Goal: Find specific page/section: Find specific page/section

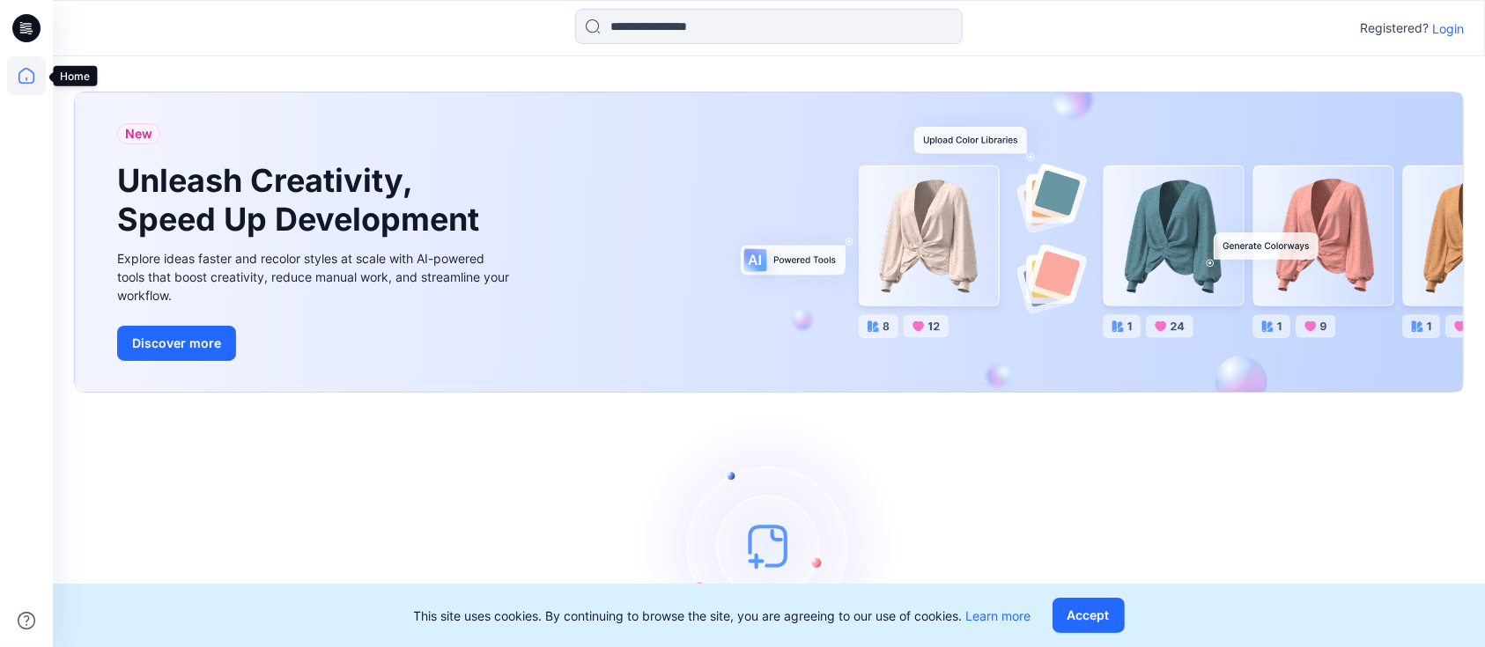
click at [24, 81] on icon at bounding box center [26, 75] width 39 height 39
click at [1457, 31] on p "Login" at bounding box center [1448, 28] width 32 height 18
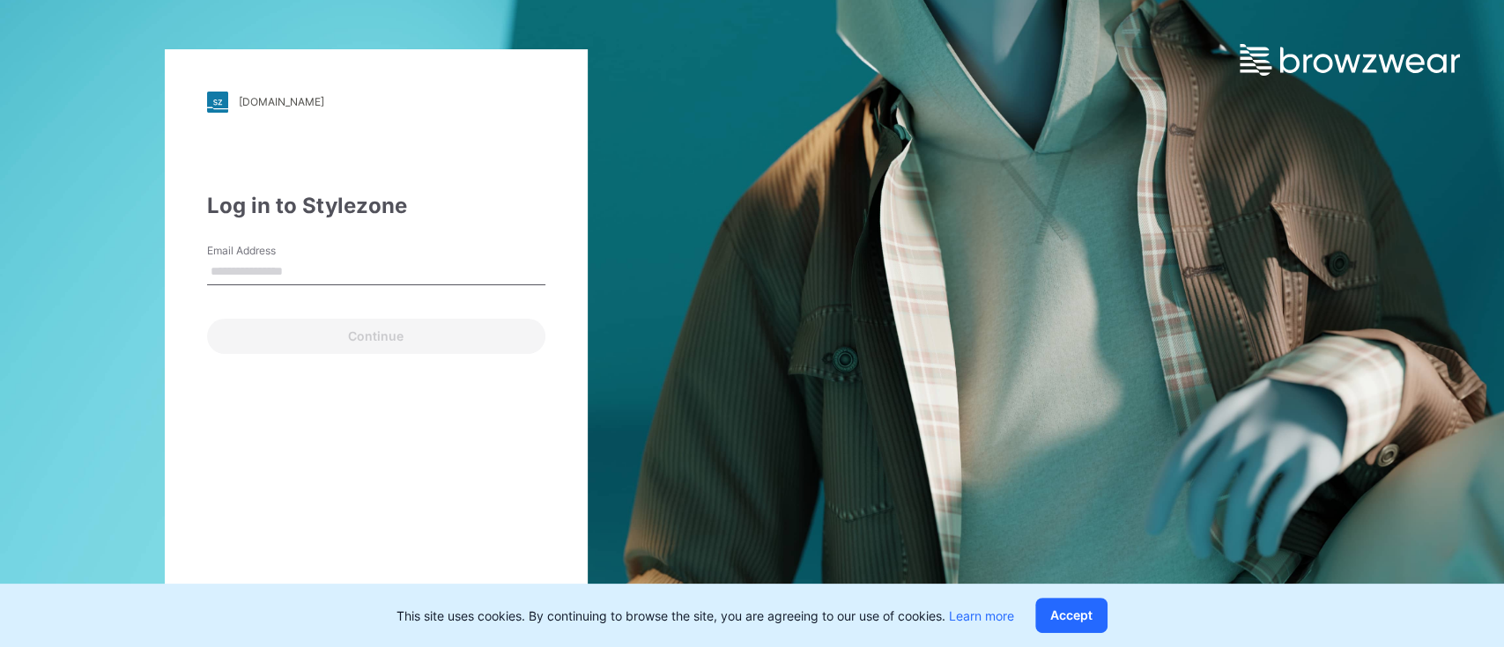
click at [417, 259] on input "Email Address" at bounding box center [376, 272] width 338 height 26
type input "**********"
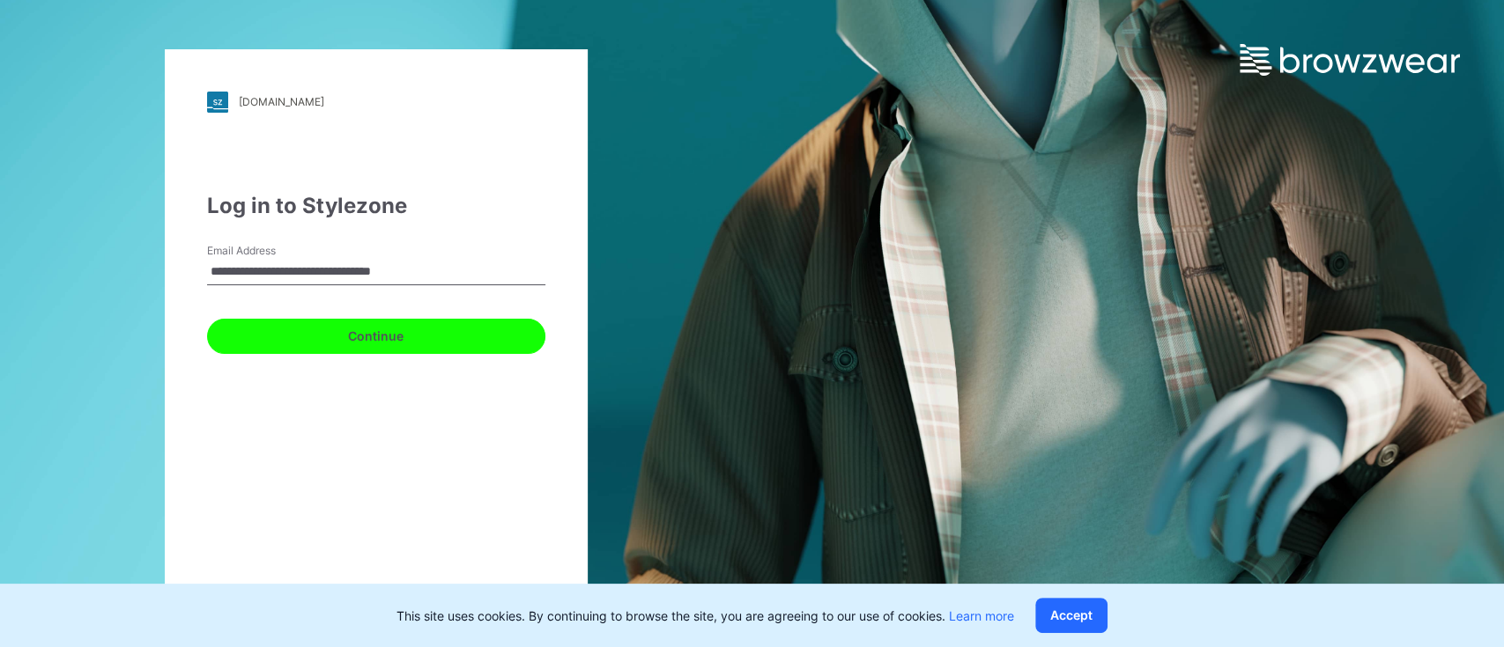
click at [411, 336] on button "Continue" at bounding box center [376, 336] width 338 height 35
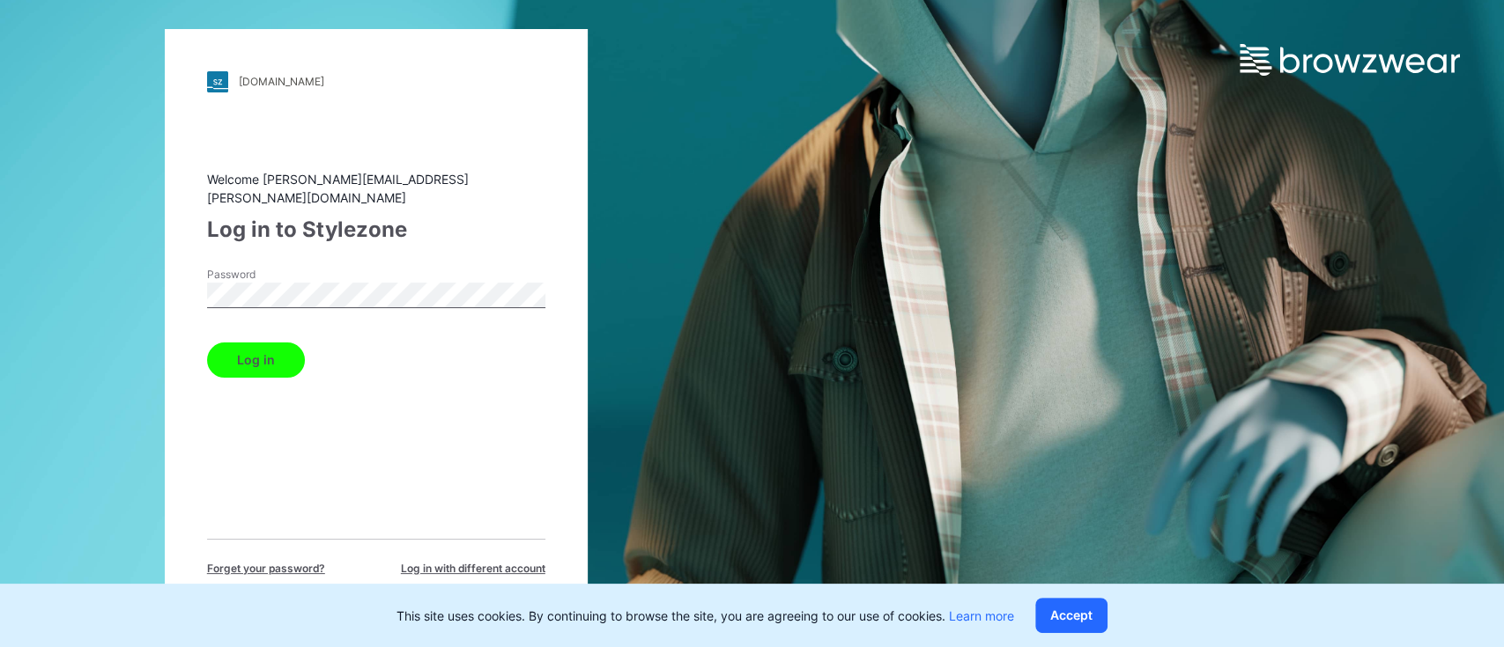
click at [266, 349] on button "Log in" at bounding box center [256, 360] width 98 height 35
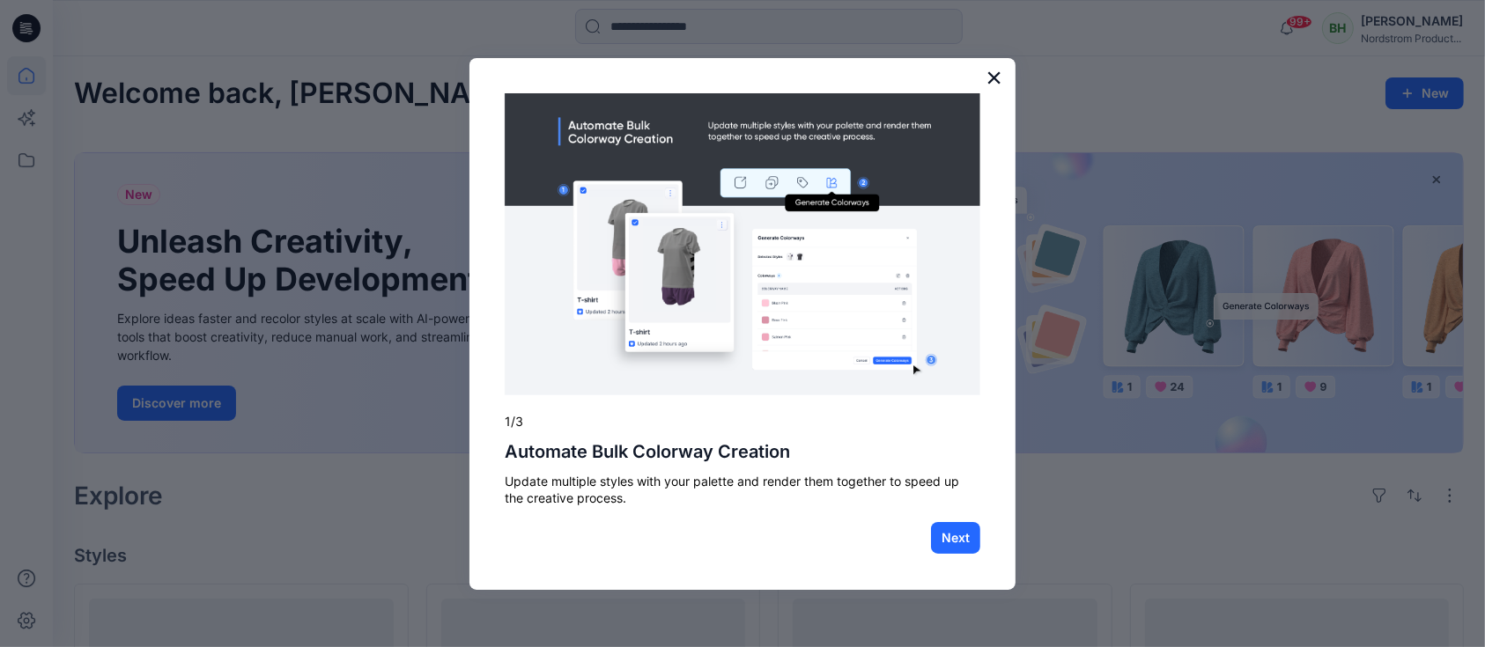
click at [996, 77] on button "×" at bounding box center [994, 77] width 17 height 28
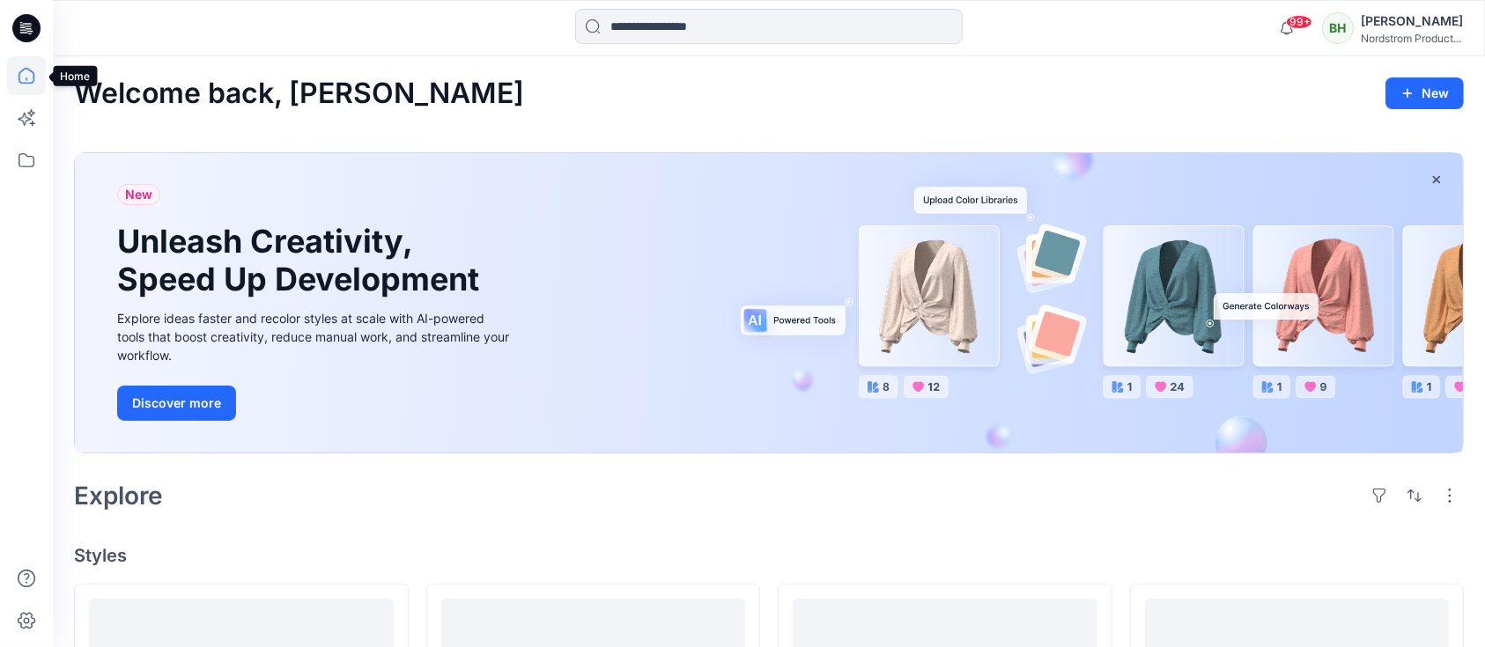
click at [33, 75] on icon at bounding box center [26, 76] width 16 height 16
click at [26, 162] on icon at bounding box center [26, 160] width 39 height 39
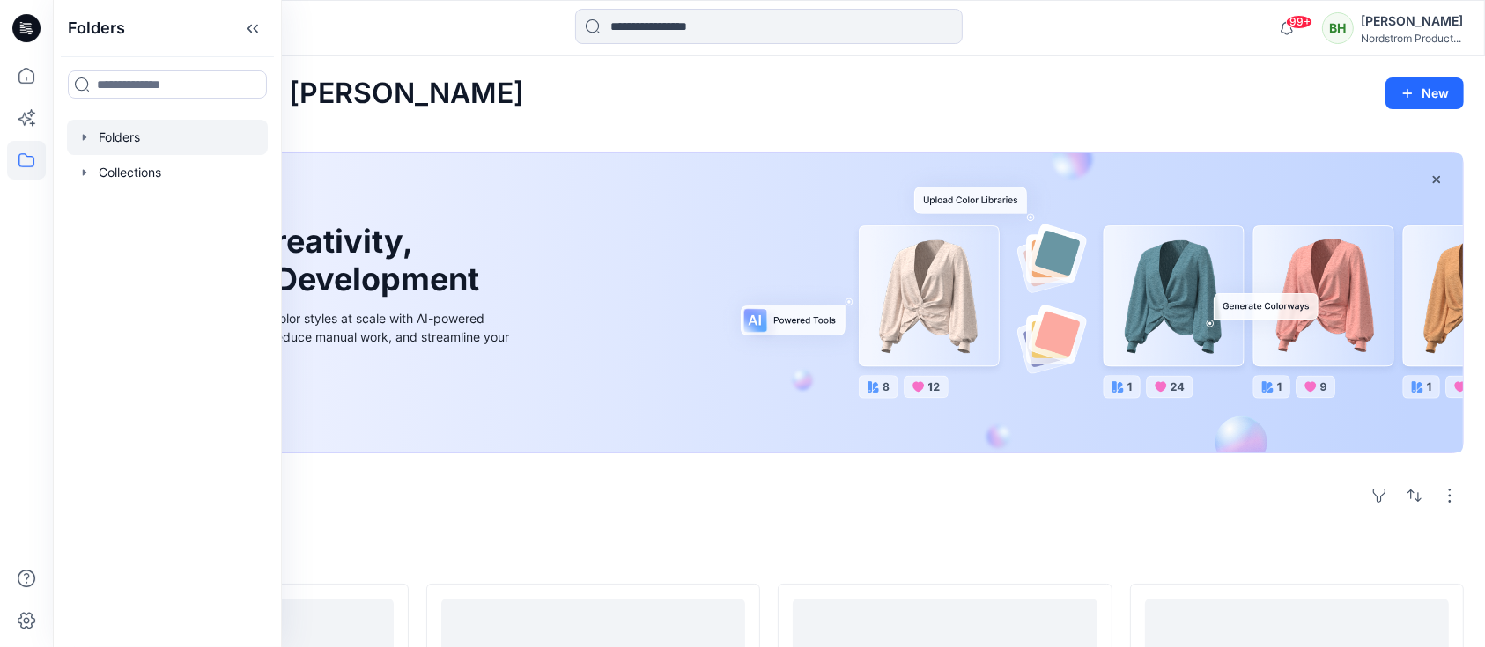
click at [156, 141] on div at bounding box center [167, 137] width 201 height 35
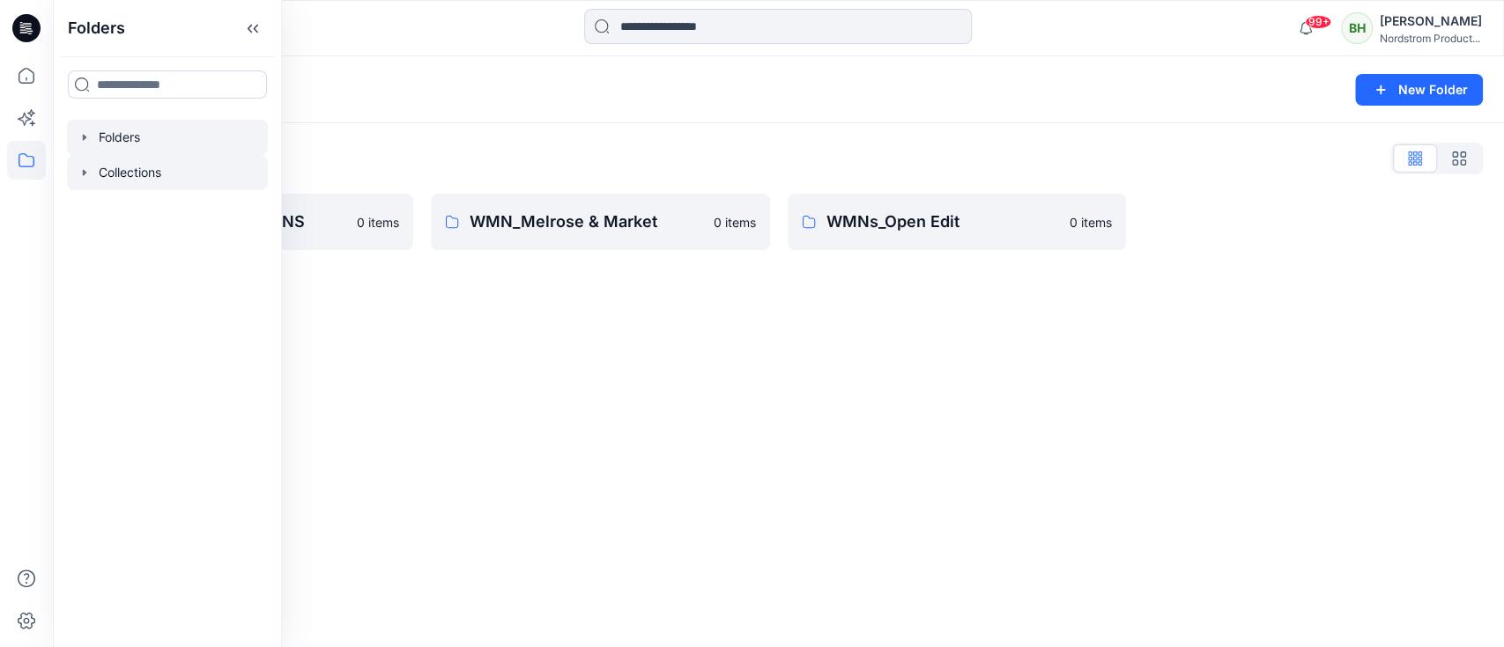
click at [151, 169] on div at bounding box center [167, 172] width 201 height 35
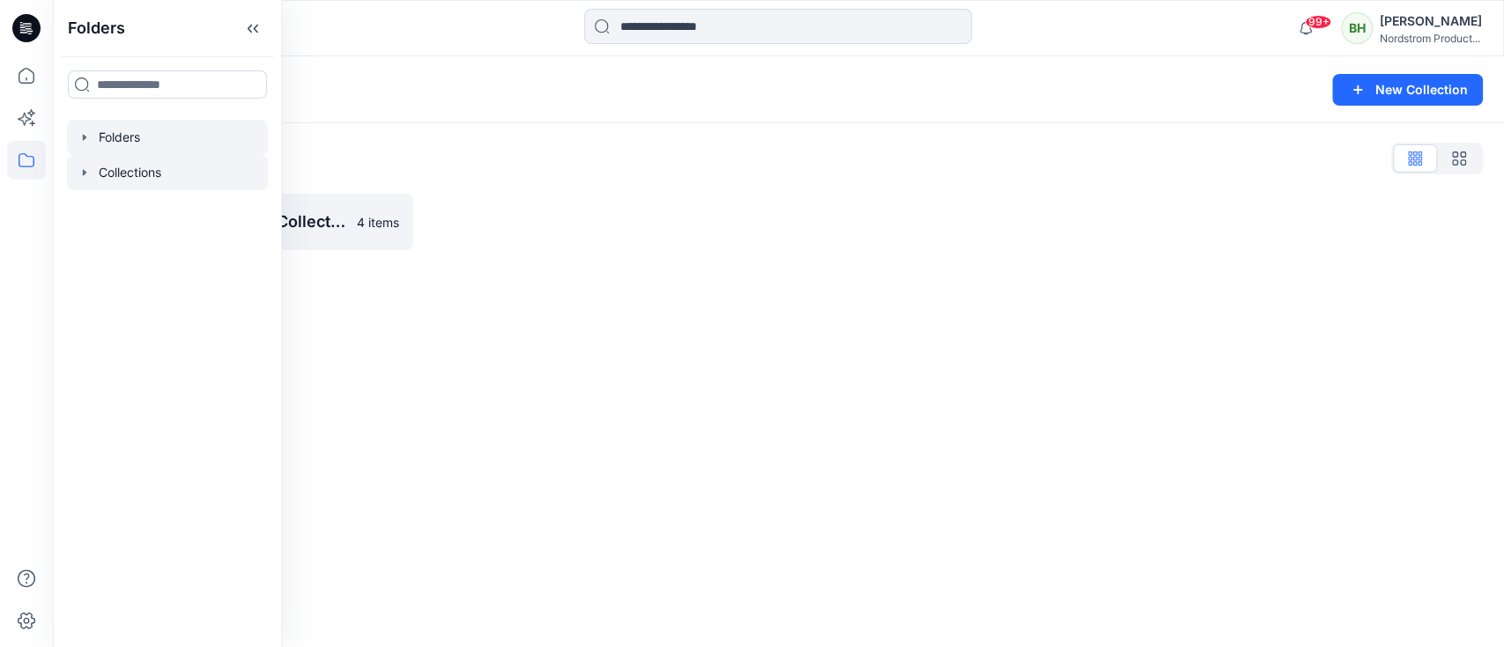
click at [189, 133] on div at bounding box center [167, 137] width 201 height 35
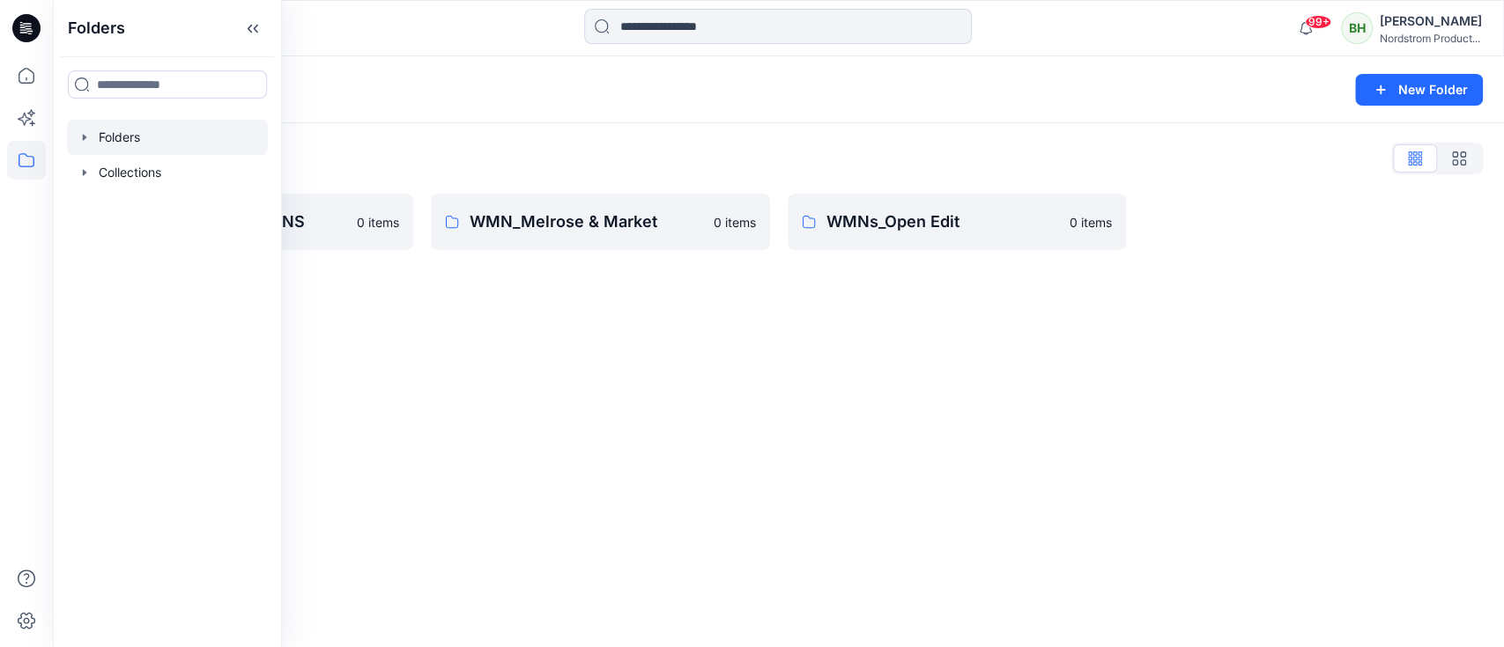
click at [613, 102] on div "Folders New Folder" at bounding box center [778, 89] width 1451 height 67
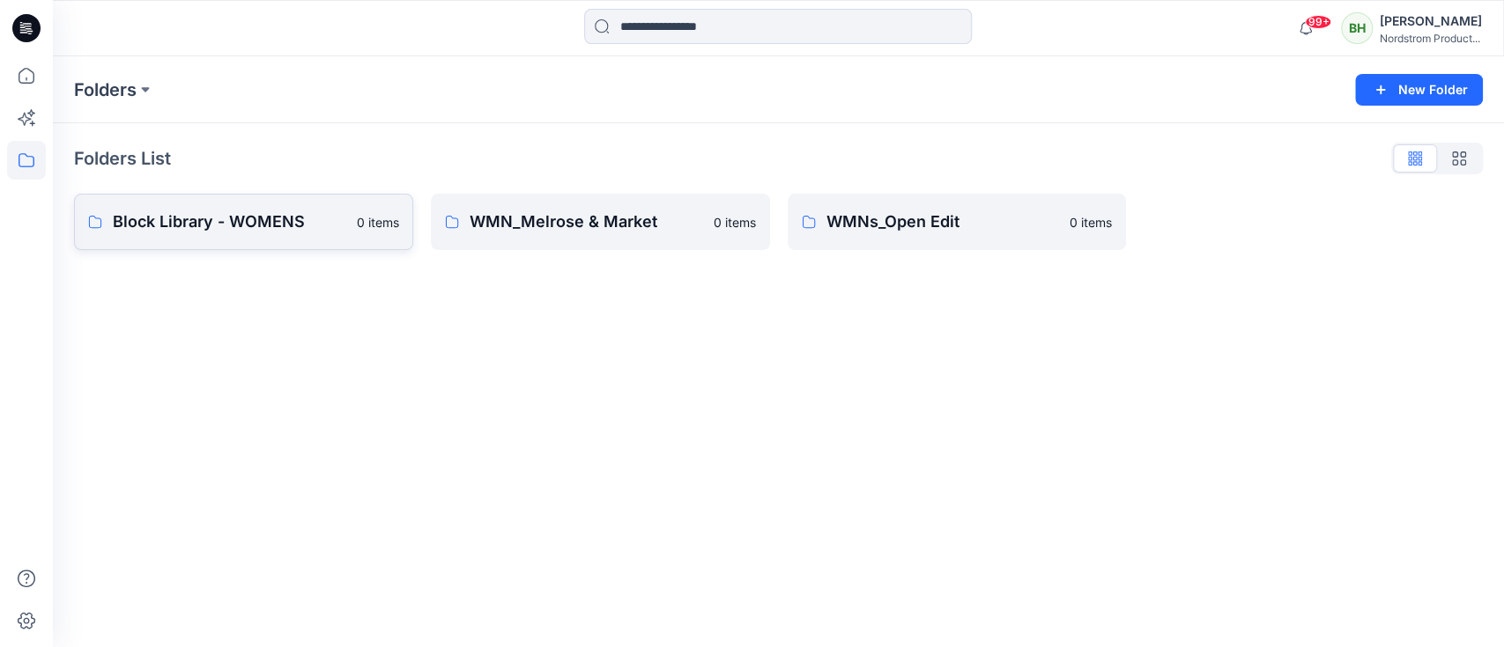
click at [337, 217] on p "Block Library - WOMENS" at bounding box center [229, 222] width 233 height 25
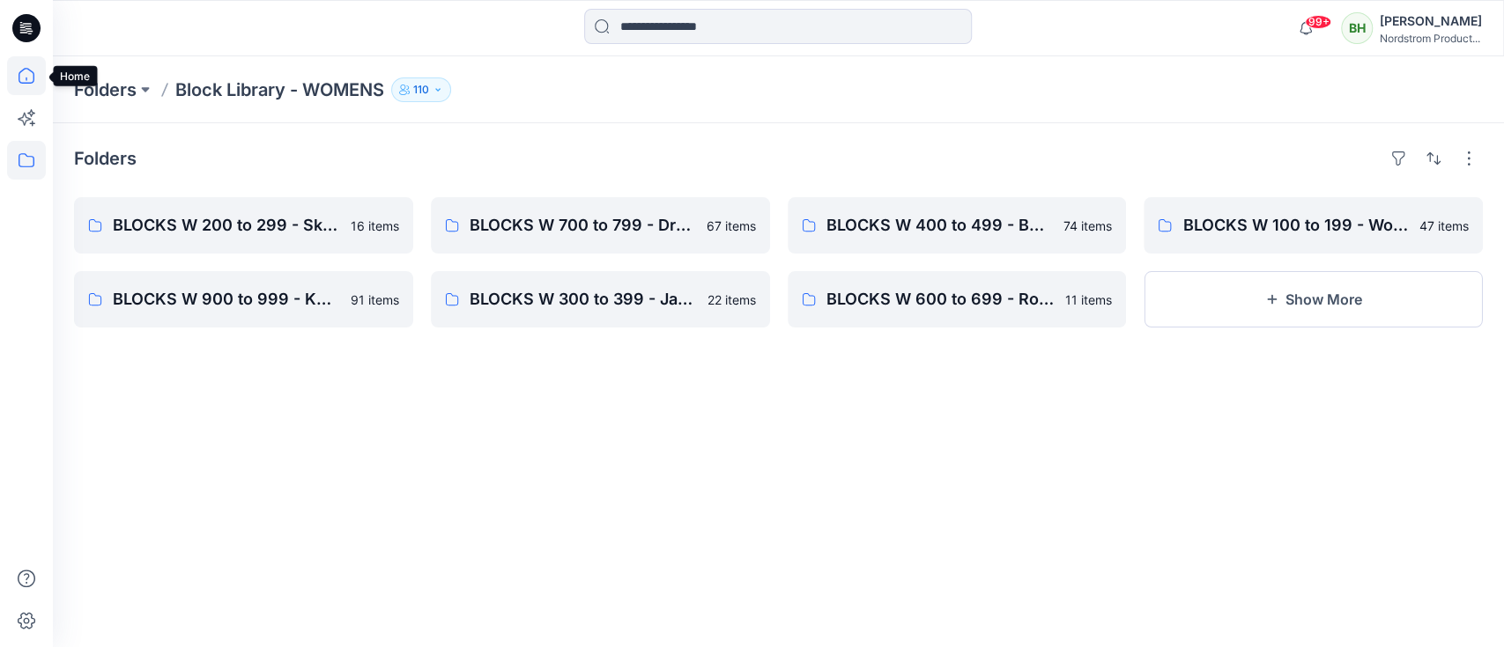
click at [25, 81] on icon at bounding box center [26, 75] width 39 height 39
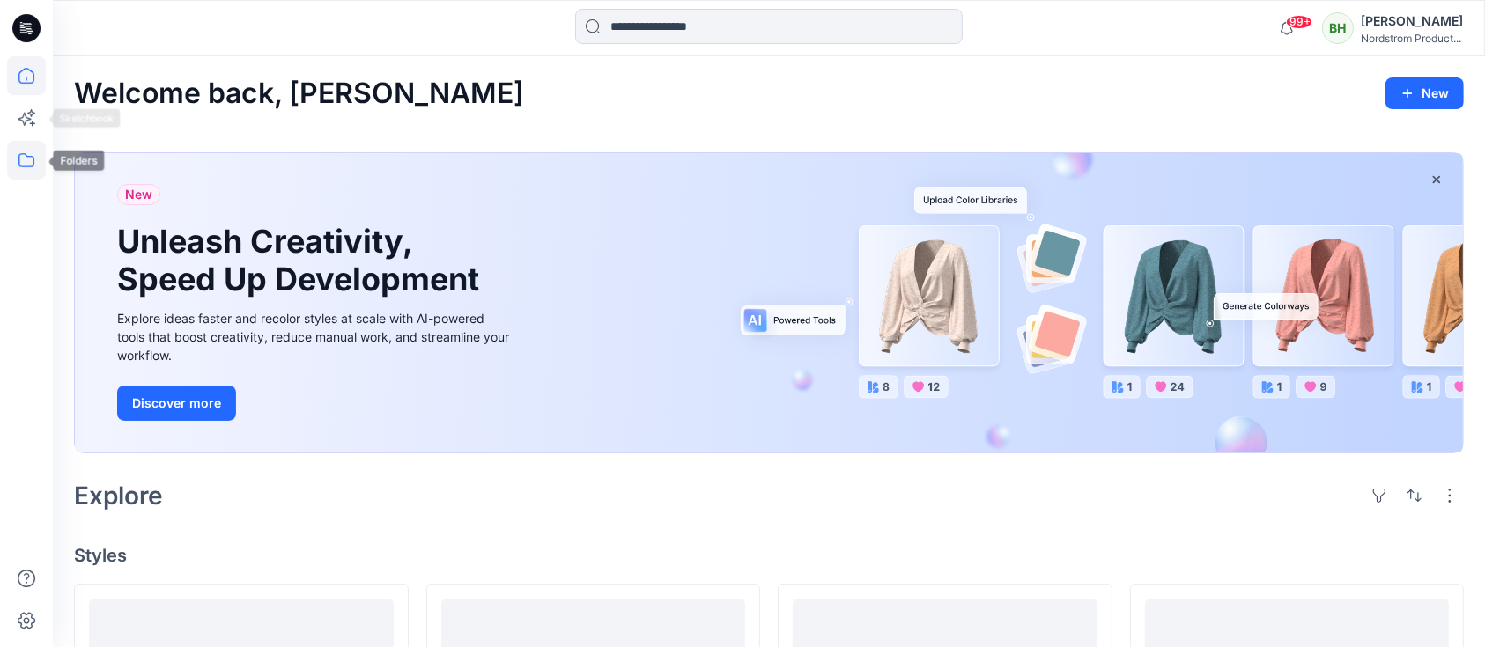
click at [25, 170] on icon at bounding box center [26, 160] width 39 height 39
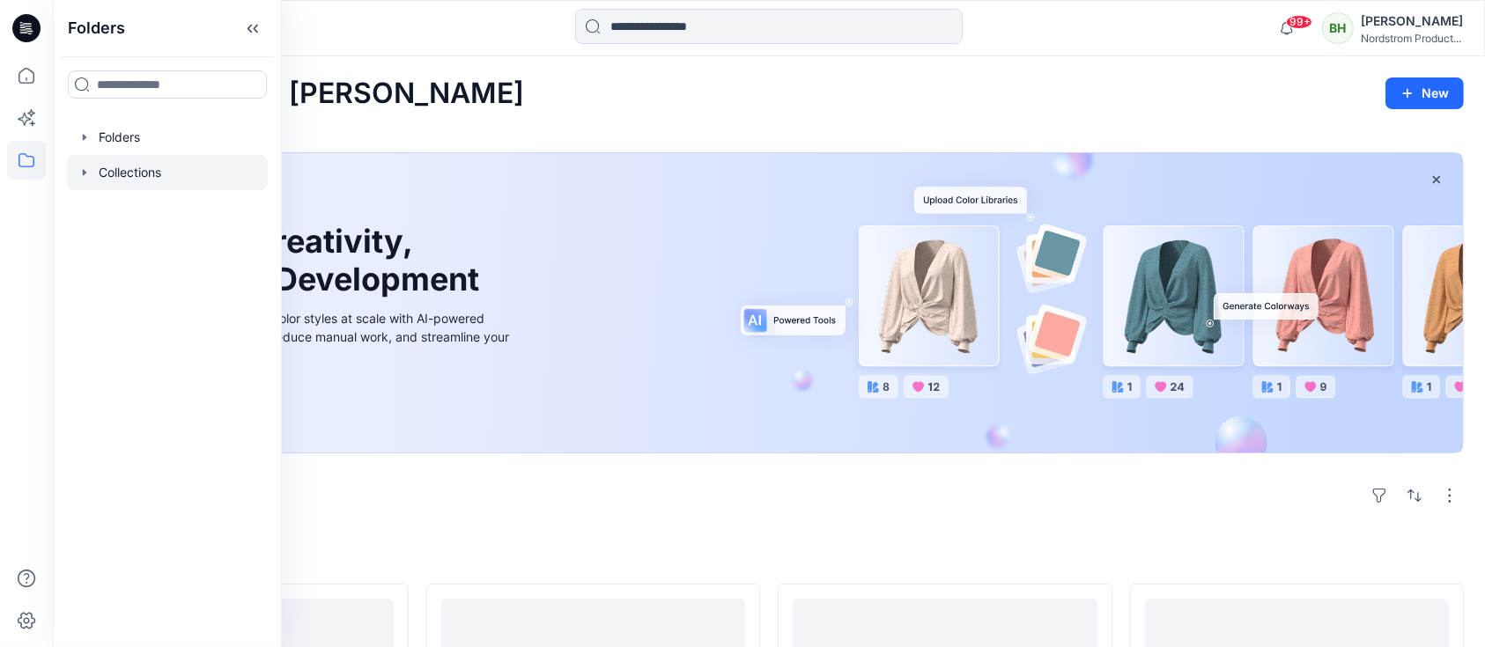
click at [130, 166] on div at bounding box center [167, 172] width 201 height 35
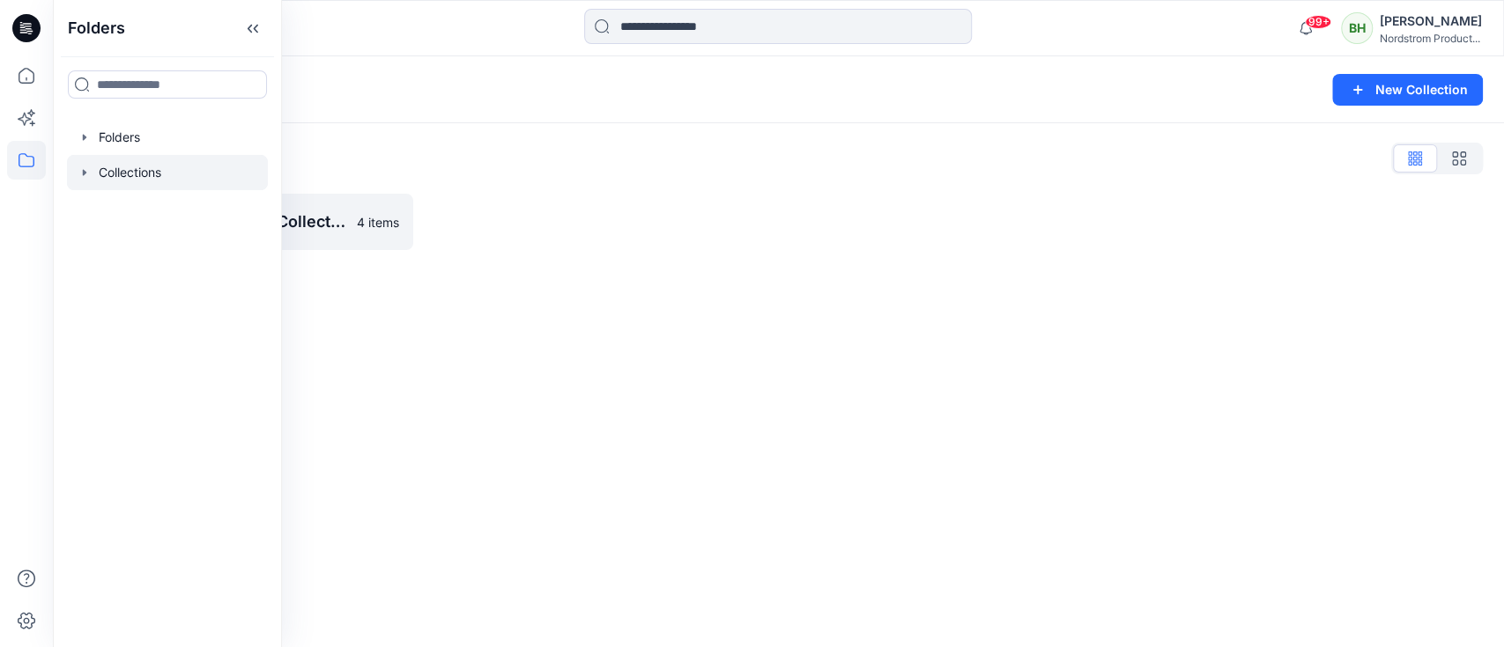
click at [479, 137] on div "Collections List YC Benchmark Block Collection 4 items" at bounding box center [778, 197] width 1451 height 148
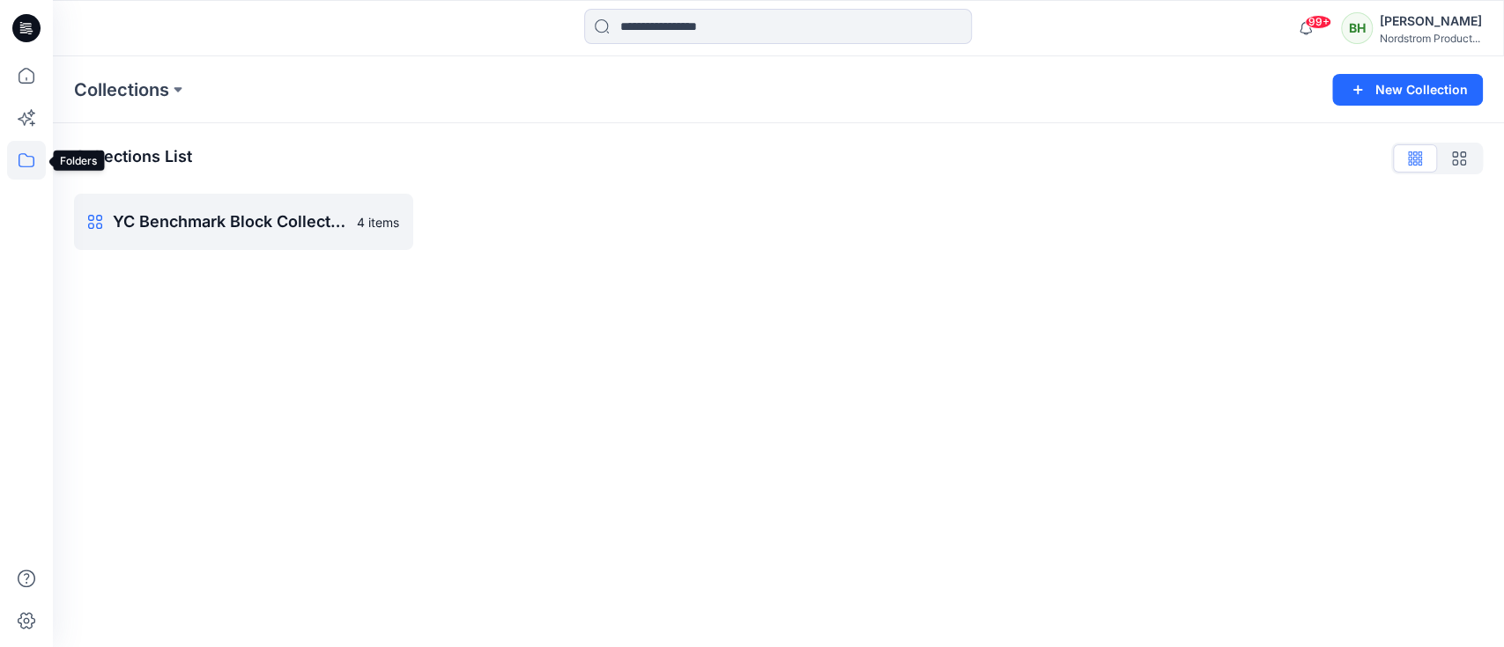
click at [24, 159] on icon at bounding box center [26, 160] width 39 height 39
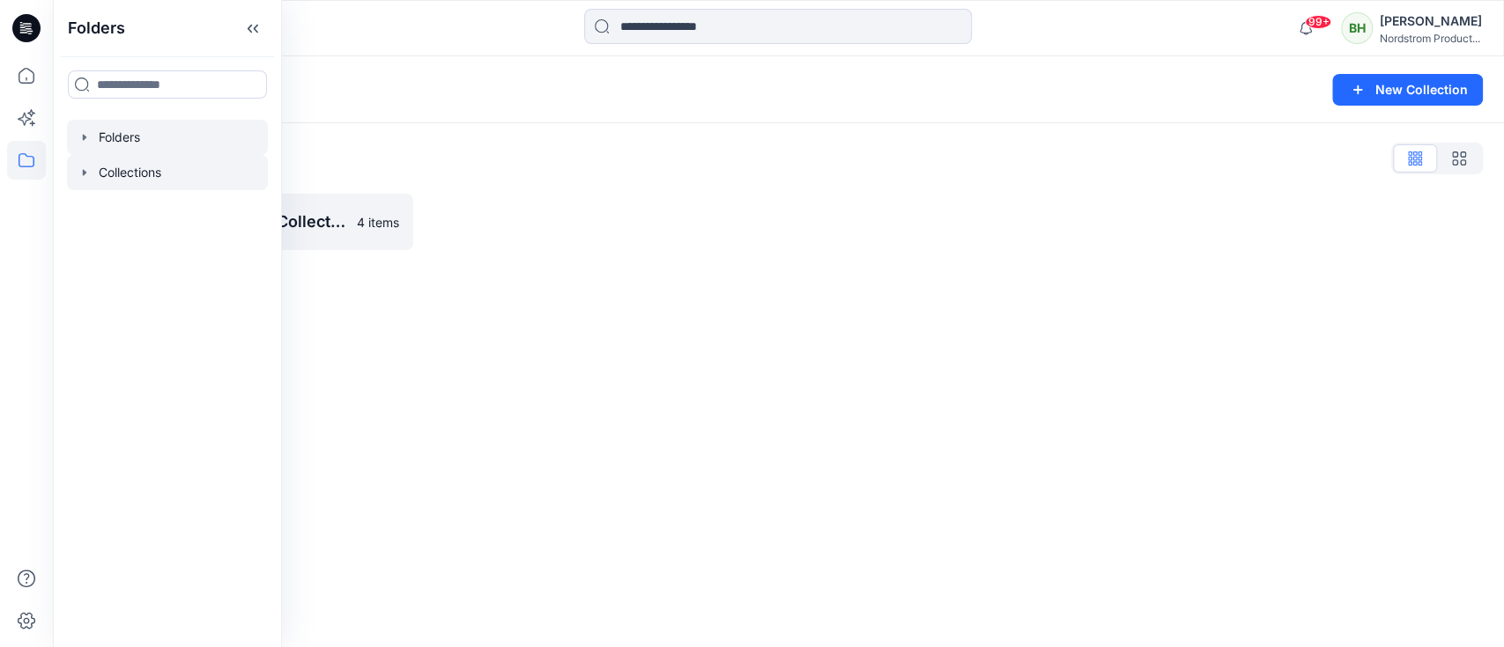
click at [127, 139] on div at bounding box center [167, 137] width 201 height 35
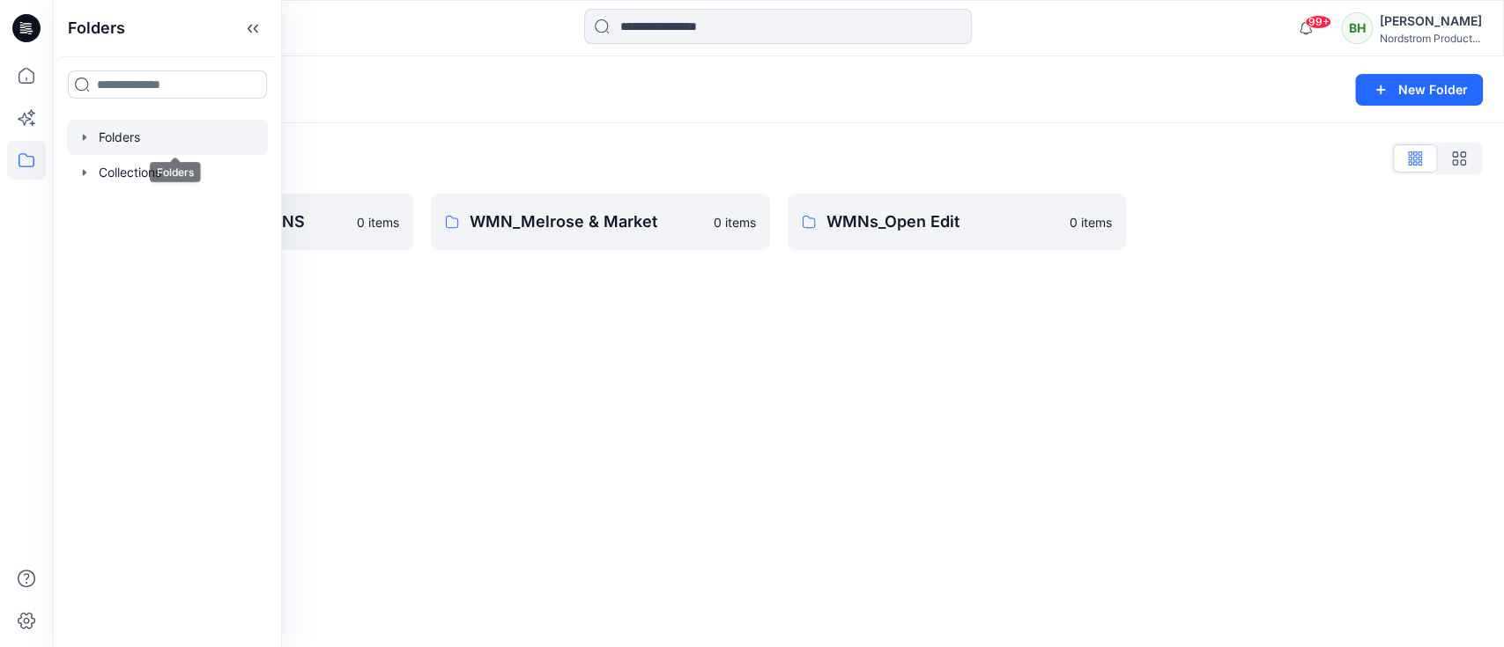
click at [625, 449] on div "Folders New Folder Folders List Block Library - WOMENS 0 items WMN_Melrose & Ma…" at bounding box center [778, 351] width 1451 height 591
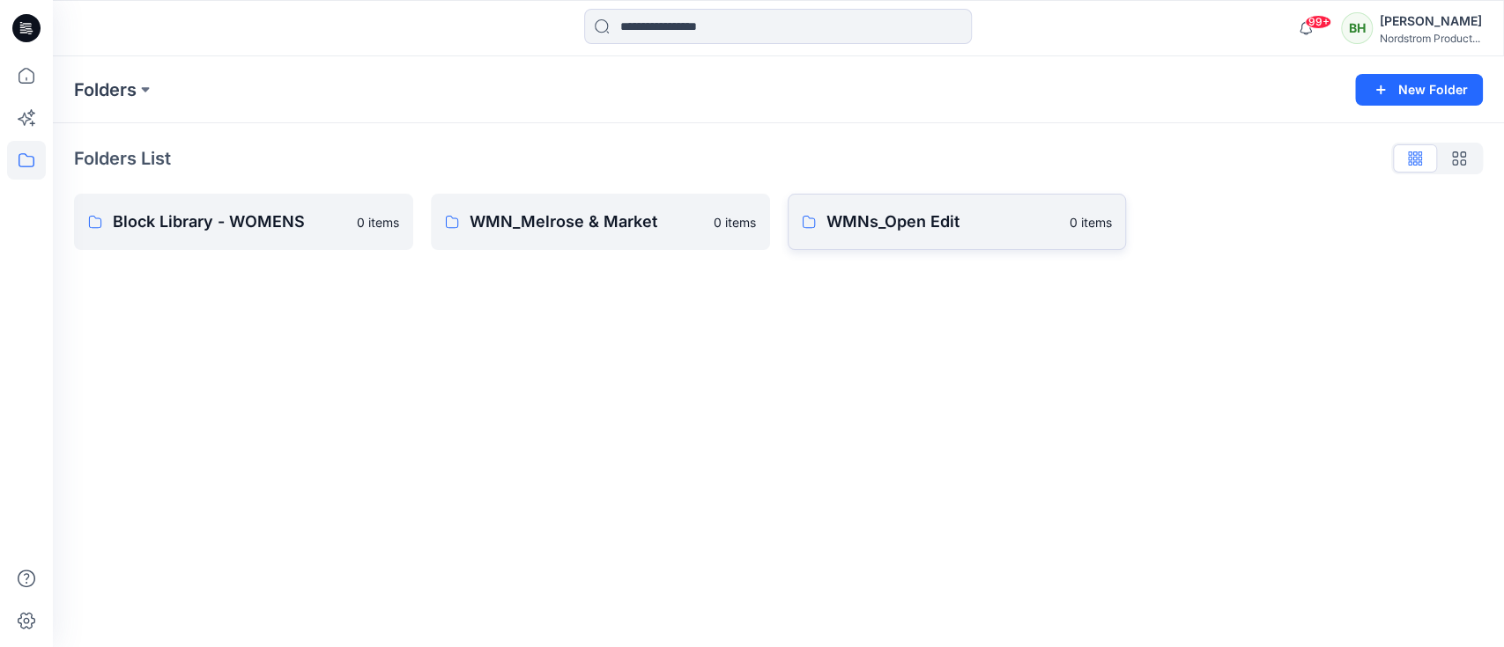
click at [1066, 208] on link "WMNs_Open Edit 0 items" at bounding box center [956, 222] width 339 height 56
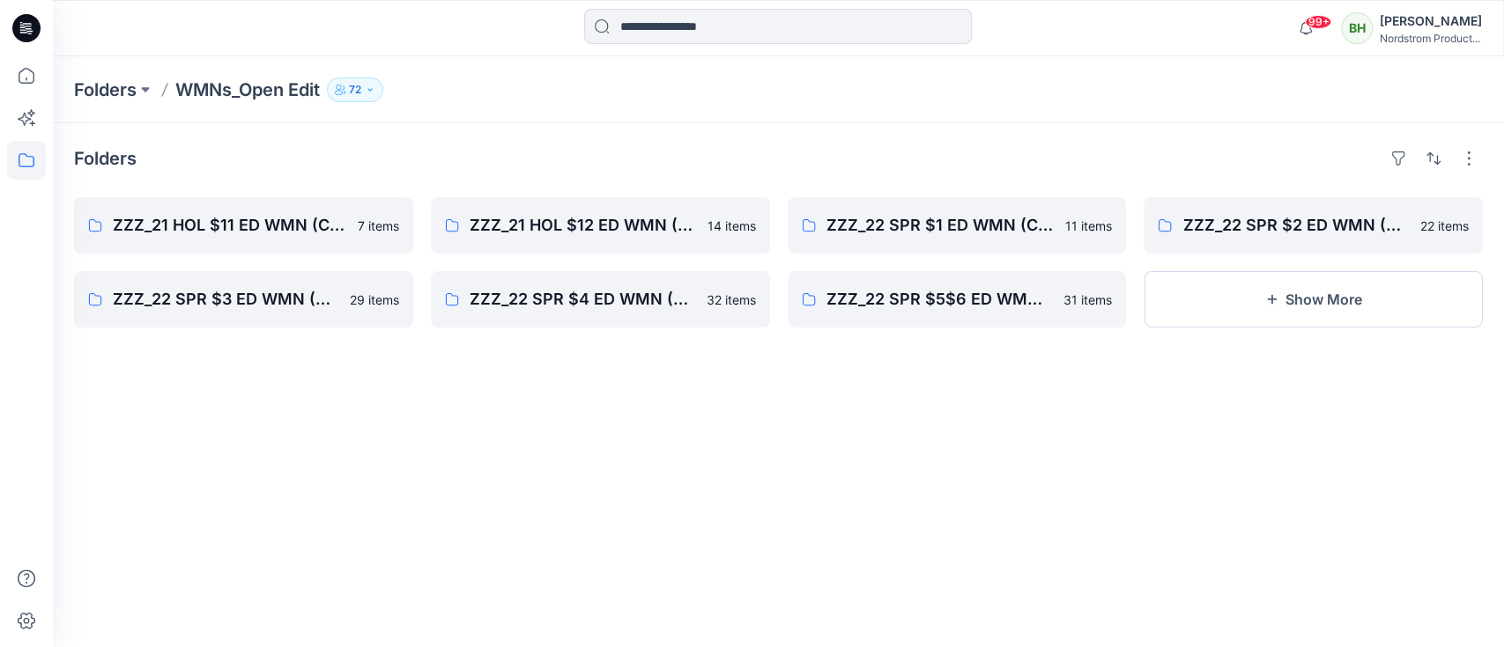
click at [1383, 44] on div "[PERSON_NAME] Nordstrom Product..." at bounding box center [1430, 28] width 102 height 35
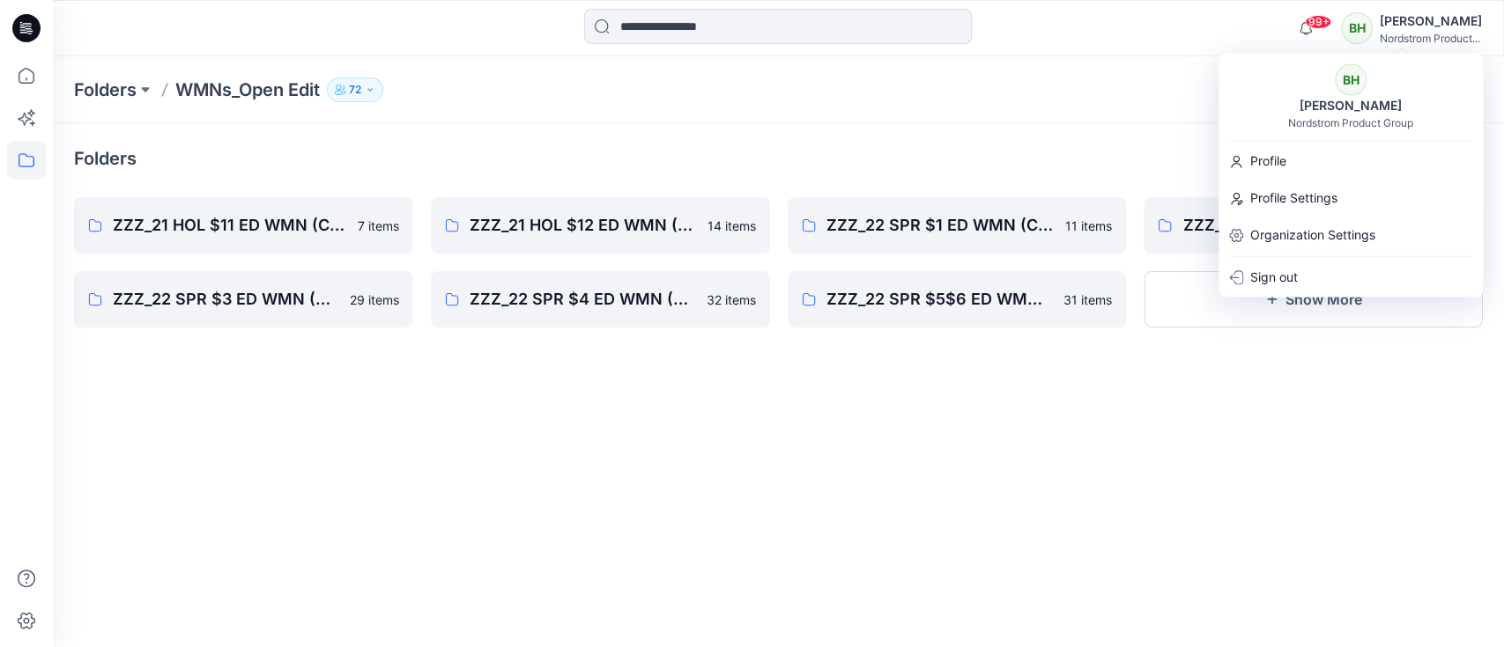
click at [31, 27] on icon at bounding box center [26, 28] width 28 height 28
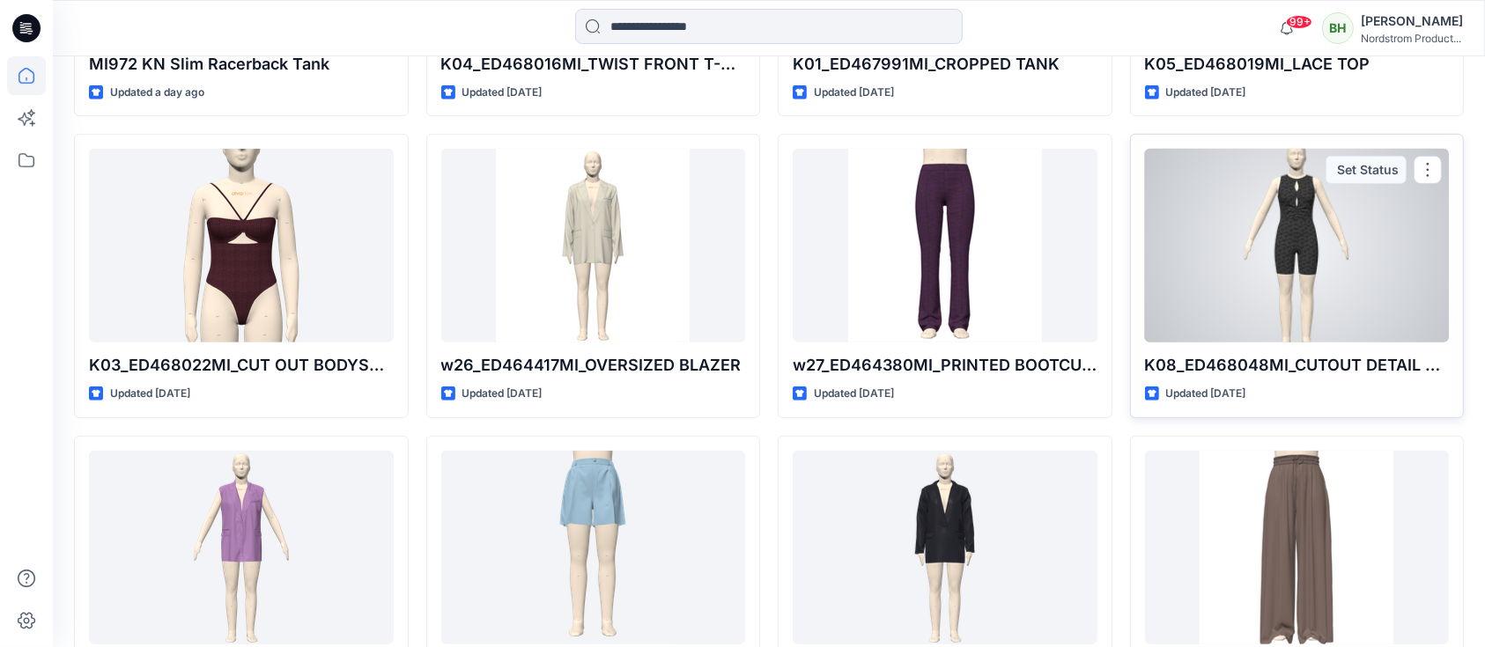
scroll to position [754, 0]
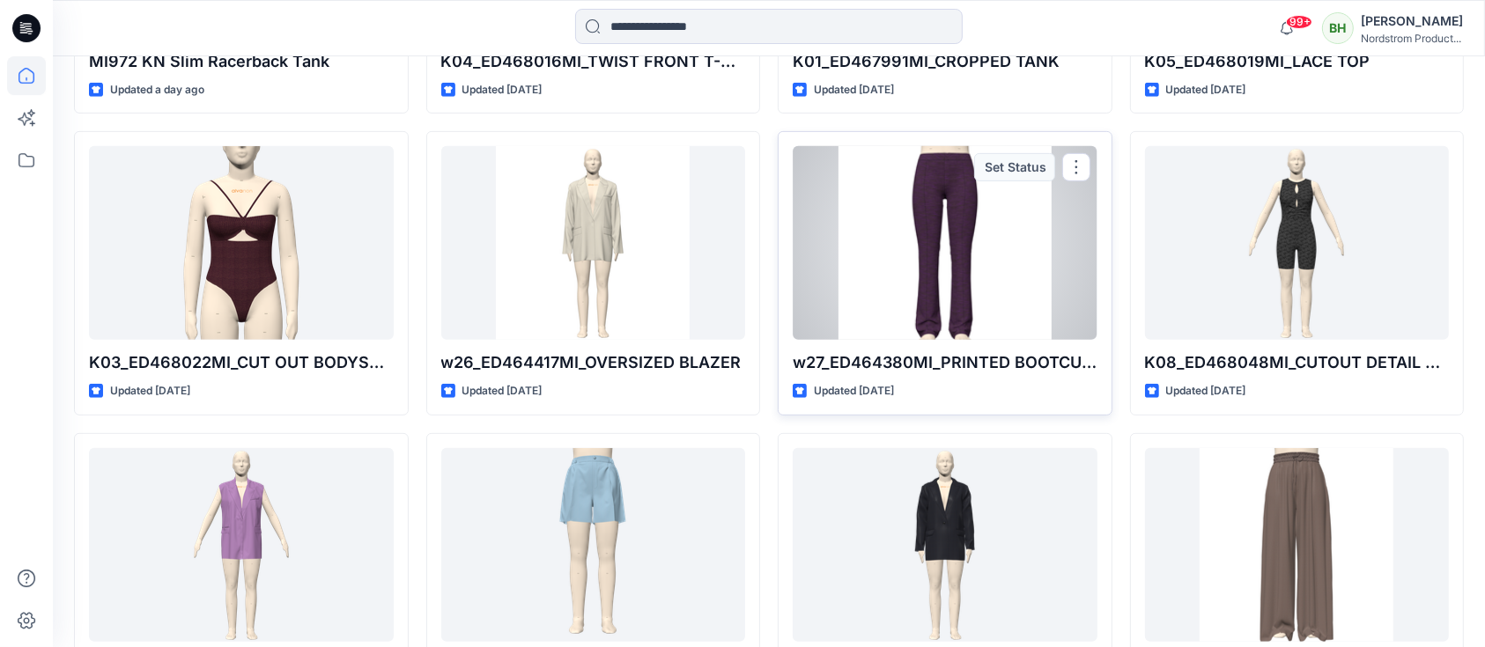
click at [933, 264] on div at bounding box center [945, 243] width 305 height 194
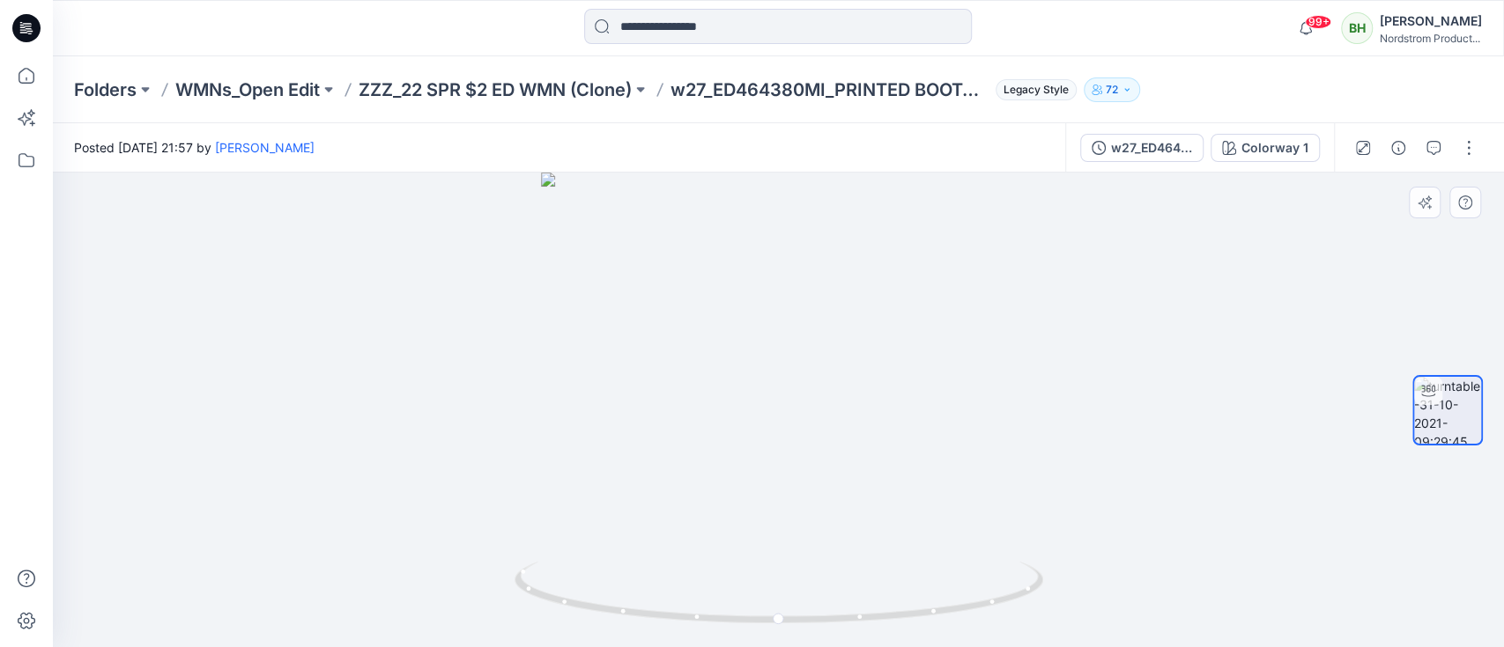
click at [102, 225] on div at bounding box center [778, 410] width 1451 height 475
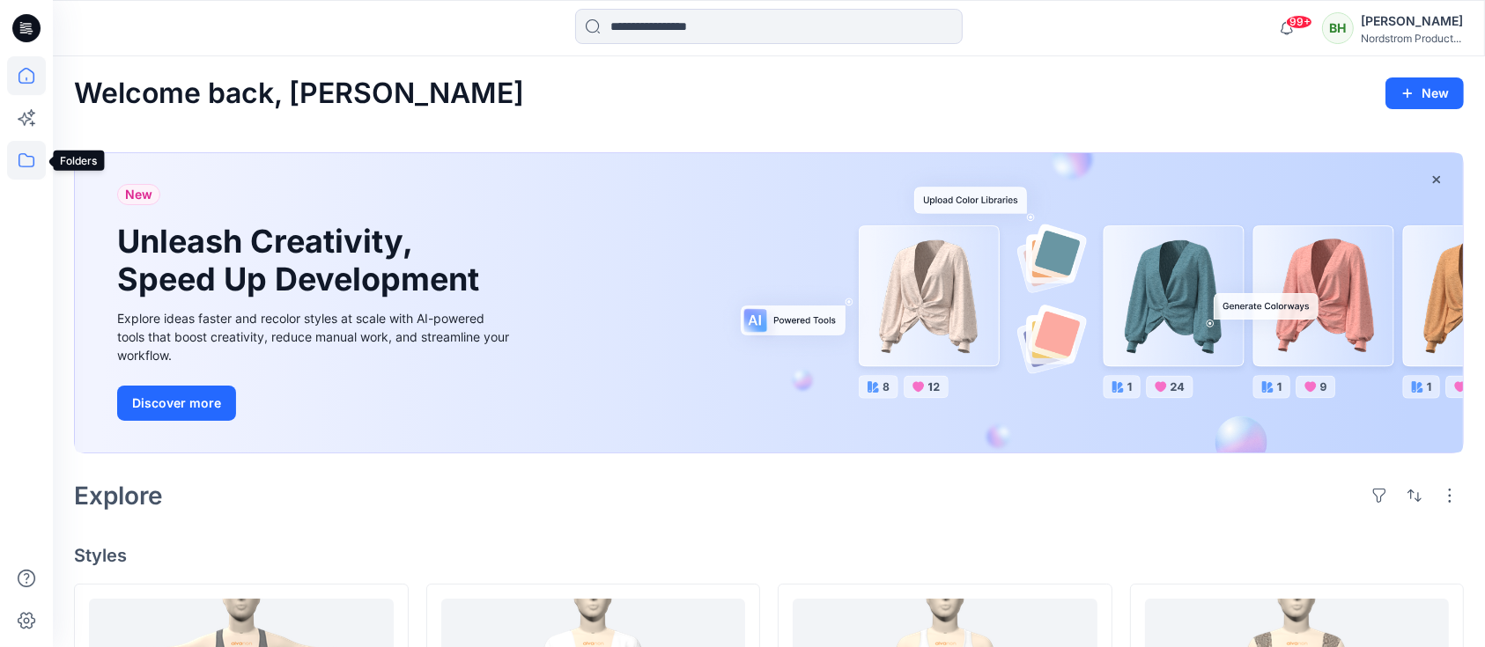
click at [28, 169] on icon at bounding box center [26, 160] width 39 height 39
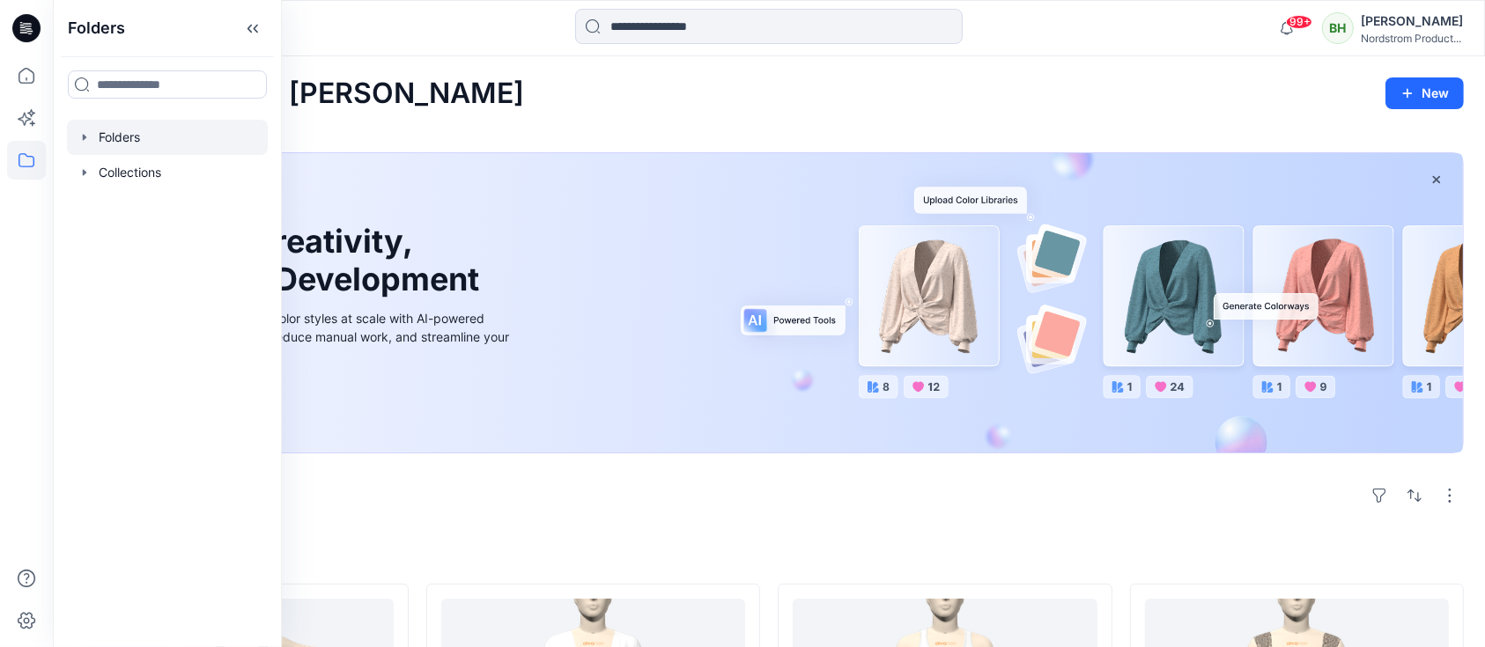
click at [82, 138] on icon "button" at bounding box center [85, 137] width 14 height 14
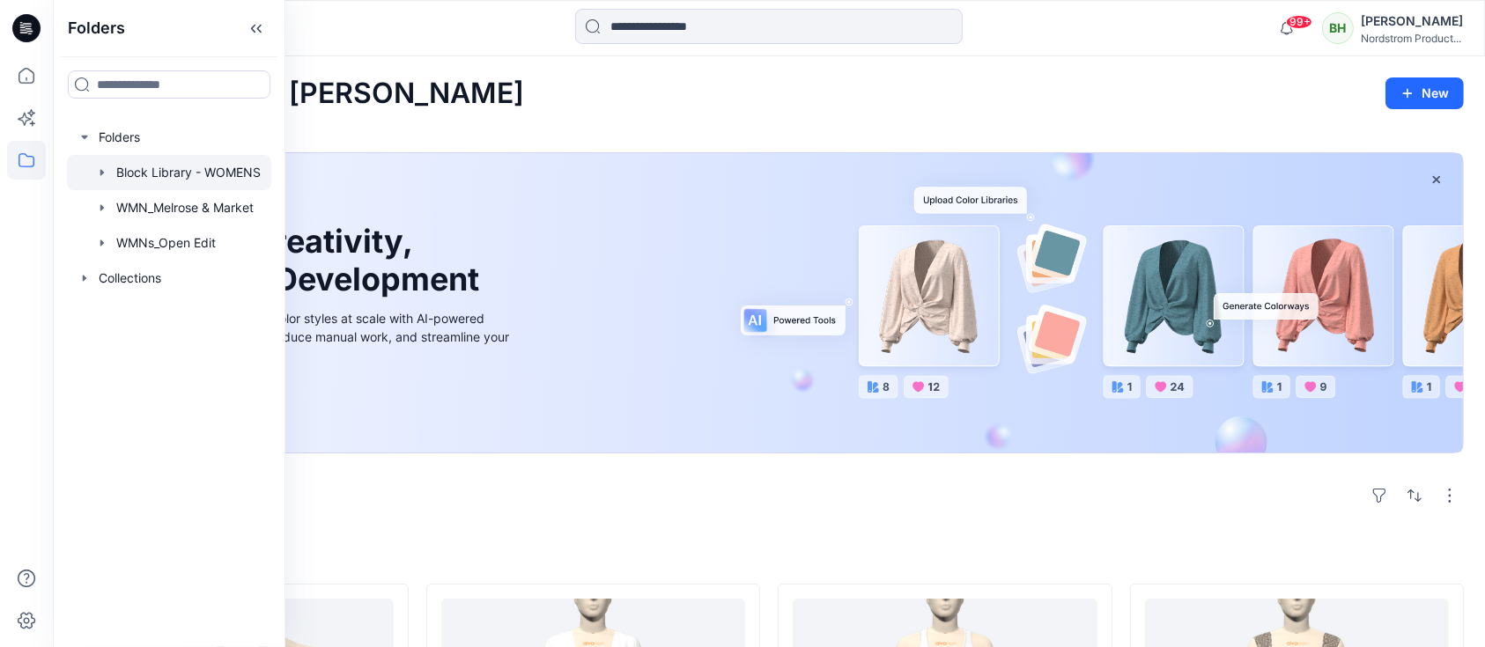
click at [102, 174] on icon "button" at bounding box center [102, 172] width 4 height 6
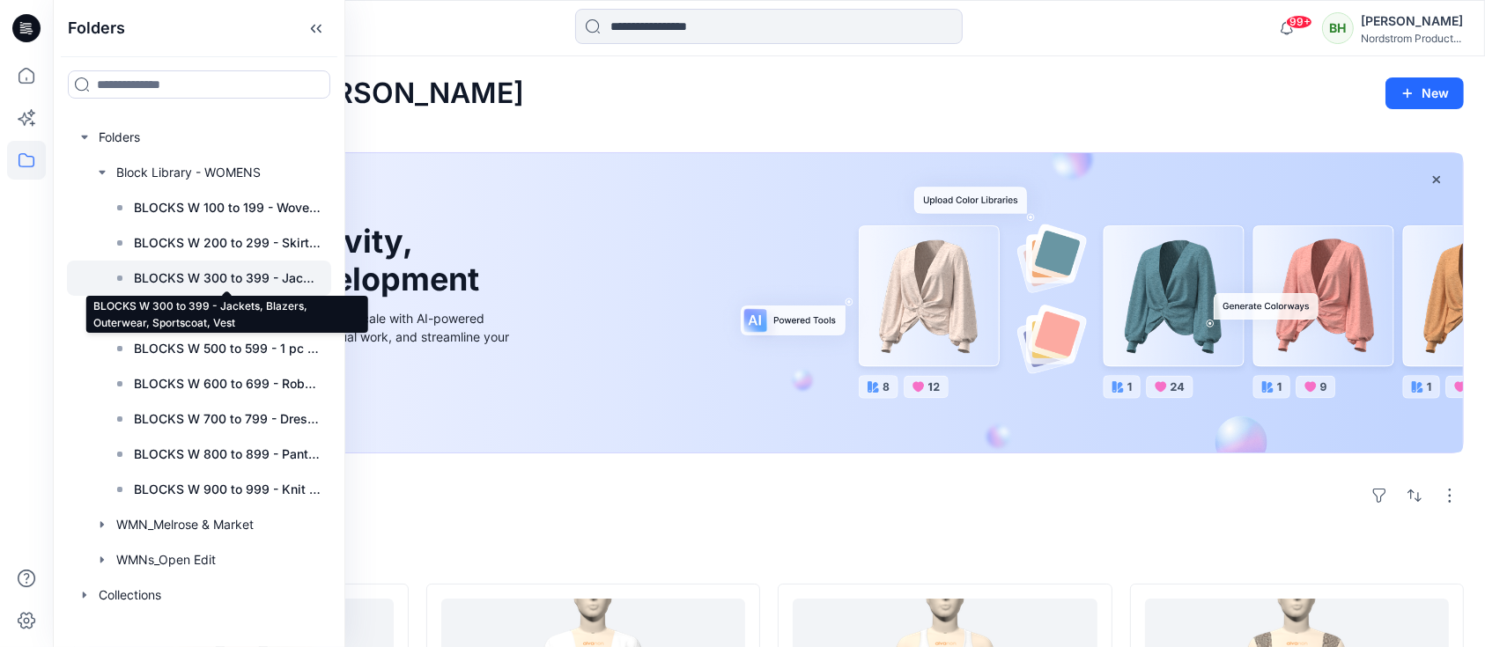
click at [291, 275] on p "BLOCKS W 300 to 399 - Jackets, Blazers, Outerwear, Sportscoat, Vest" at bounding box center [227, 278] width 187 height 21
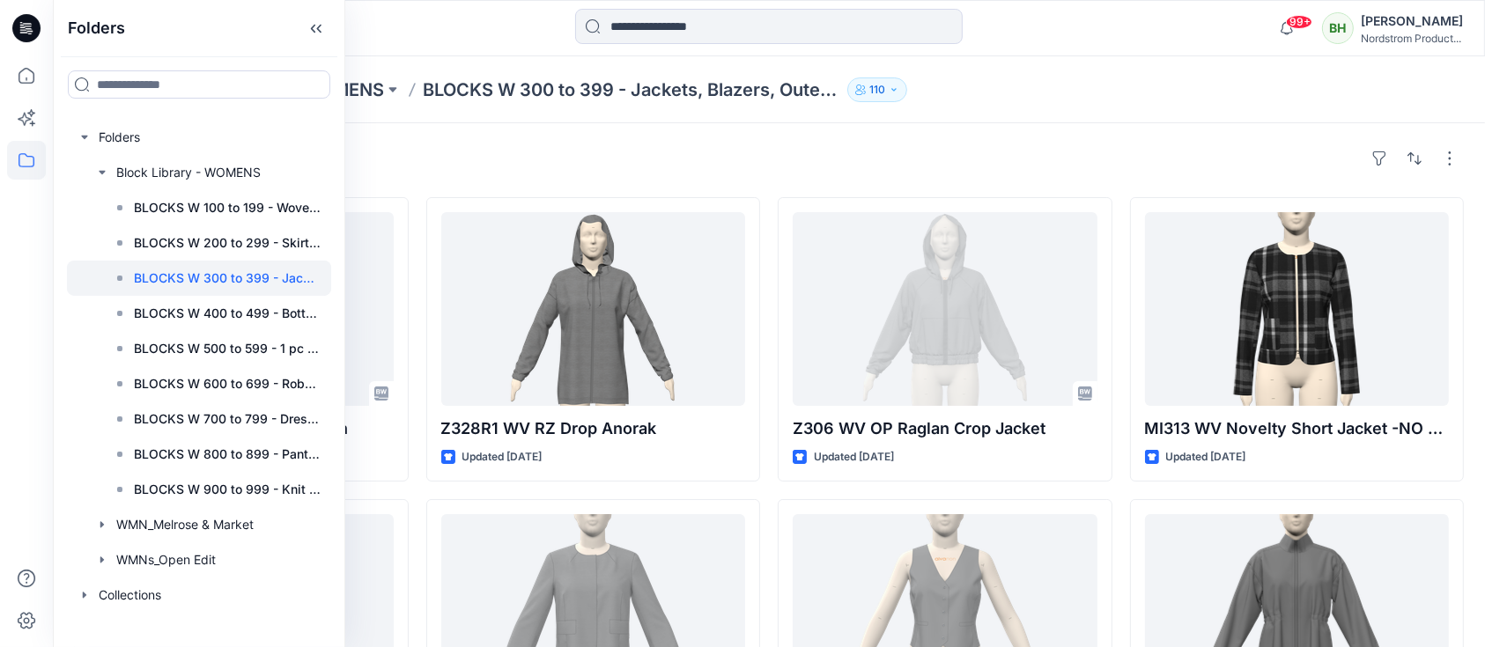
click at [1457, 112] on div "Folders Block Library - WOMENS BLOCKS W 300 to 399 - Jackets, Blazers, Outerwea…" at bounding box center [769, 89] width 1432 height 67
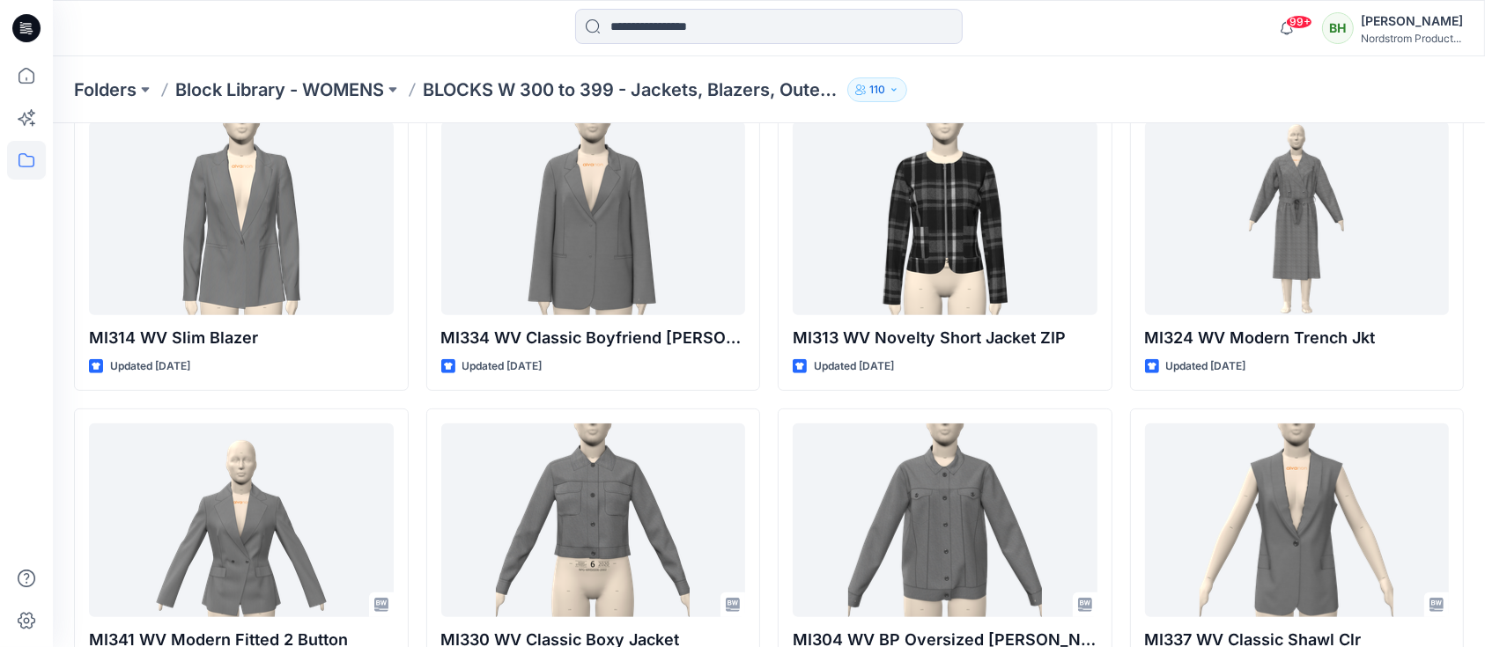
scroll to position [787, 0]
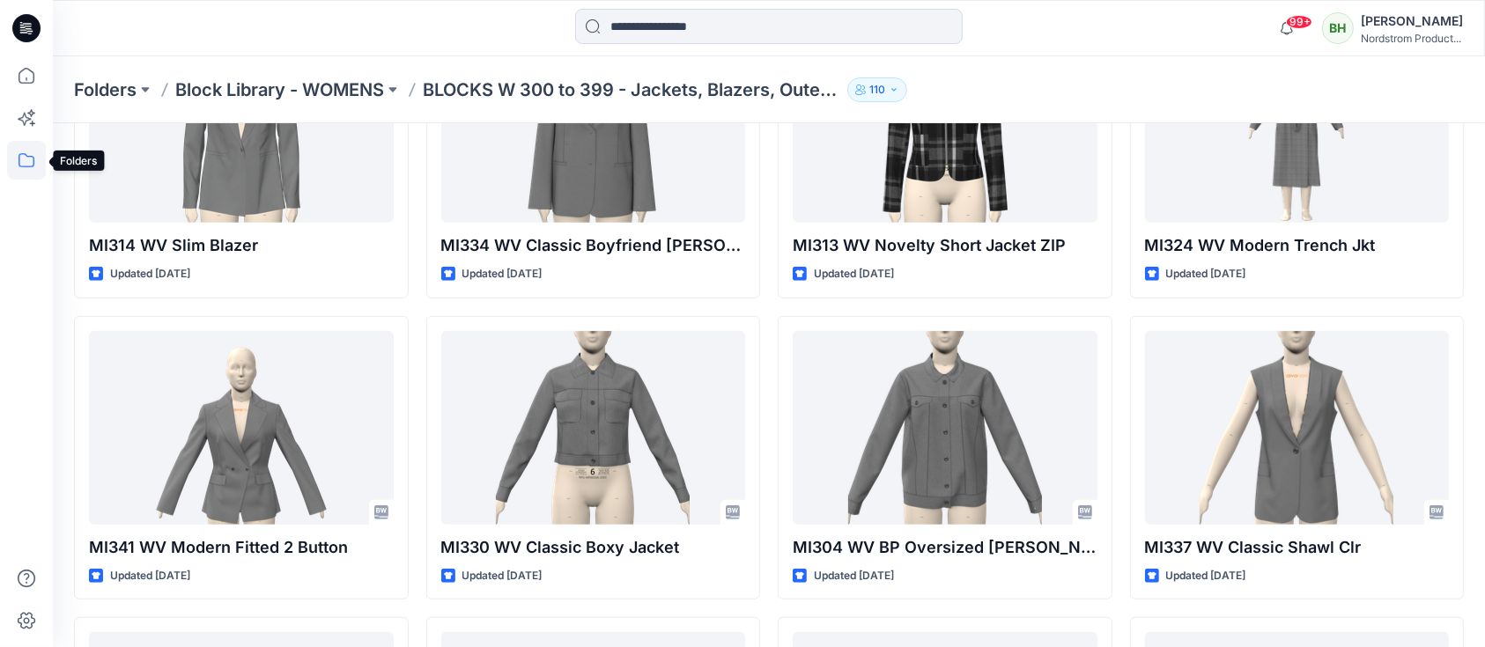
click at [23, 166] on icon at bounding box center [26, 160] width 16 height 14
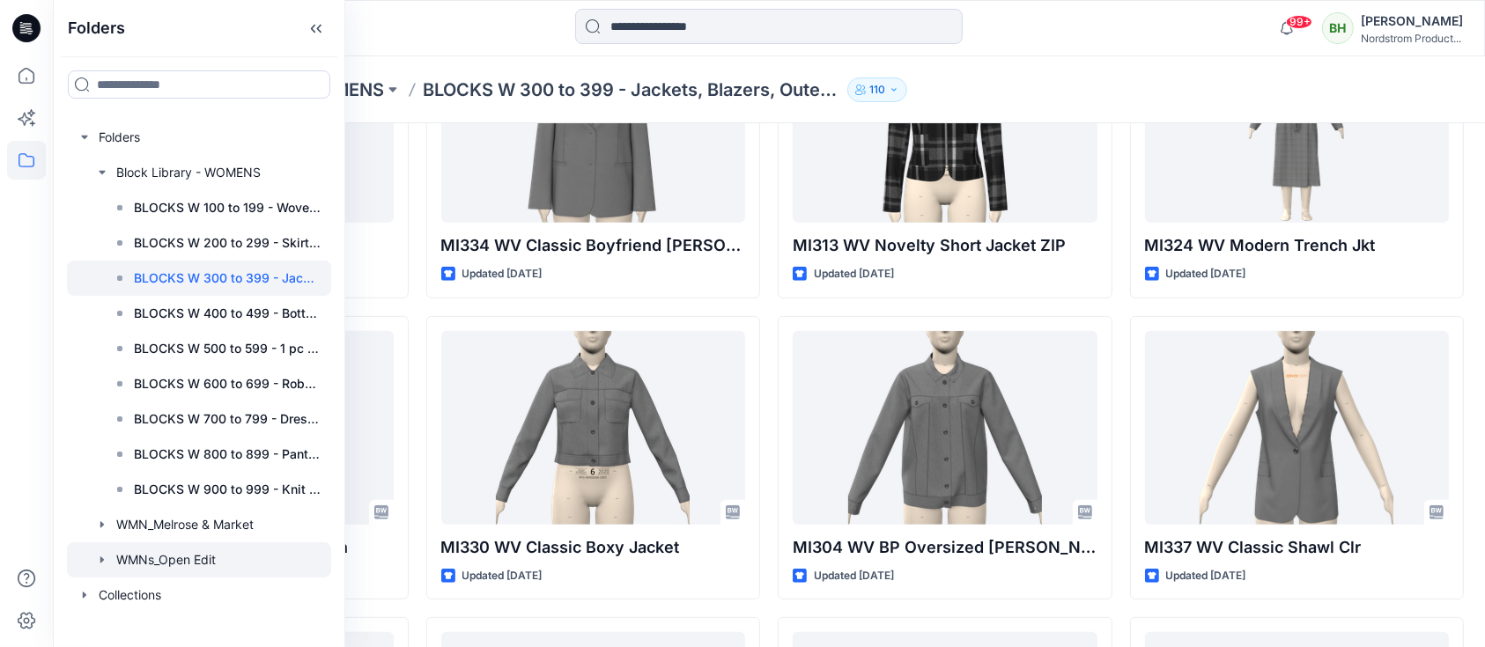
click at [107, 560] on icon "button" at bounding box center [102, 560] width 14 height 14
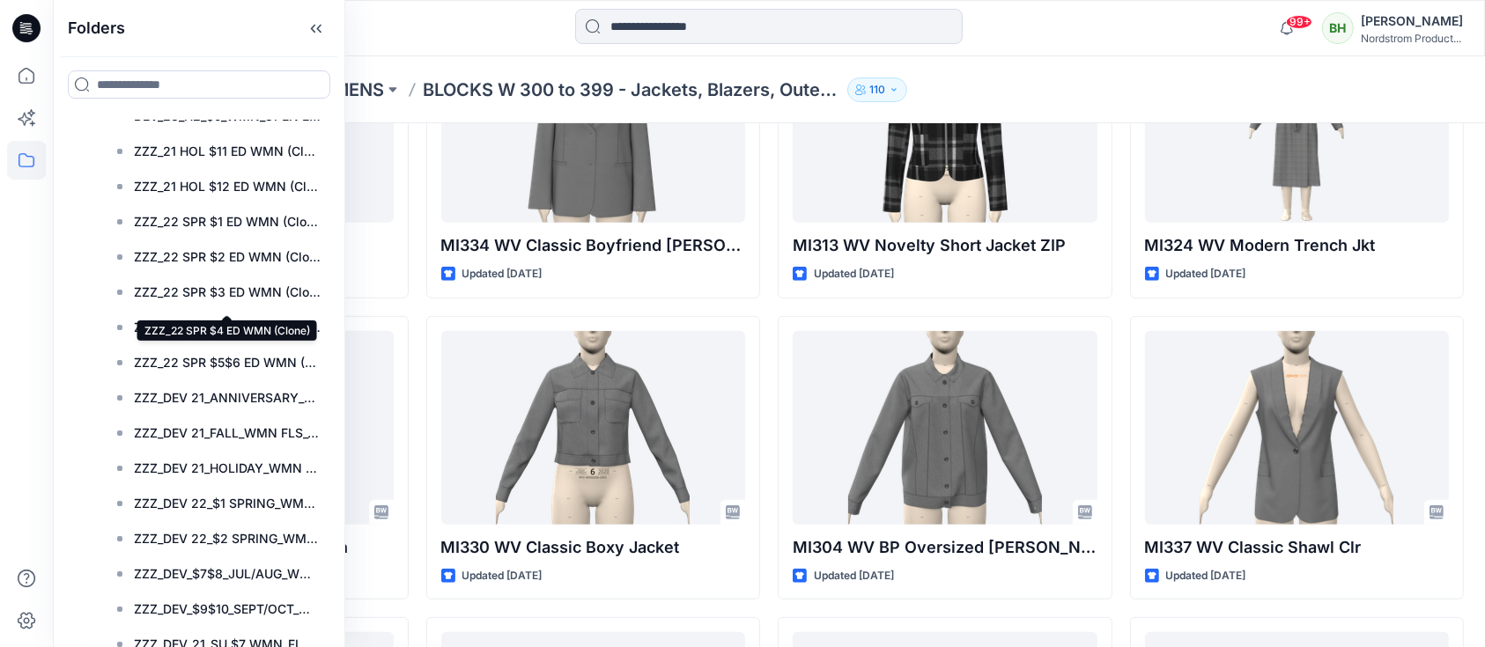
scroll to position [505, 0]
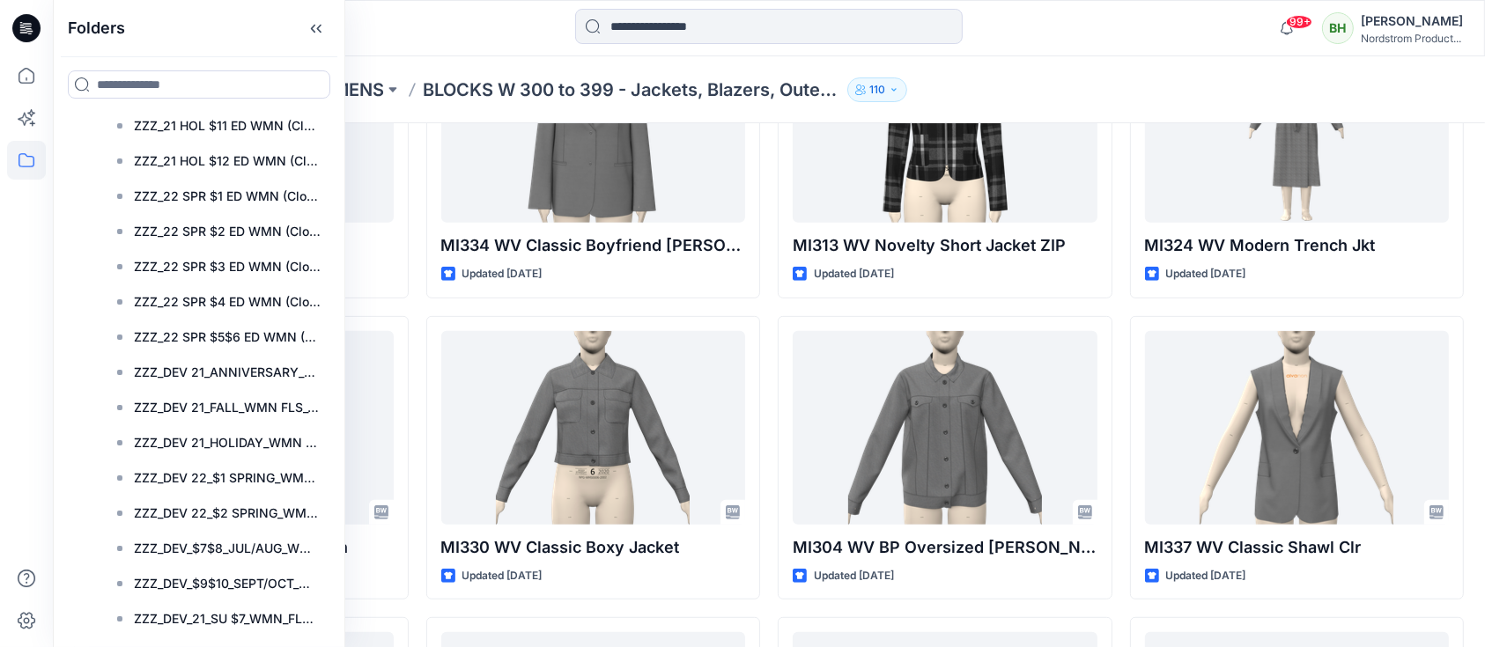
click at [191, 566] on div at bounding box center [199, 583] width 264 height 35
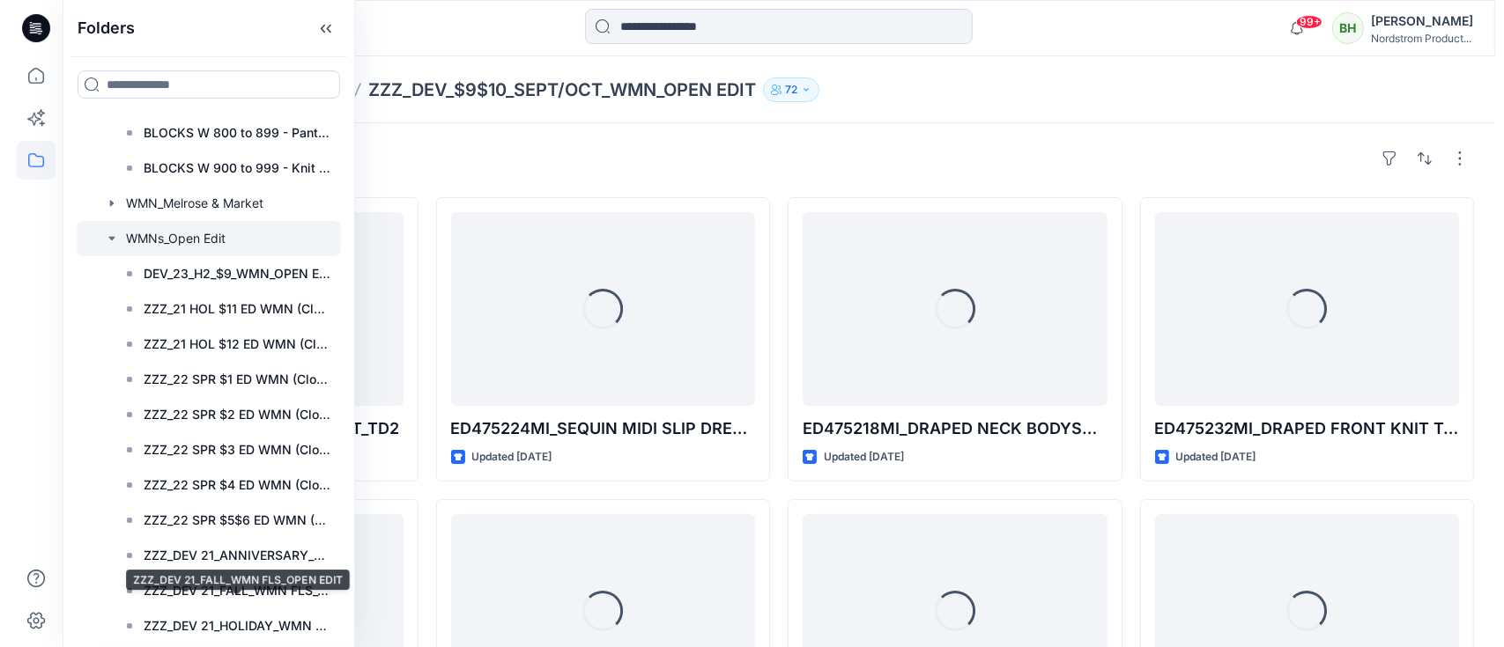
scroll to position [296, 0]
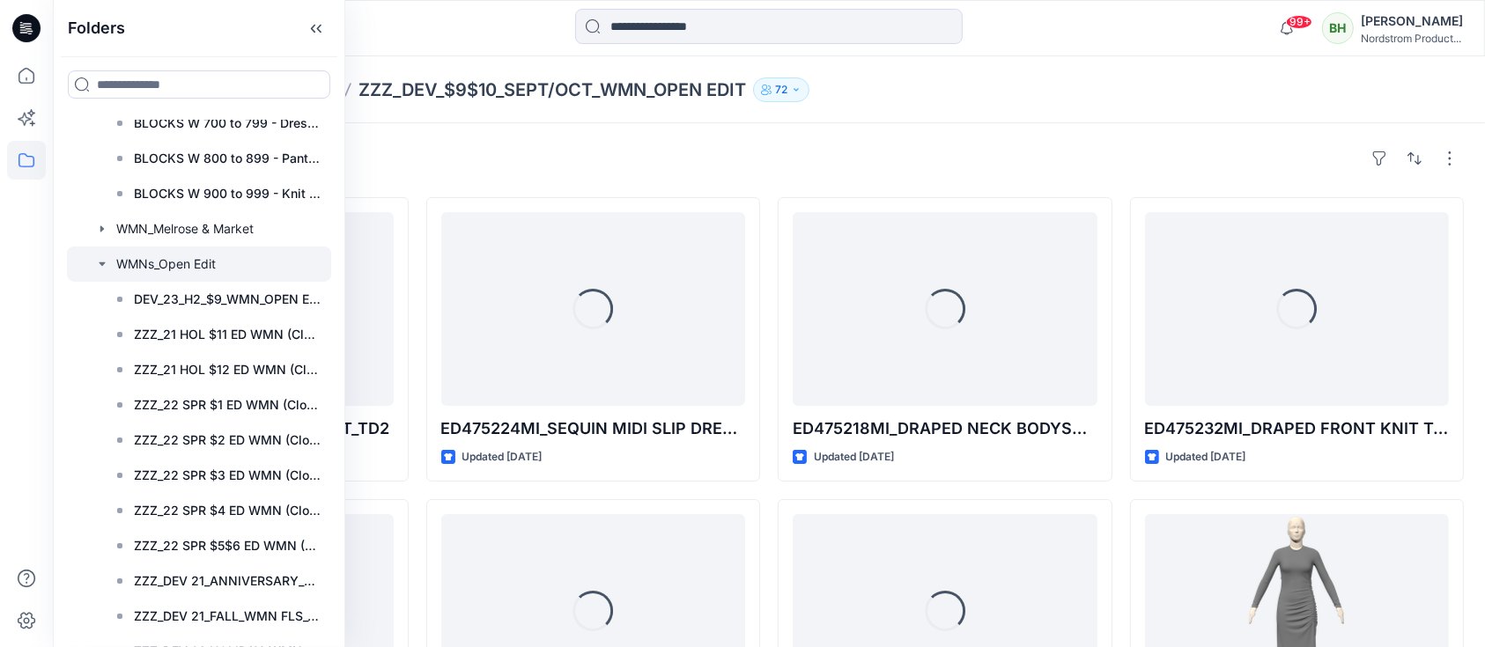
click at [176, 262] on div at bounding box center [199, 264] width 264 height 35
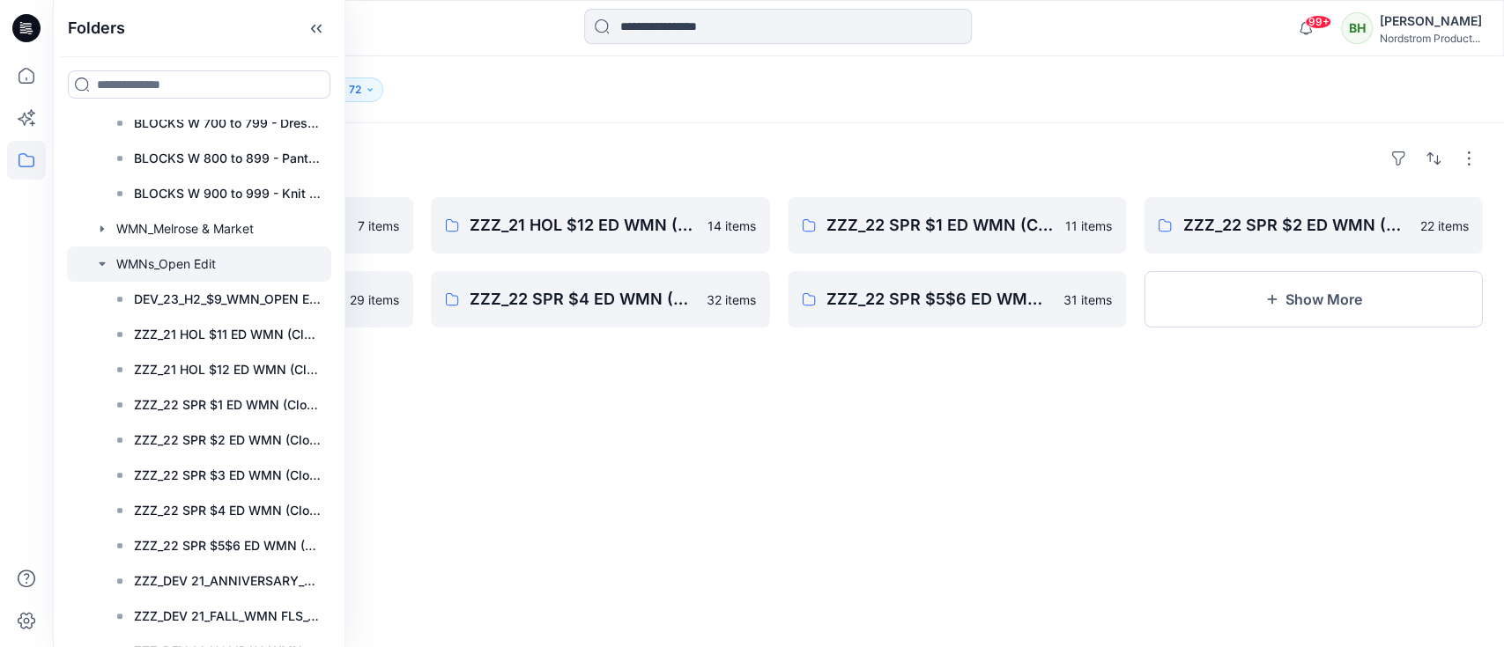
click at [100, 263] on icon "button" at bounding box center [102, 264] width 6 height 4
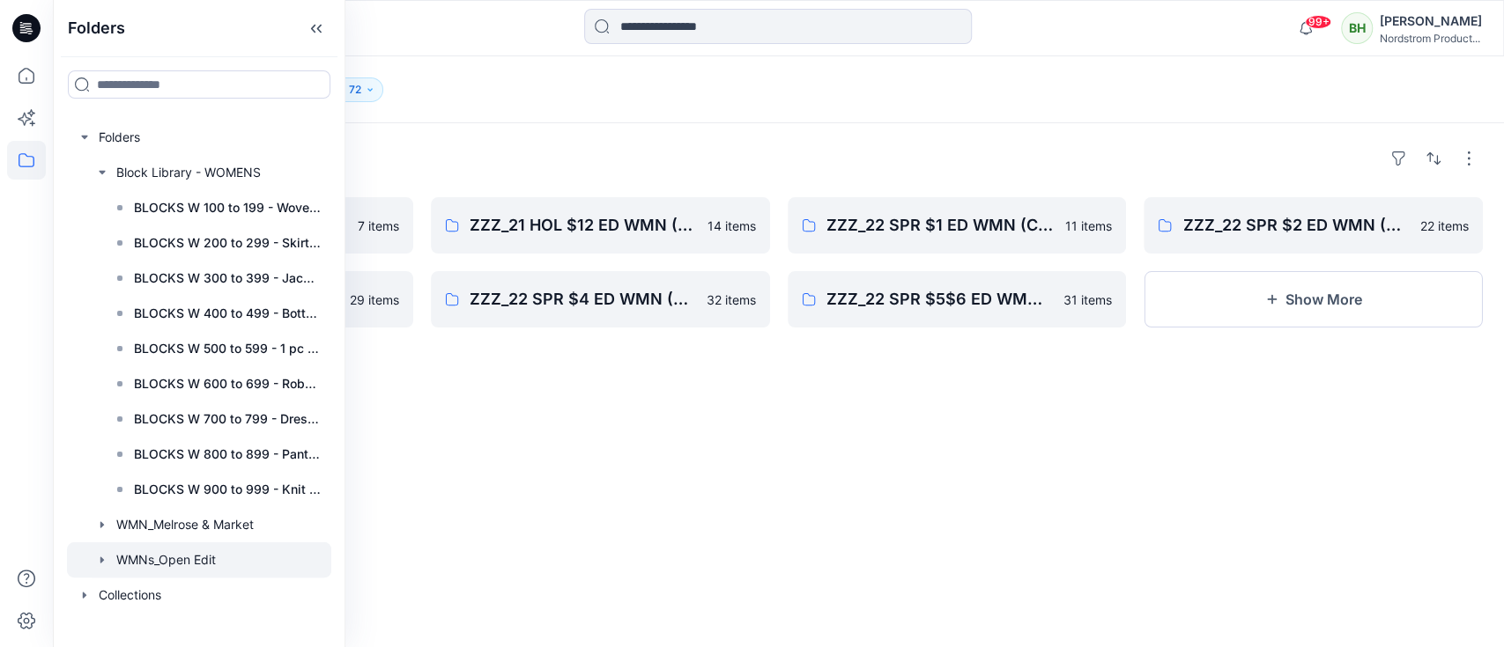
click at [99, 564] on icon "button" at bounding box center [102, 560] width 14 height 14
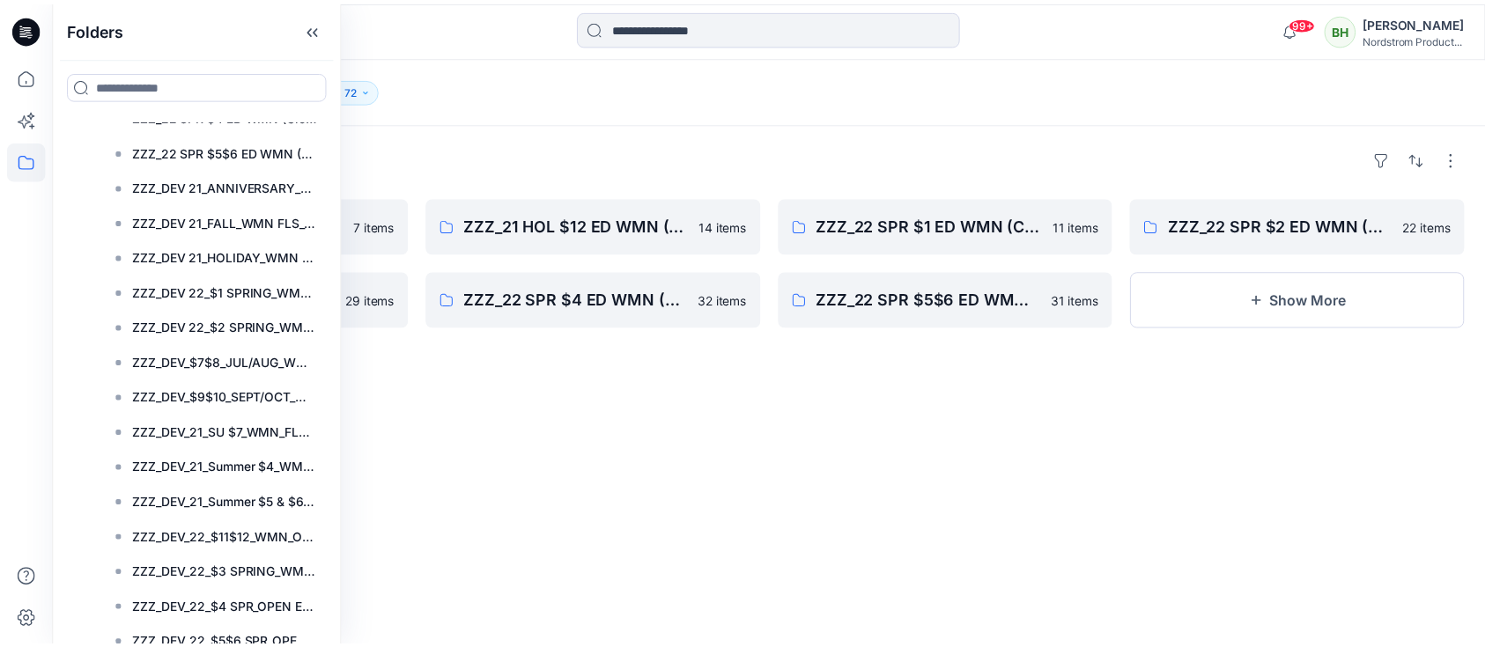
scroll to position [965, 0]
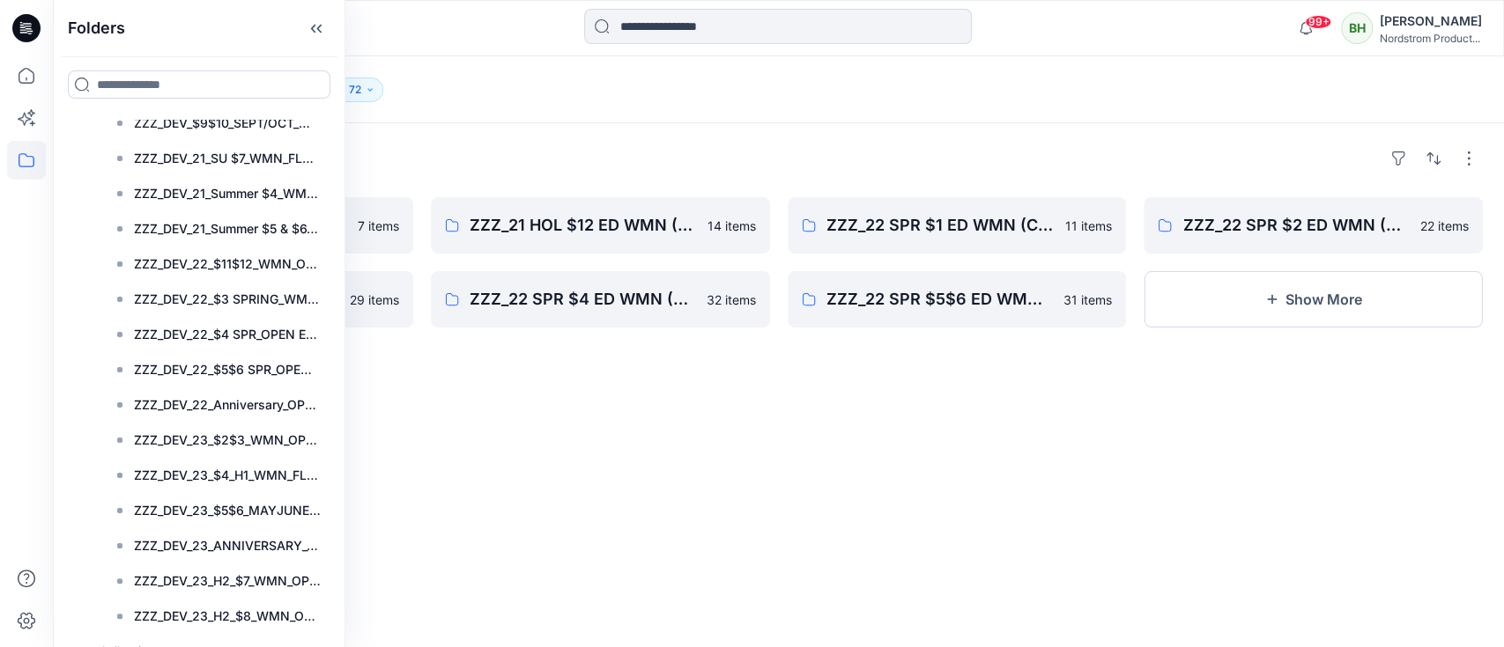
click at [706, 147] on div "Folders" at bounding box center [778, 158] width 1408 height 28
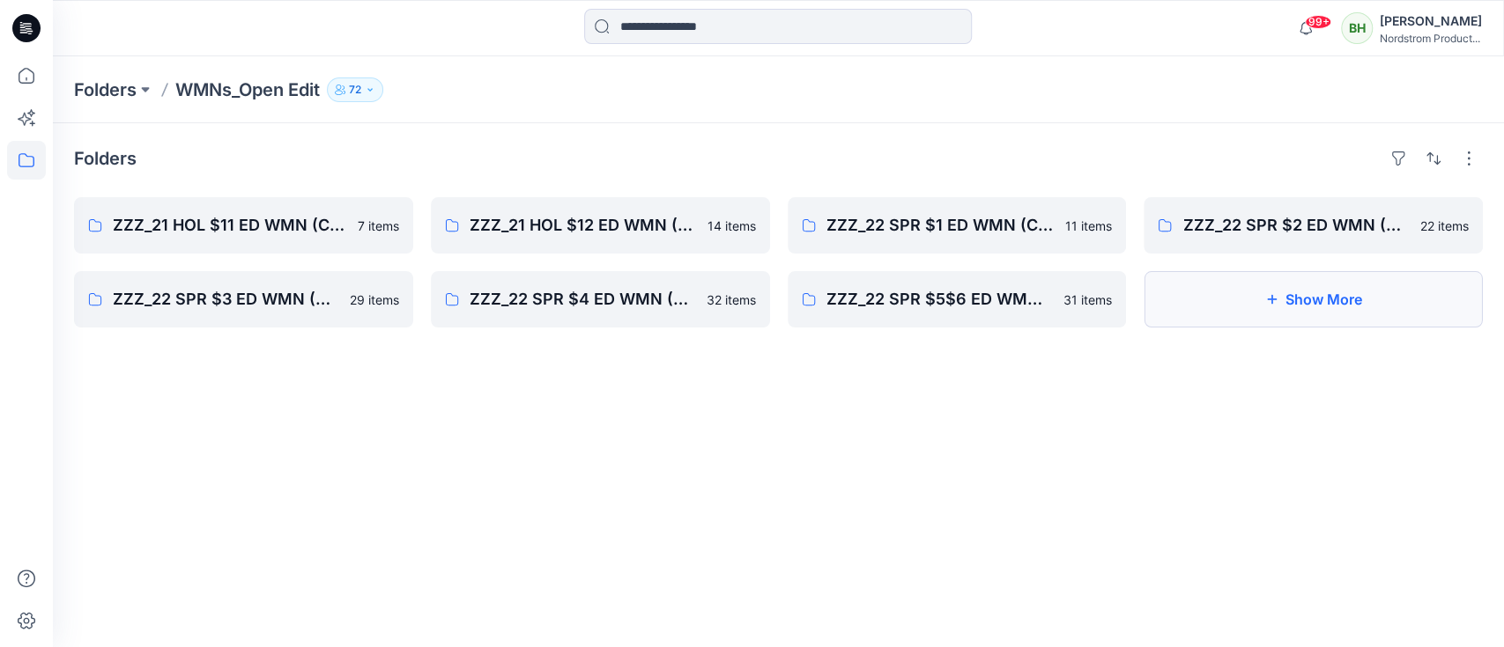
click at [1216, 311] on button "Show More" at bounding box center [1312, 299] width 339 height 56
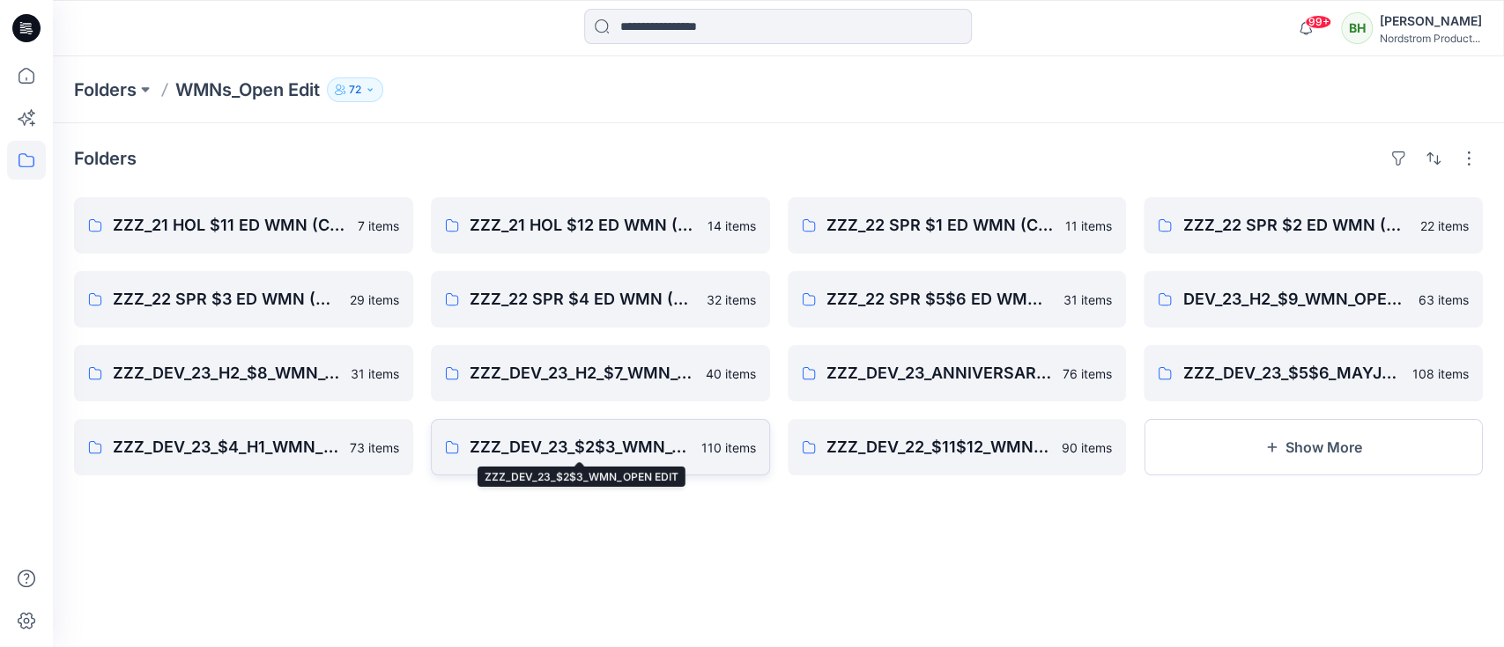
click at [687, 449] on p "ZZZ_DEV_23_$2$3_WMN_OPEN EDIT" at bounding box center [579, 447] width 221 height 25
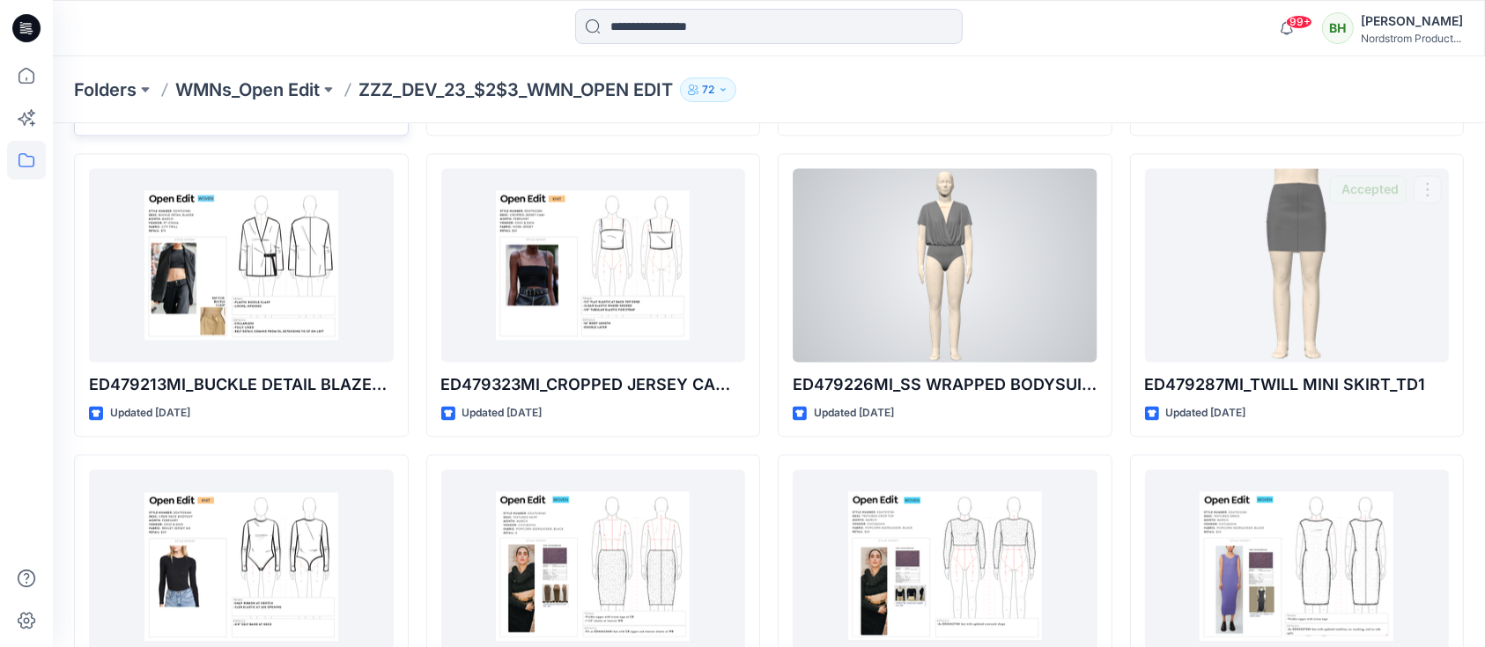
scroll to position [3623, 0]
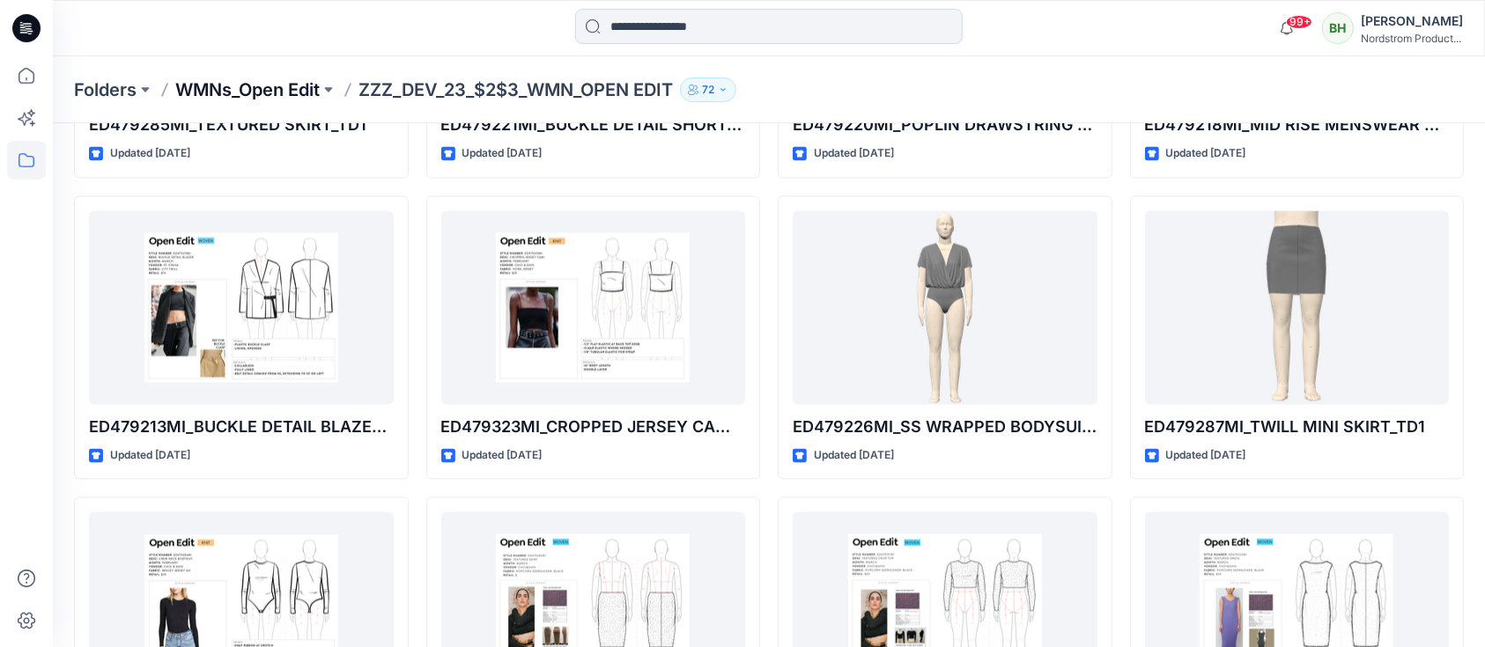
click at [272, 85] on p "WMNs_Open Edit" at bounding box center [247, 90] width 144 height 25
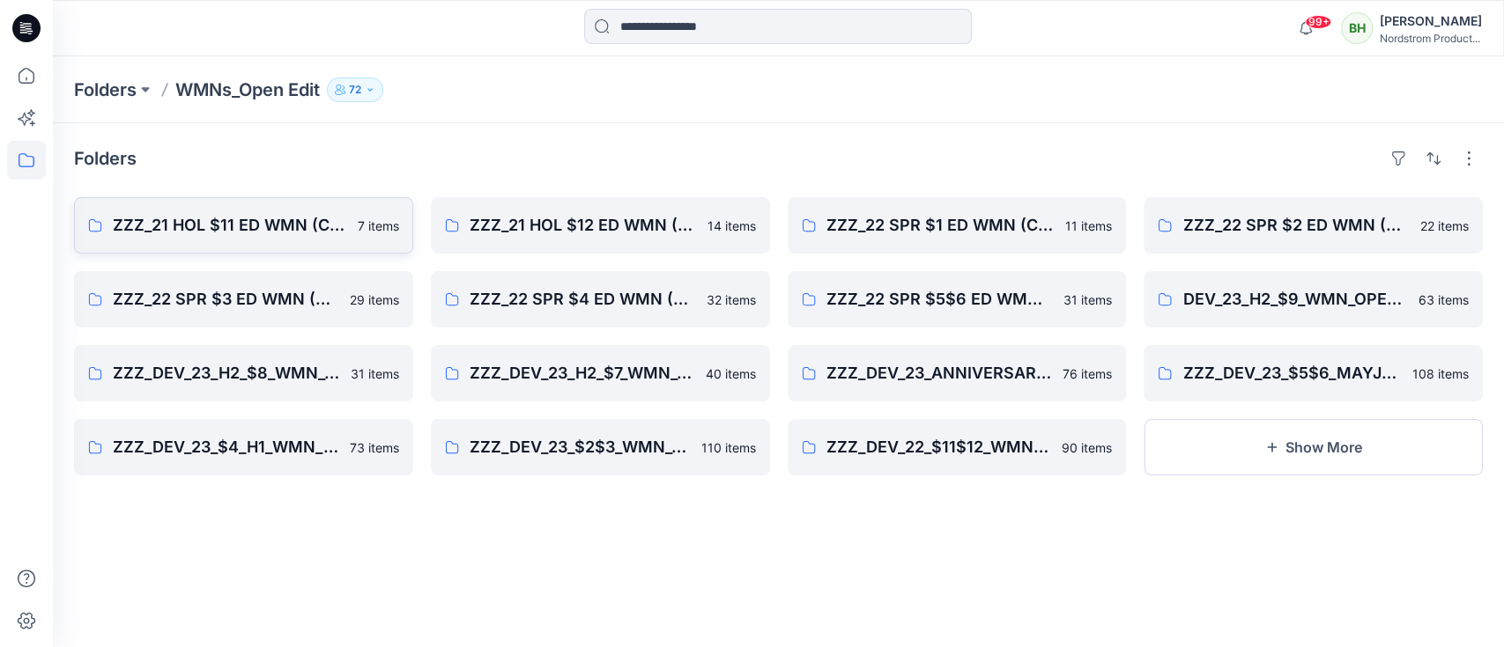
click at [244, 218] on p "ZZZ_21 HOL $11 ED WMN (Clone)" at bounding box center [230, 225] width 234 height 25
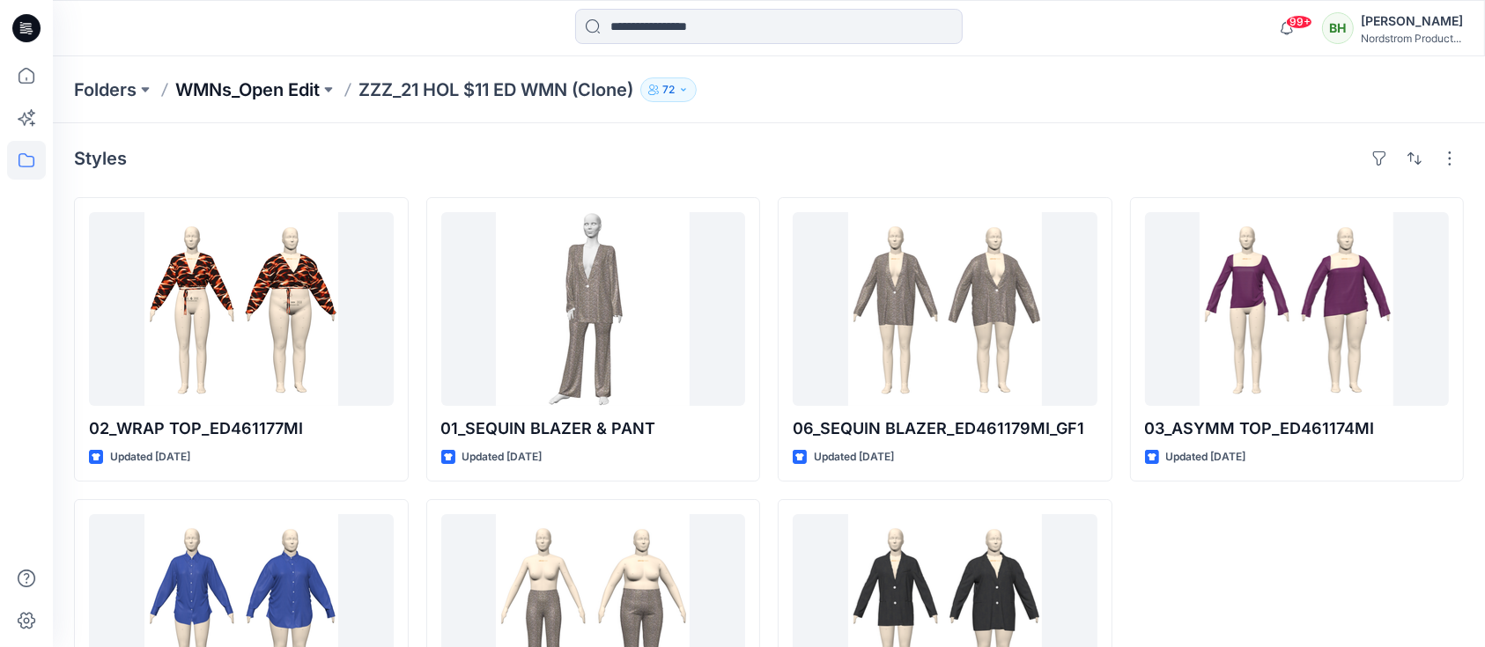
click at [255, 86] on p "WMNs_Open Edit" at bounding box center [247, 90] width 144 height 25
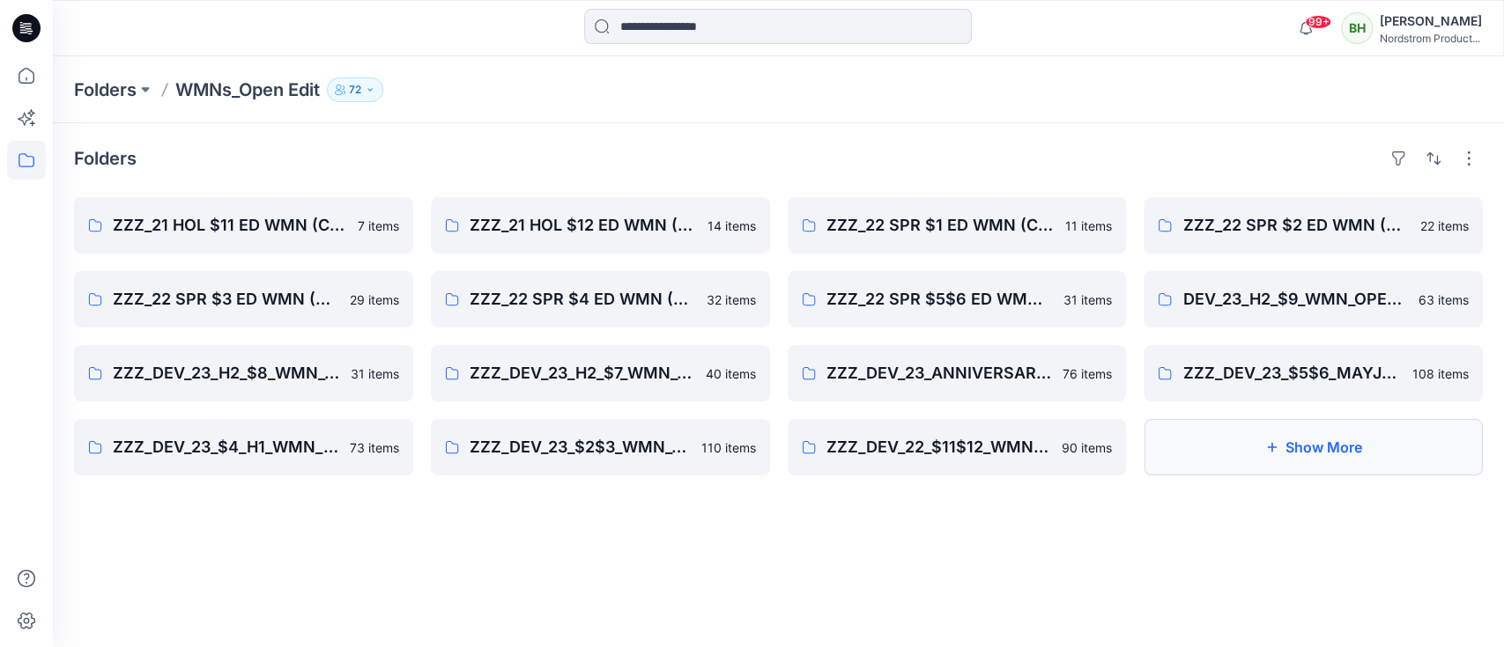
click at [1296, 446] on button "Show More" at bounding box center [1312, 447] width 339 height 56
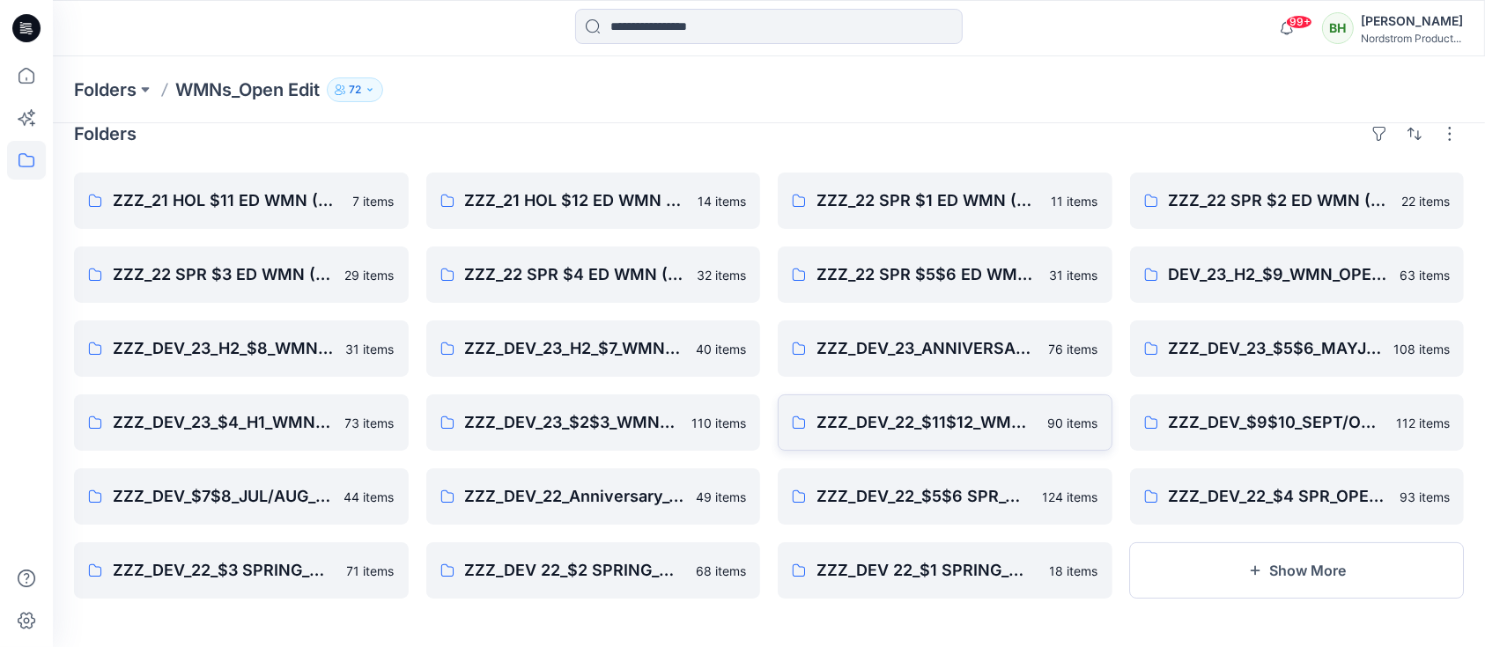
scroll to position [22, 0]
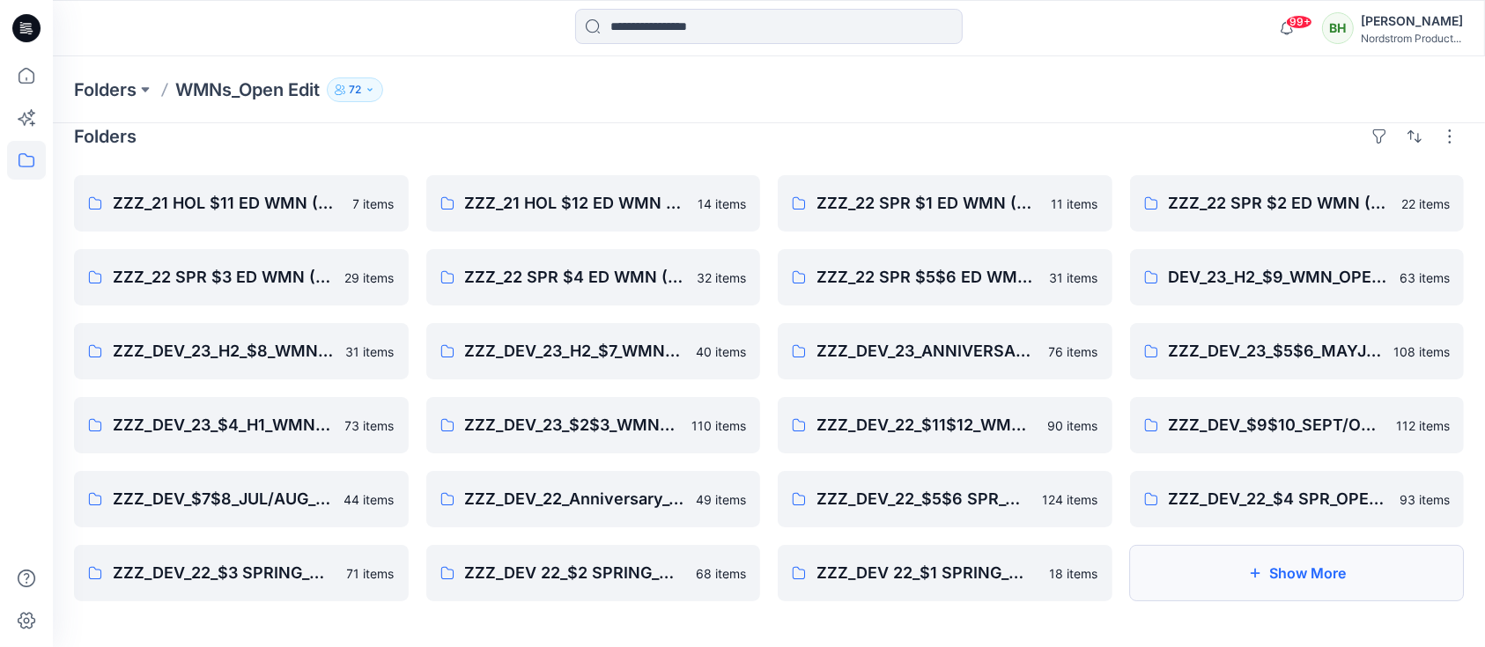
click at [1253, 567] on icon "button" at bounding box center [1255, 573] width 14 height 14
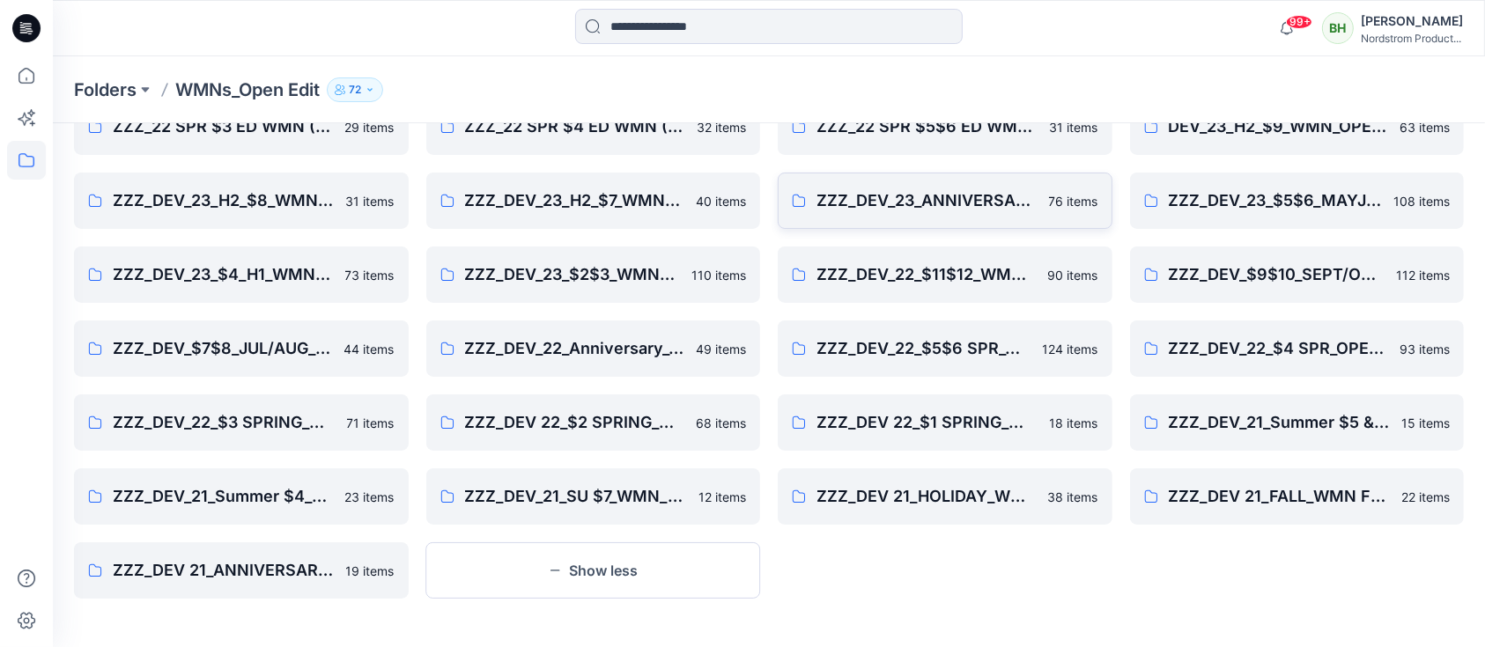
click at [972, 213] on link "ZZZ_DEV_23_ANNIVERSARY_OPEN EDIT 76 items" at bounding box center [945, 201] width 335 height 56
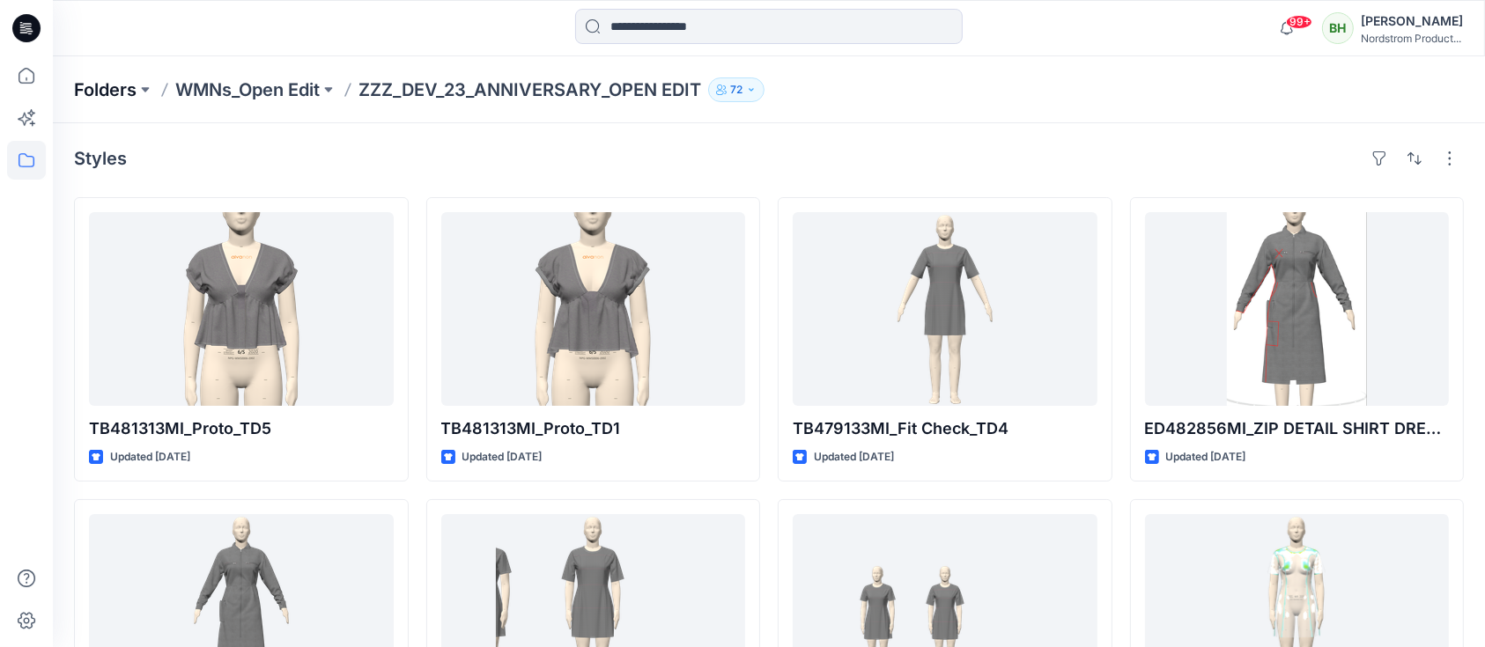
click at [137, 95] on p "Folders" at bounding box center [105, 90] width 63 height 25
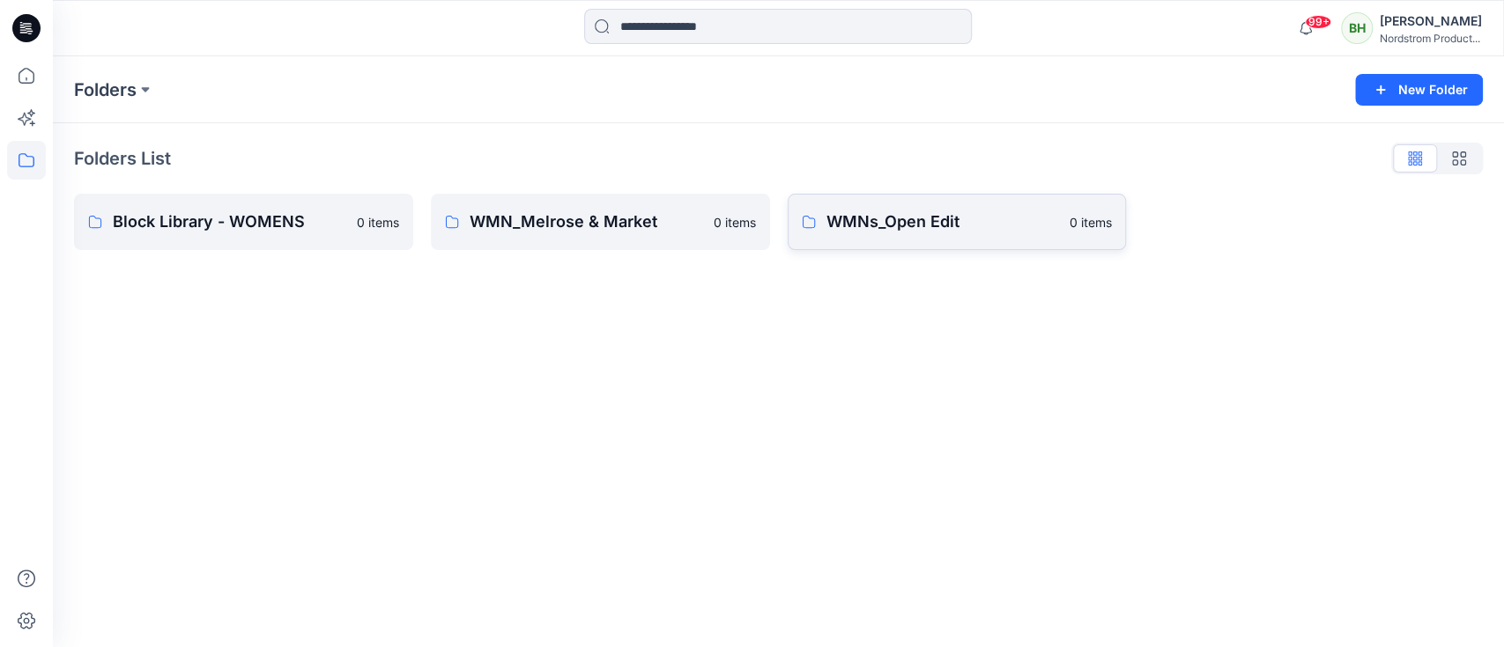
click at [893, 225] on p "WMNs_Open Edit" at bounding box center [942, 222] width 233 height 25
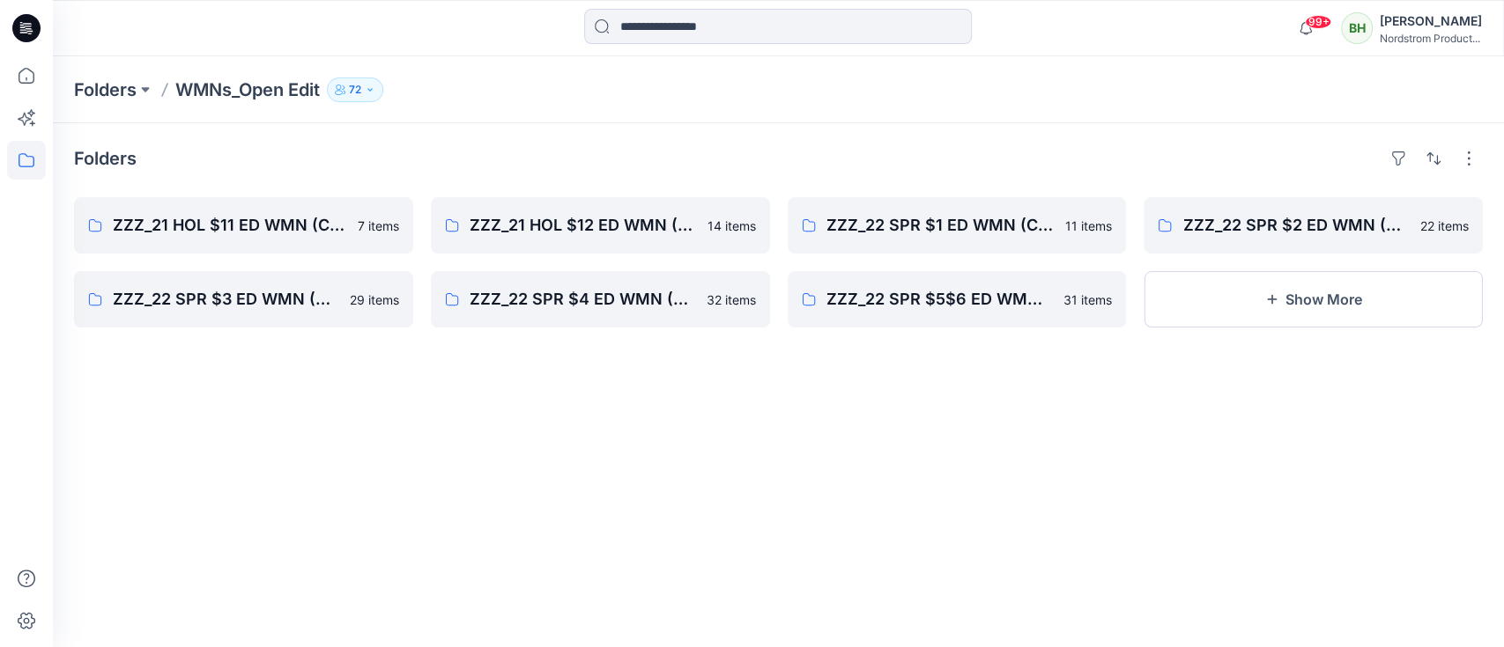
click at [243, 85] on p "WMNs_Open Edit" at bounding box center [247, 90] width 144 height 25
click at [100, 159] on h4 "Folders" at bounding box center [105, 158] width 63 height 21
click at [118, 102] on div "Folders WMNs_Open Edit 72" at bounding box center [778, 89] width 1451 height 67
click at [151, 89] on button at bounding box center [146, 90] width 18 height 25
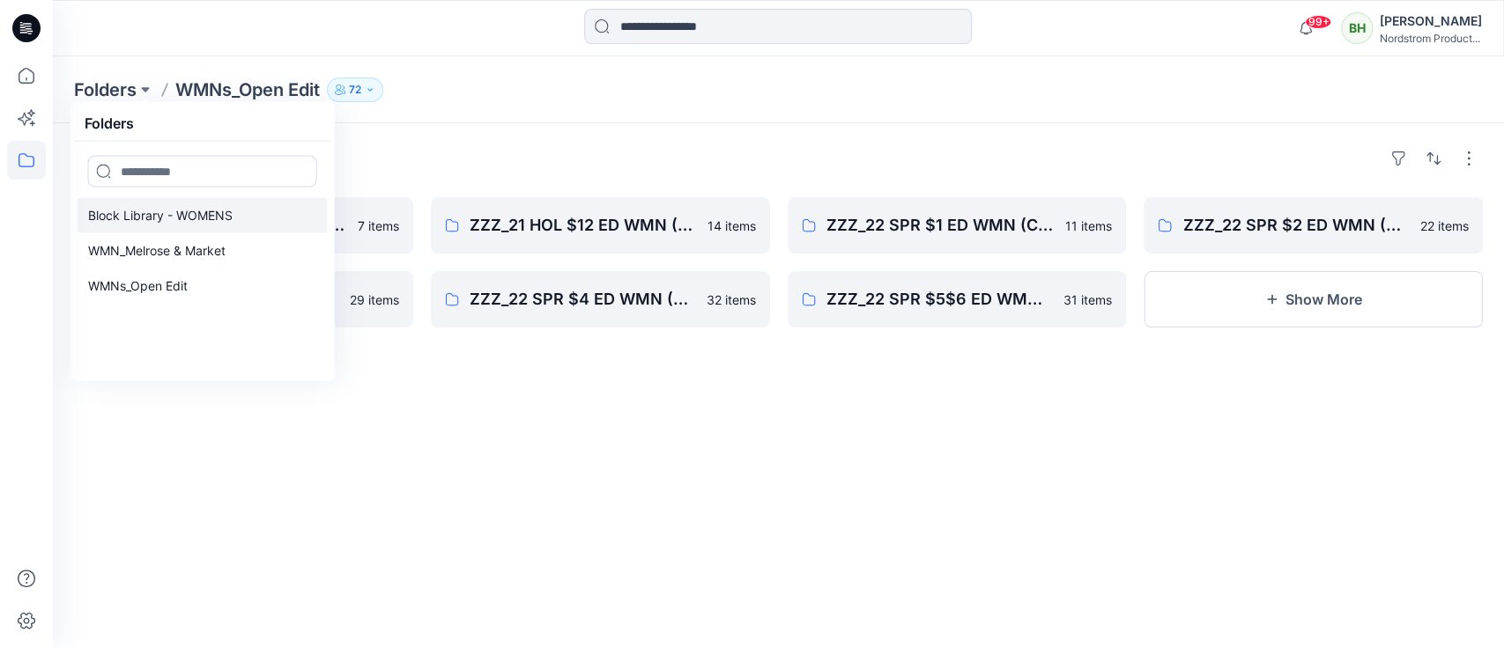
click at [155, 211] on p "Block Library - WOMENS" at bounding box center [160, 215] width 144 height 21
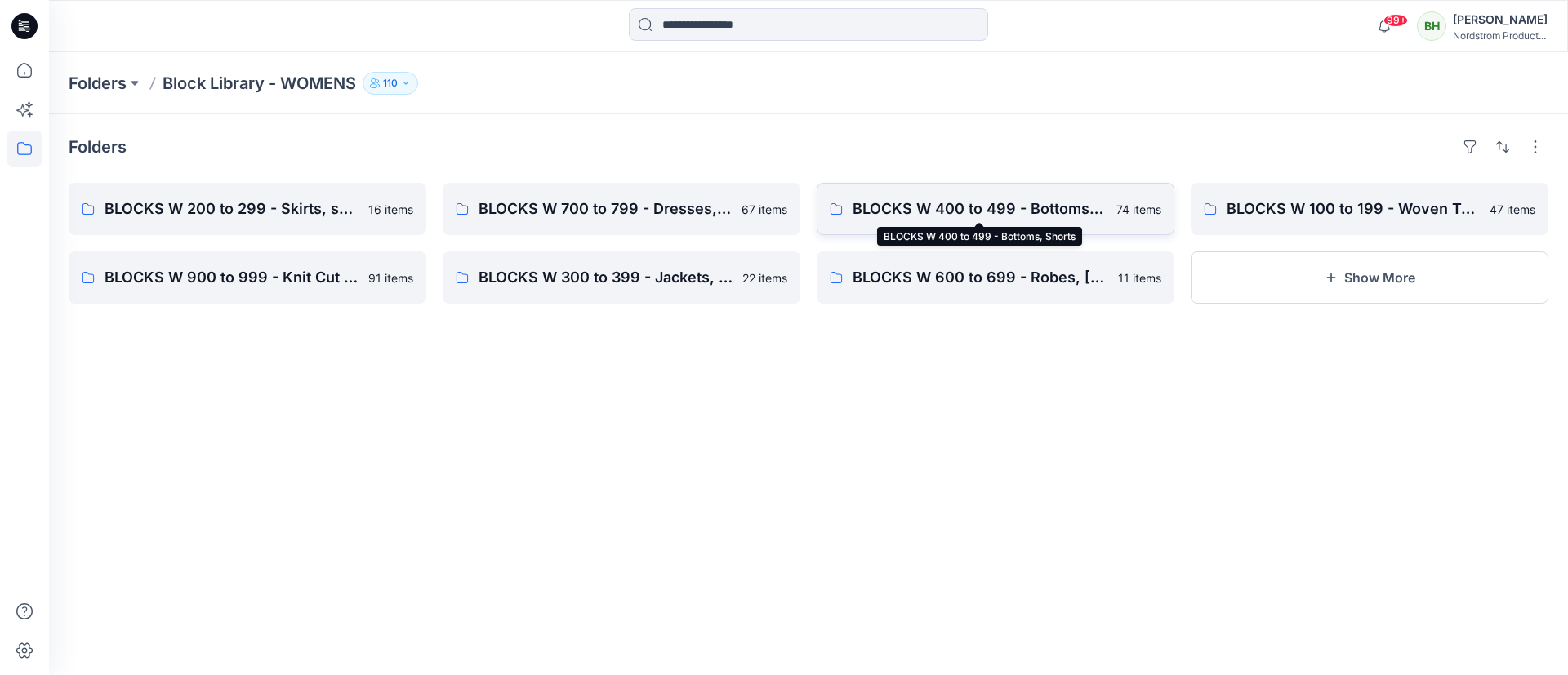
click at [961, 205] on p "BLOCKS W 400 to 499 - Bottoms, Shorts" at bounding box center [980, 209] width 254 height 23
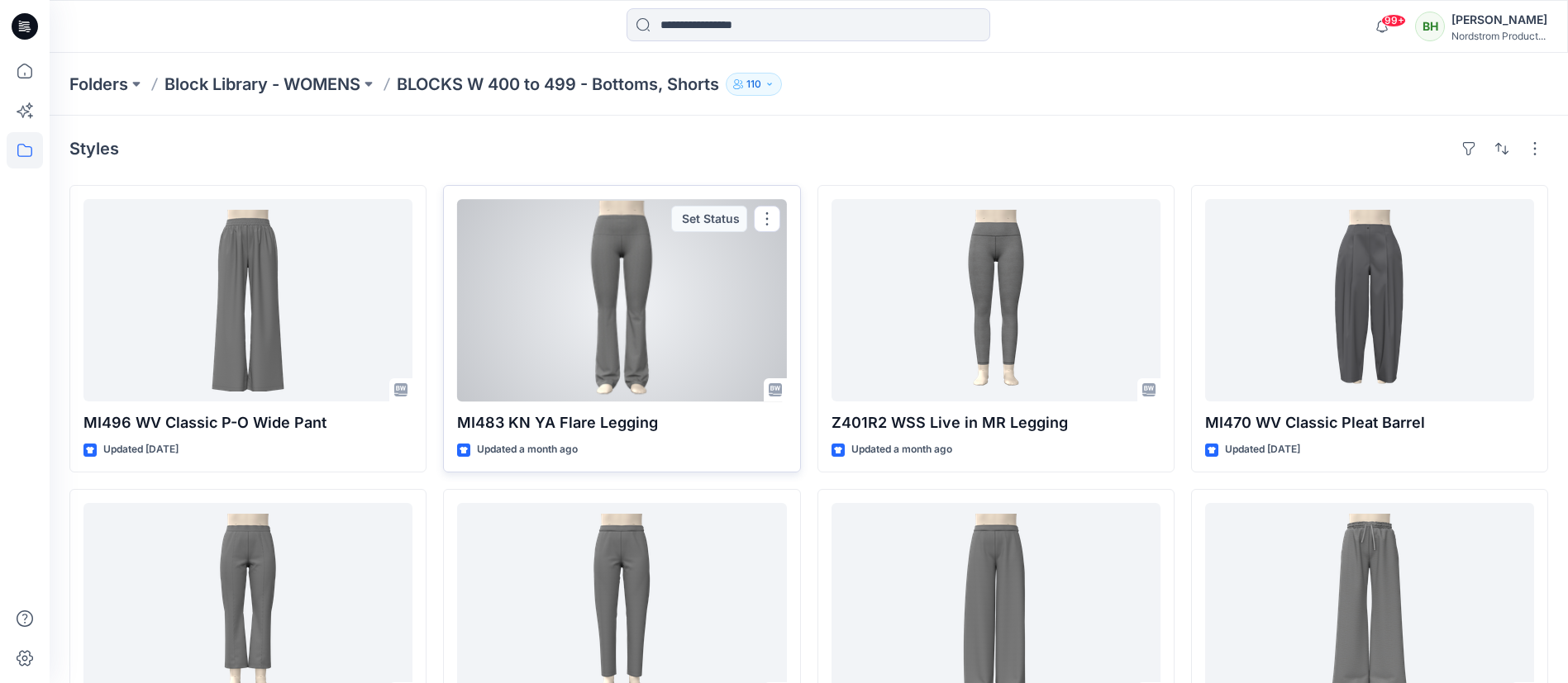
click at [641, 295] on div at bounding box center [621, 300] width 329 height 203
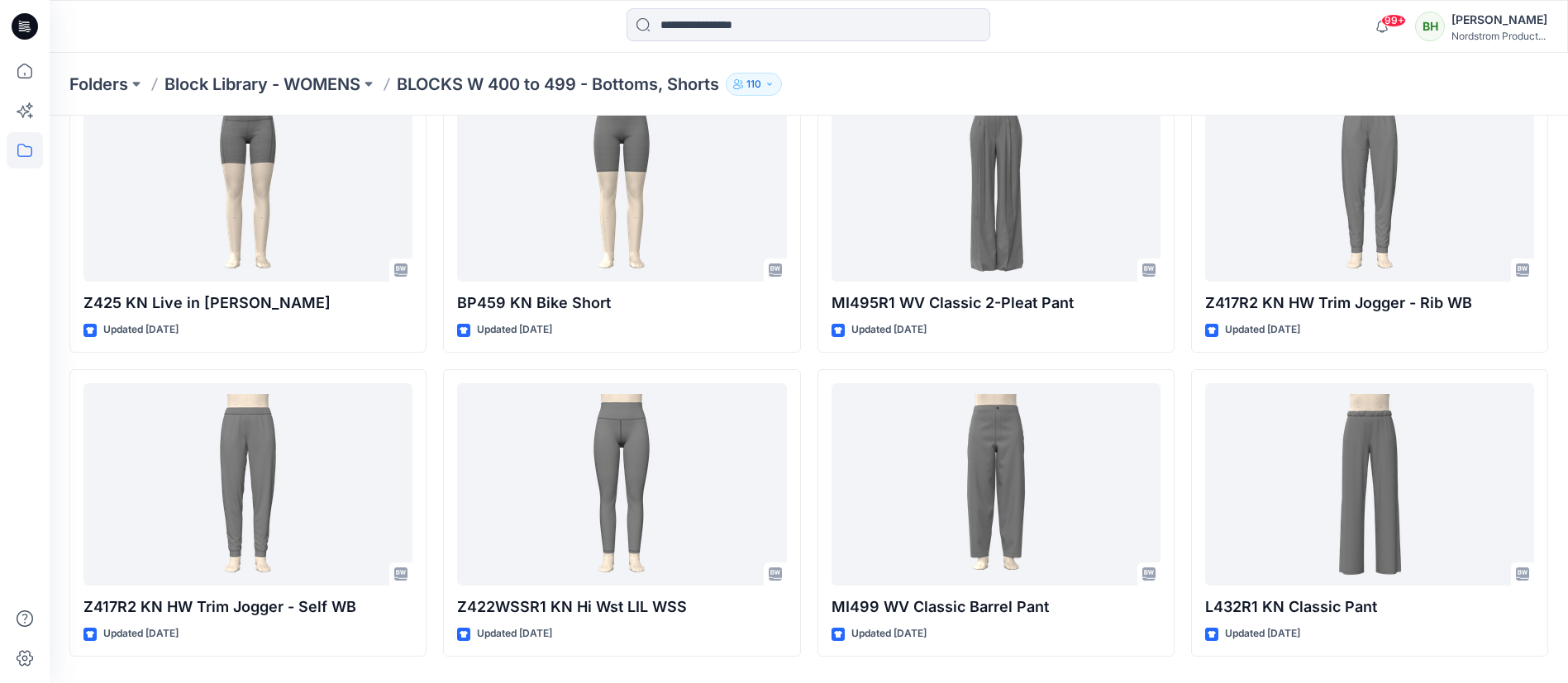
scroll to position [1389, 0]
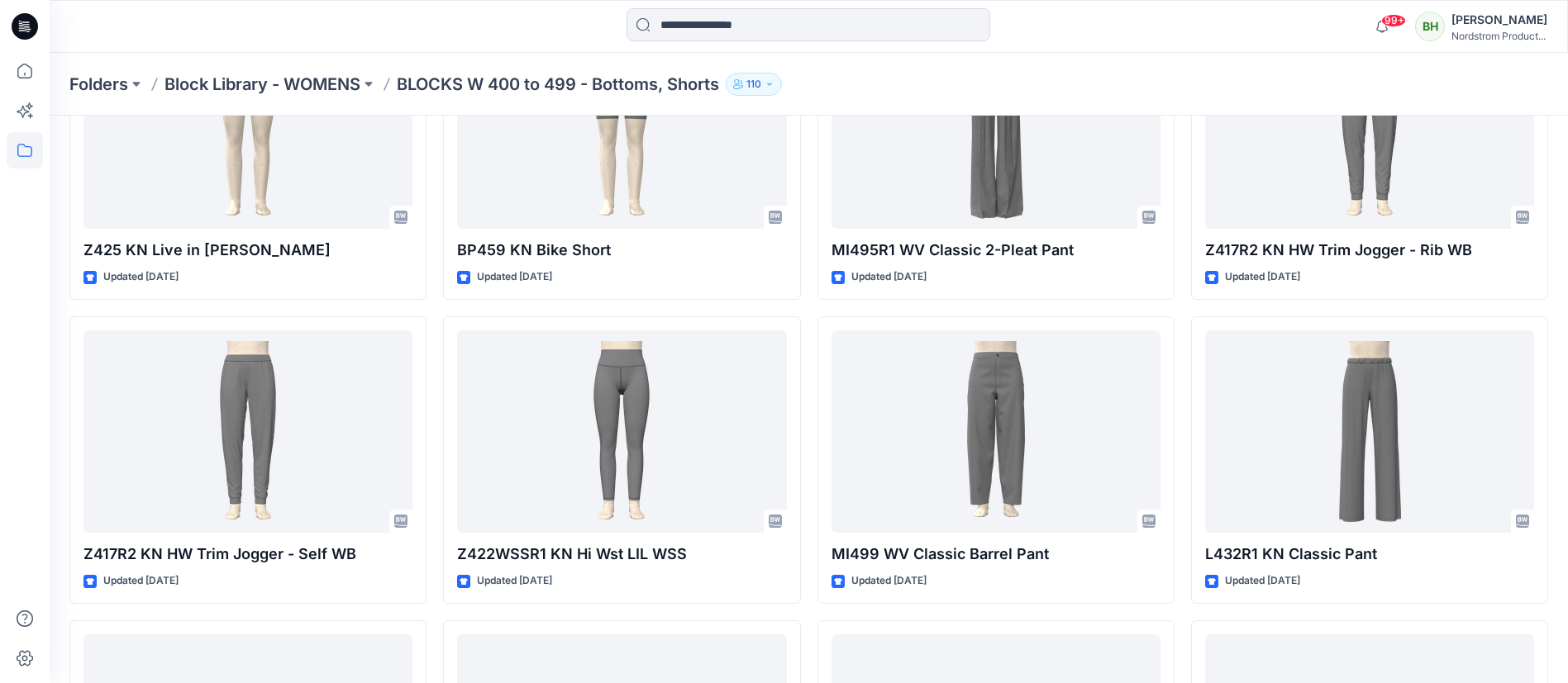
click at [1393, 399] on div "Styles MI496 WV Classic P-O Wide Pant Updated [DATE] MI445 KN Classic Kick Flar…" at bounding box center [809, 161] width 1518 height 2869
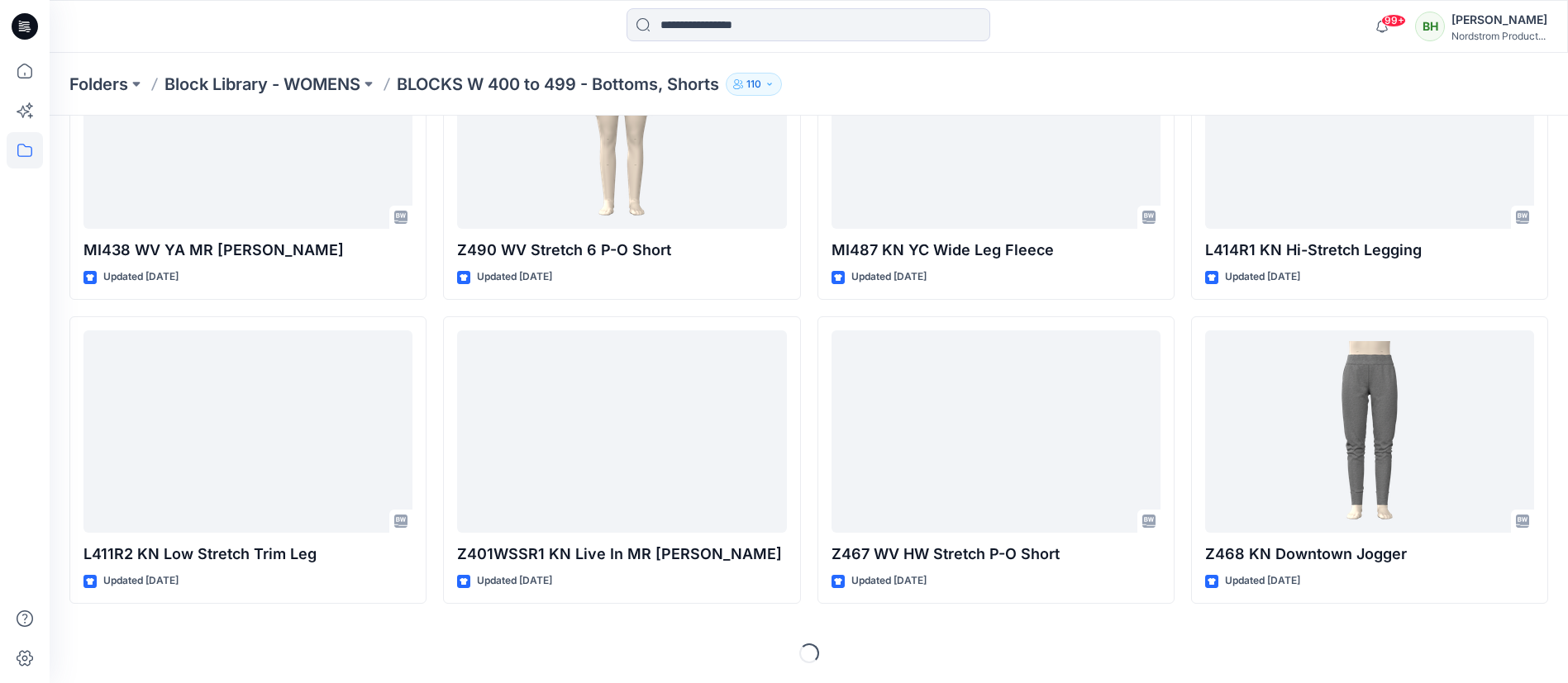
scroll to position [2300, 0]
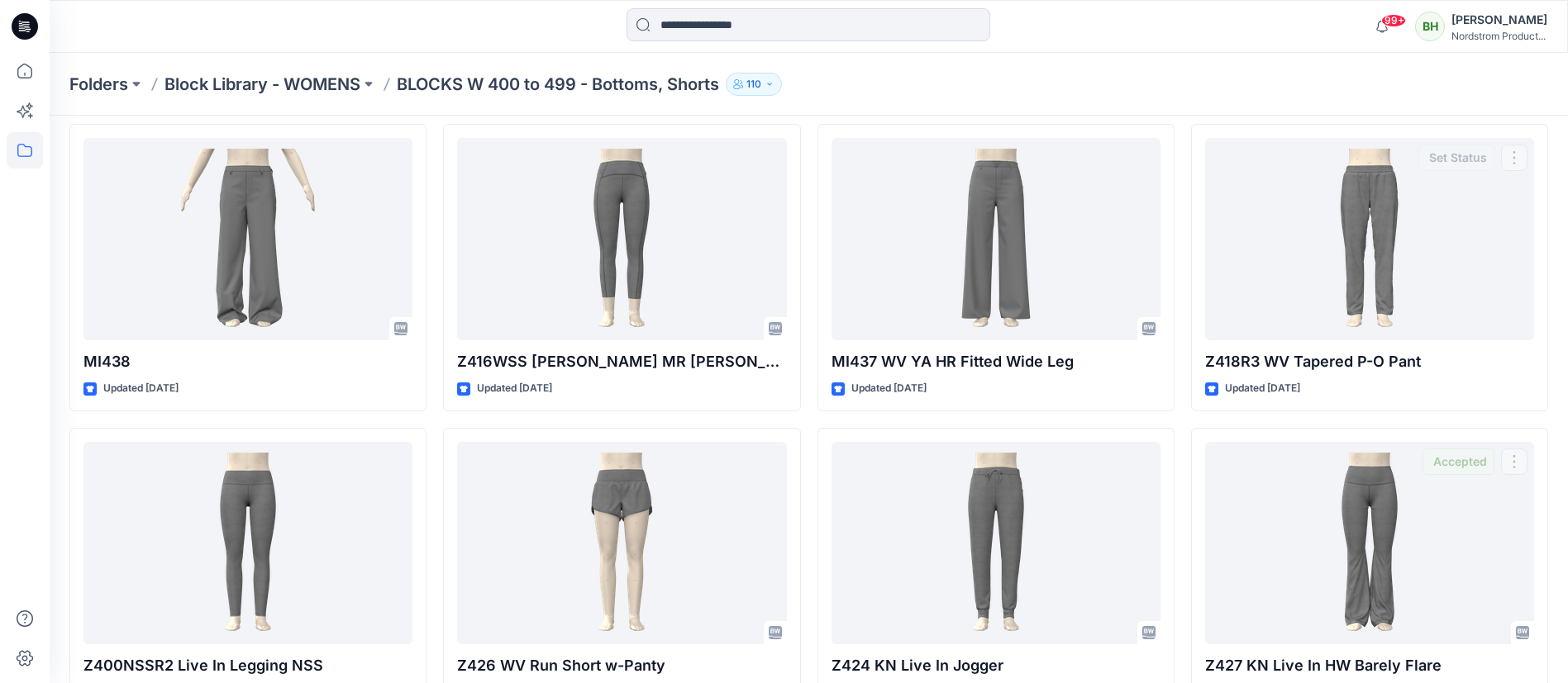
scroll to position [0, 0]
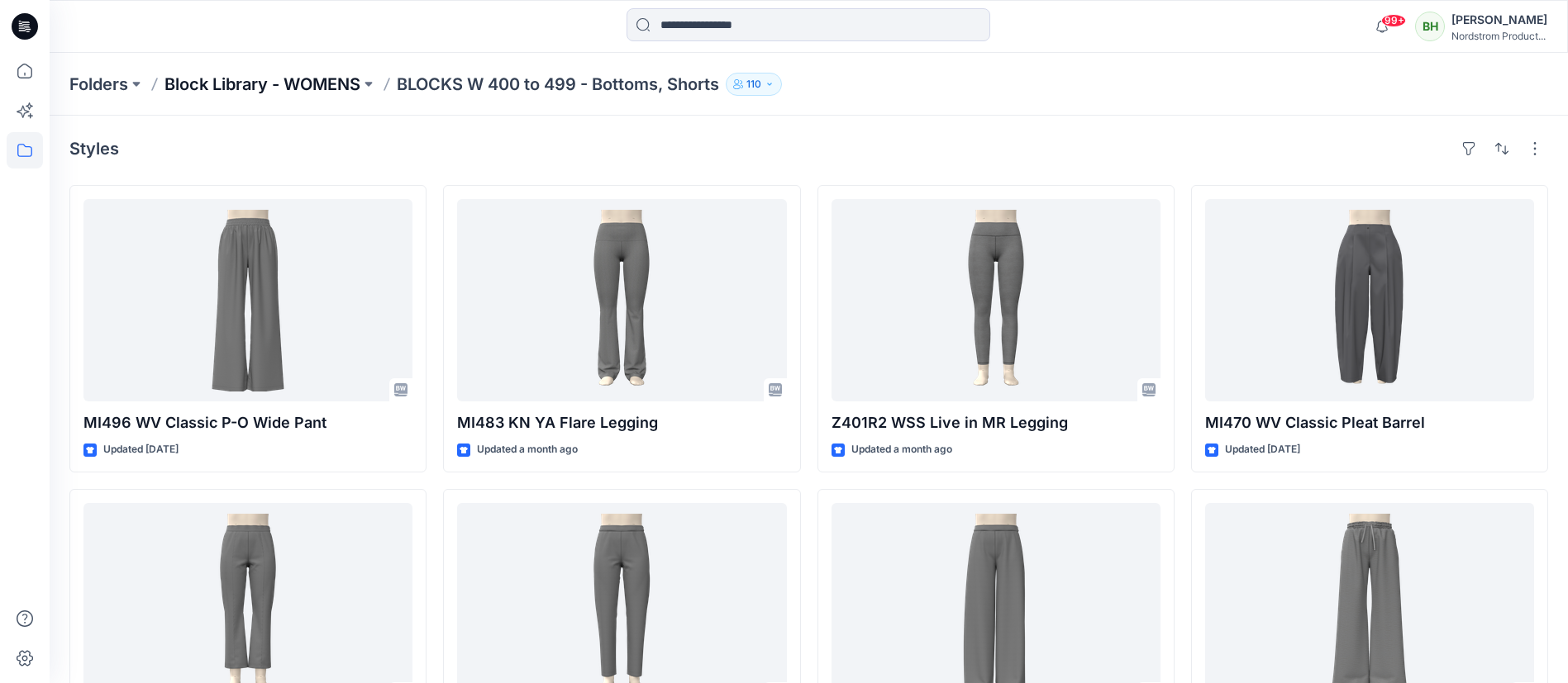
click at [251, 73] on p "Block Library - WOMENS" at bounding box center [262, 84] width 196 height 23
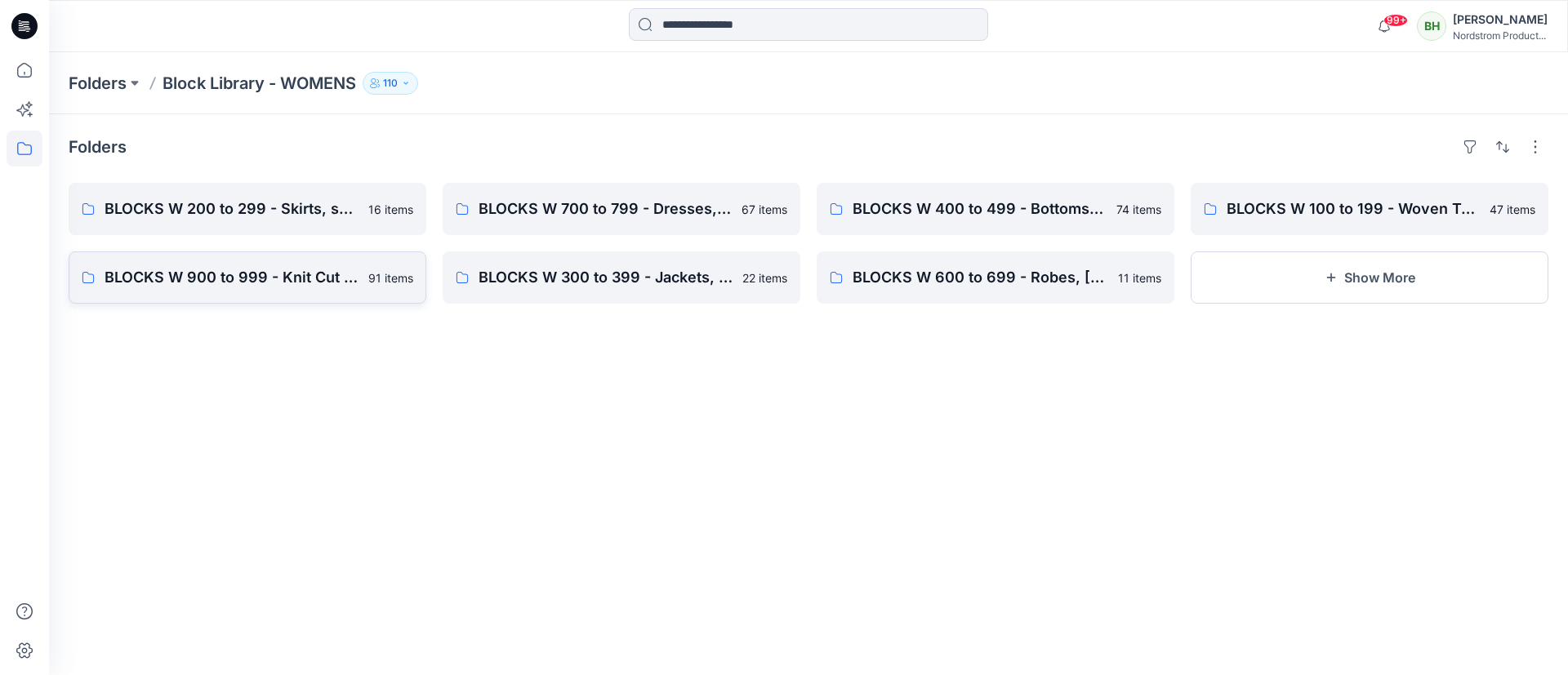
click at [225, 289] on link "BLOCKS W 900 to 999 - Knit Cut & Sew Tops 91 items" at bounding box center [248, 277] width 358 height 52
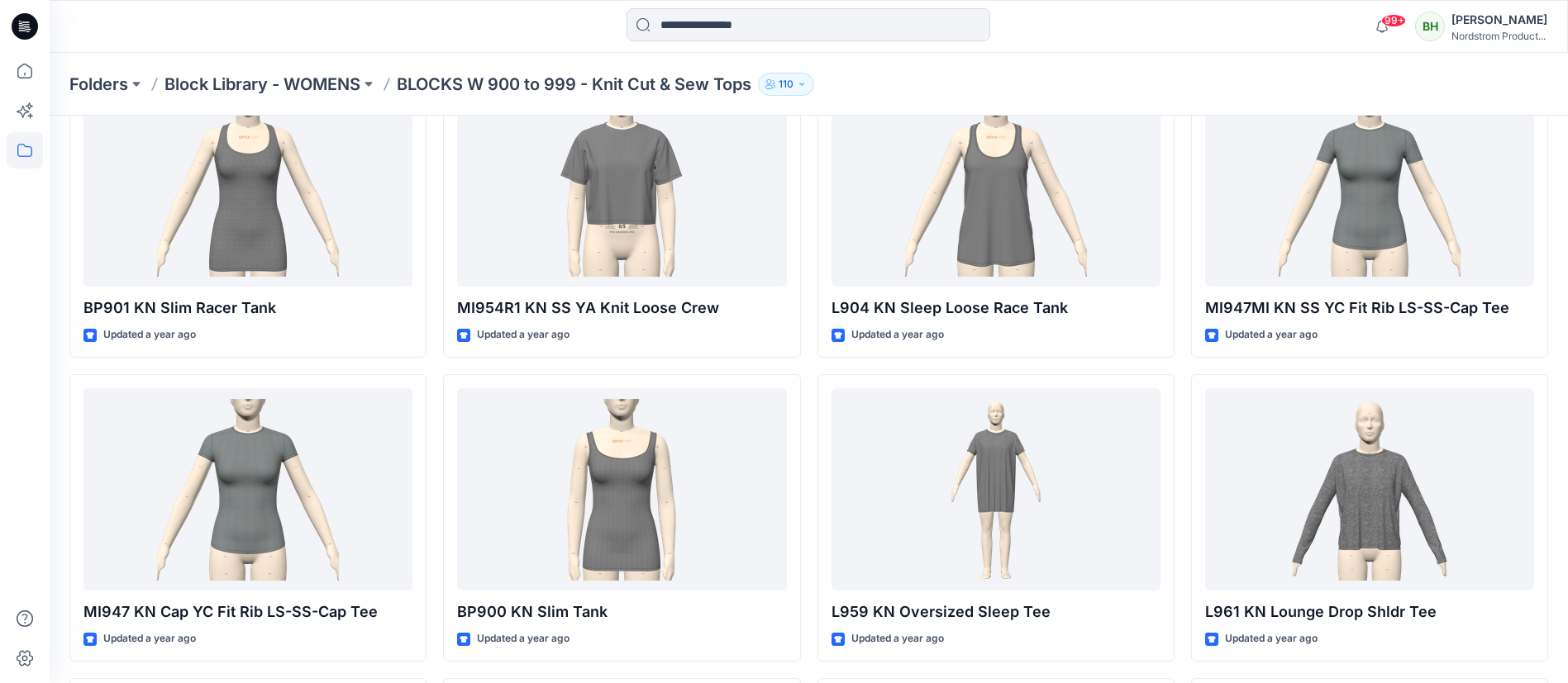
scroll to position [3053, 0]
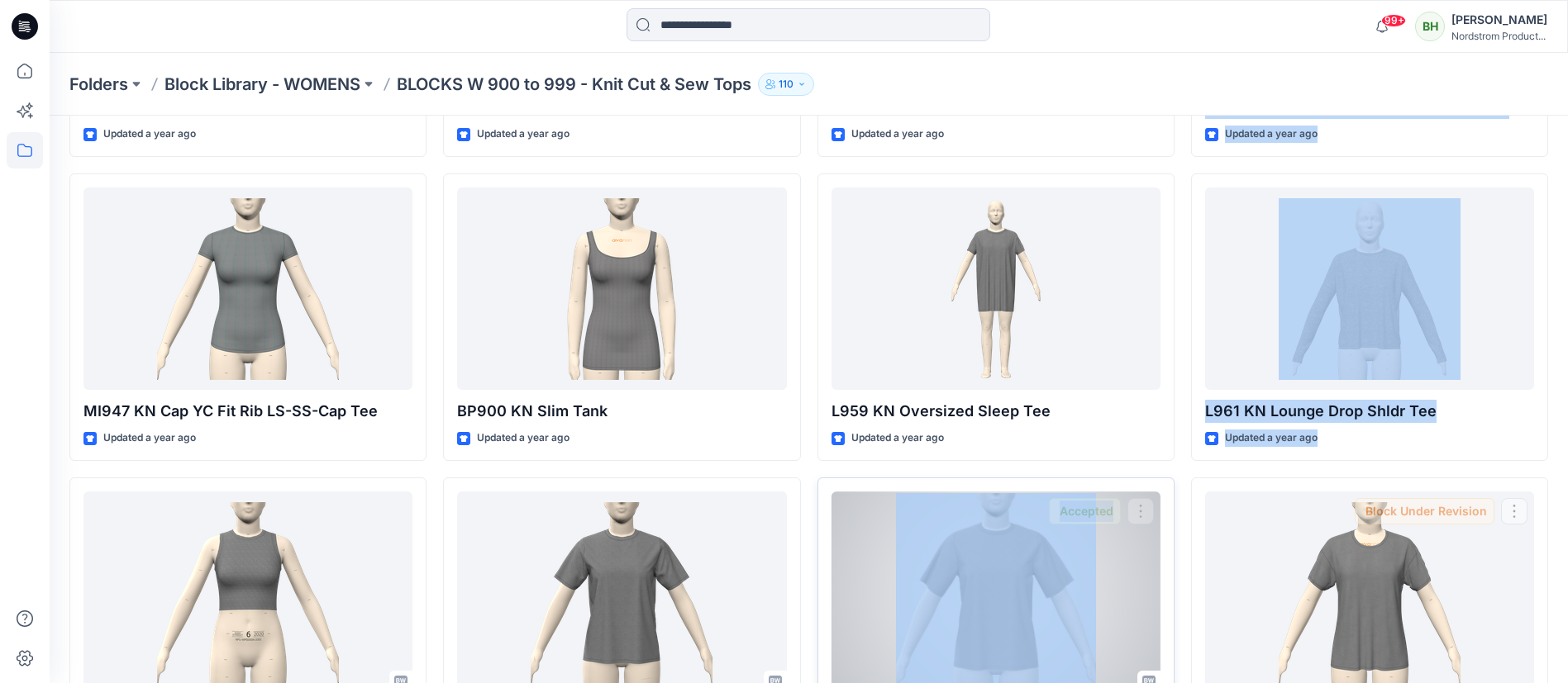
drag, startPoint x: 1554, startPoint y: 428, endPoint x: 1125, endPoint y: 654, distance: 484.9
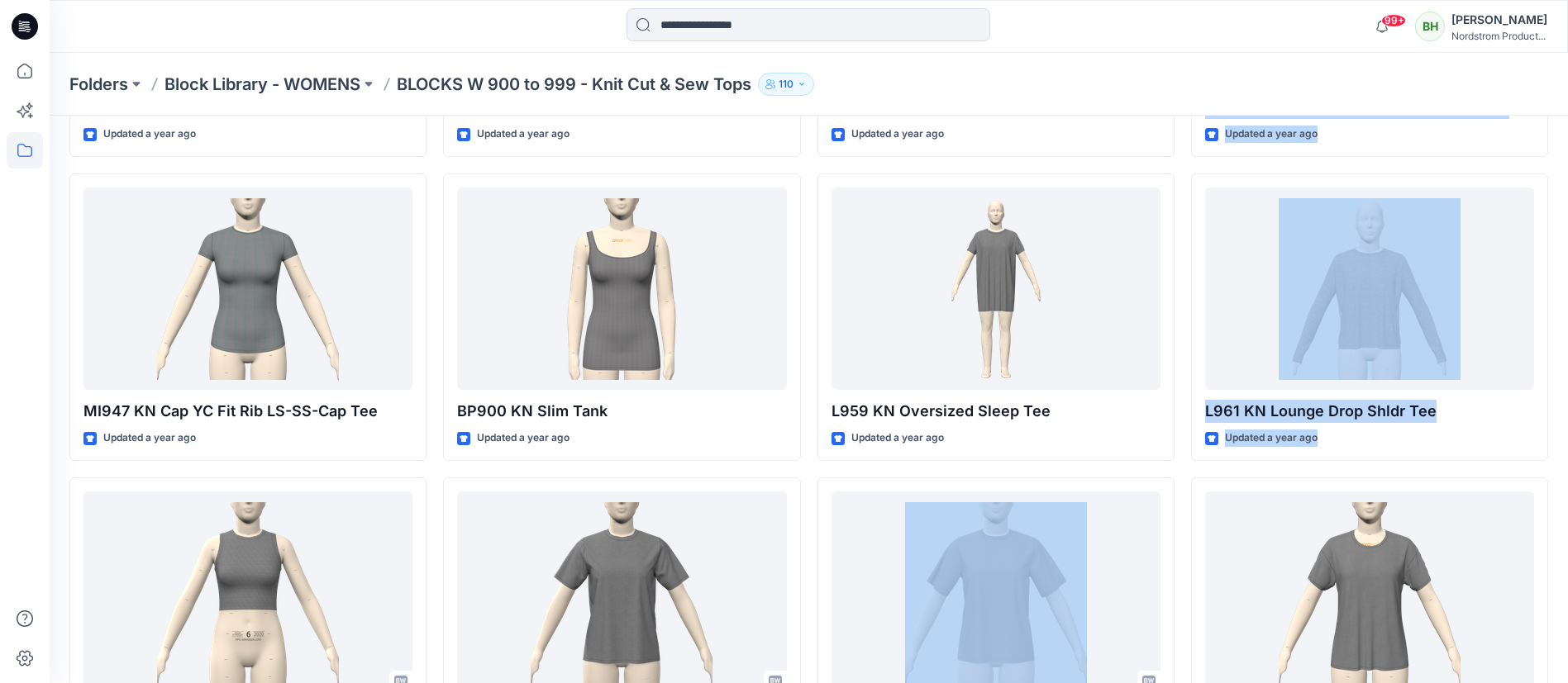
scroll to position [2455, 0]
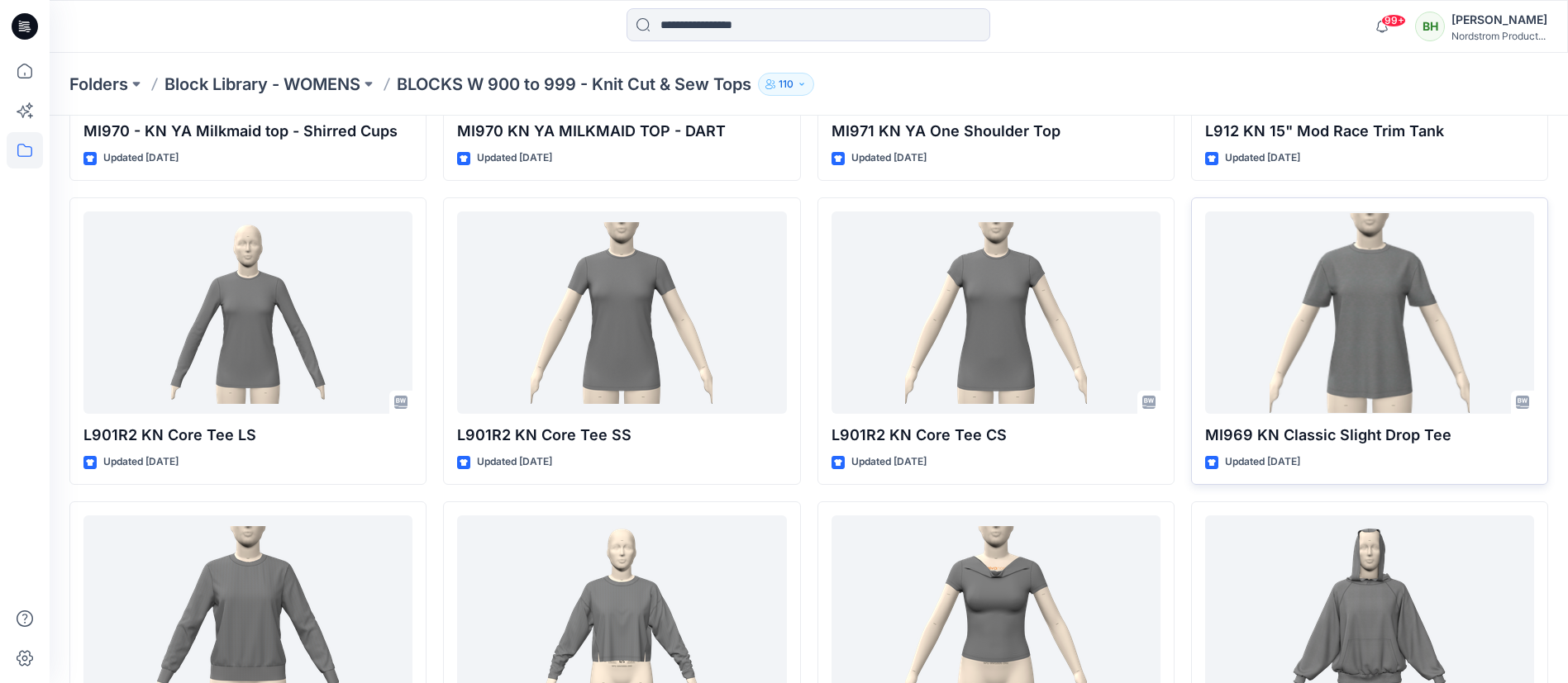
scroll to position [0, 0]
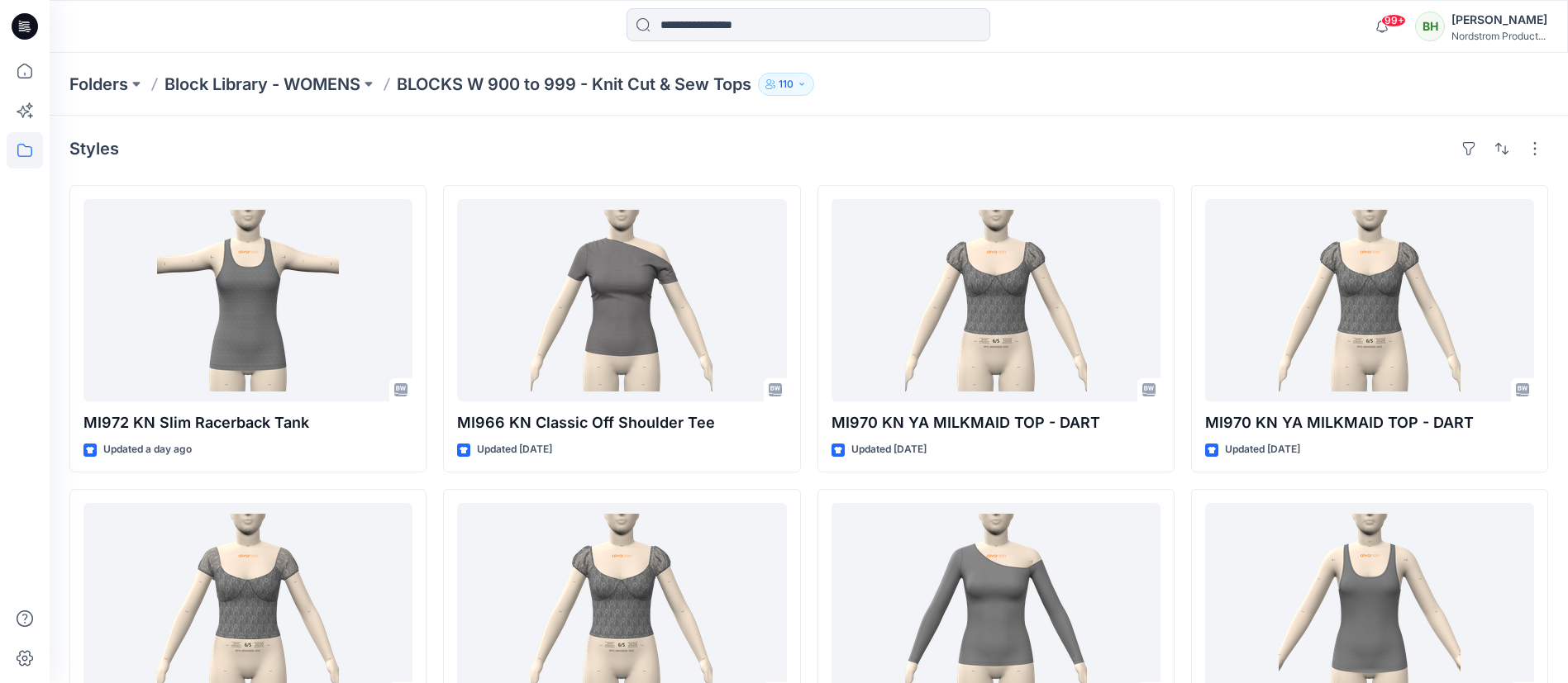
click at [291, 96] on div "Folders Block Library - WOMENS BLOCKS W 900 to 999 - Knit Cut & Sew Tops 110" at bounding box center [809, 83] width 1518 height 63
click at [309, 78] on p "Block Library - WOMENS" at bounding box center [262, 84] width 196 height 23
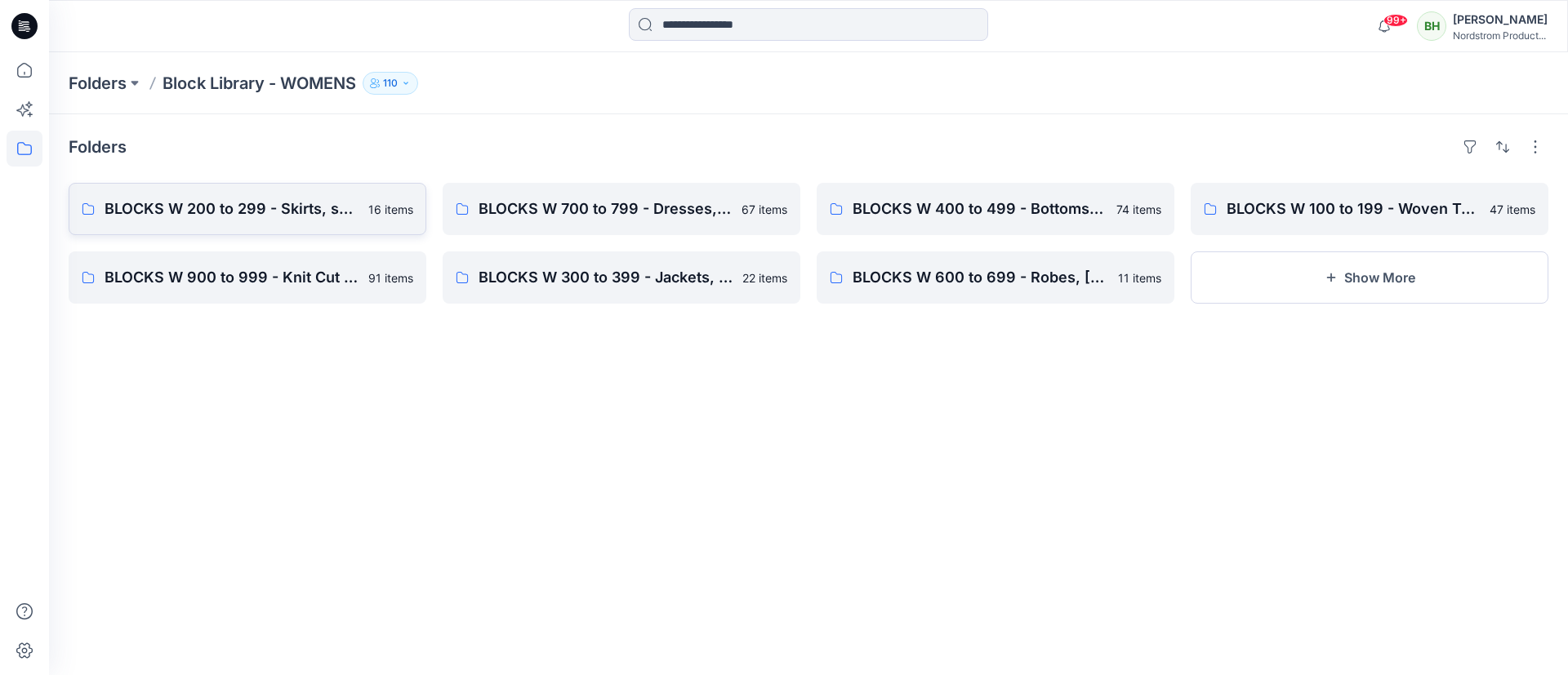
click at [344, 222] on link "BLOCKS W 200 to 299 - Skirts, skorts, 1/2 Slip, Full Slip 16 items" at bounding box center [248, 209] width 358 height 52
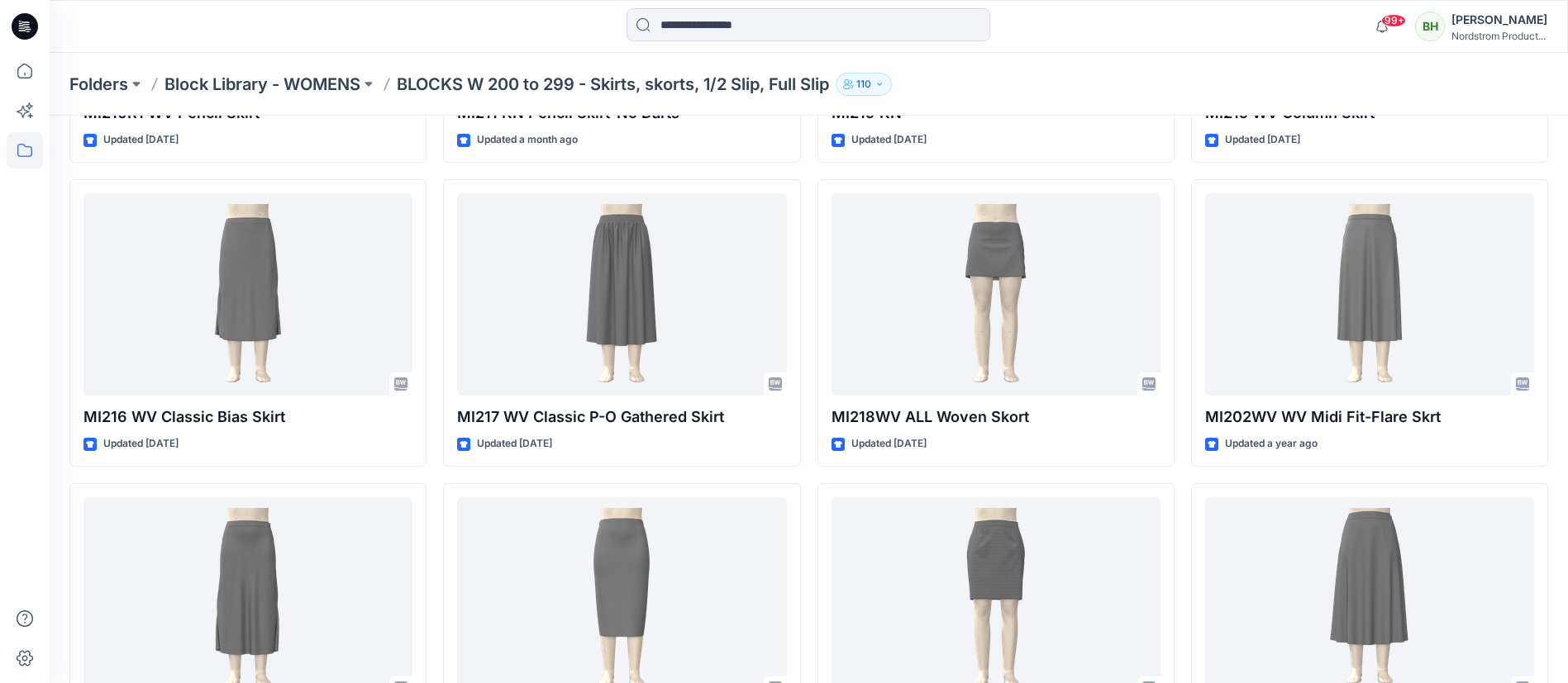
scroll to position [477, 0]
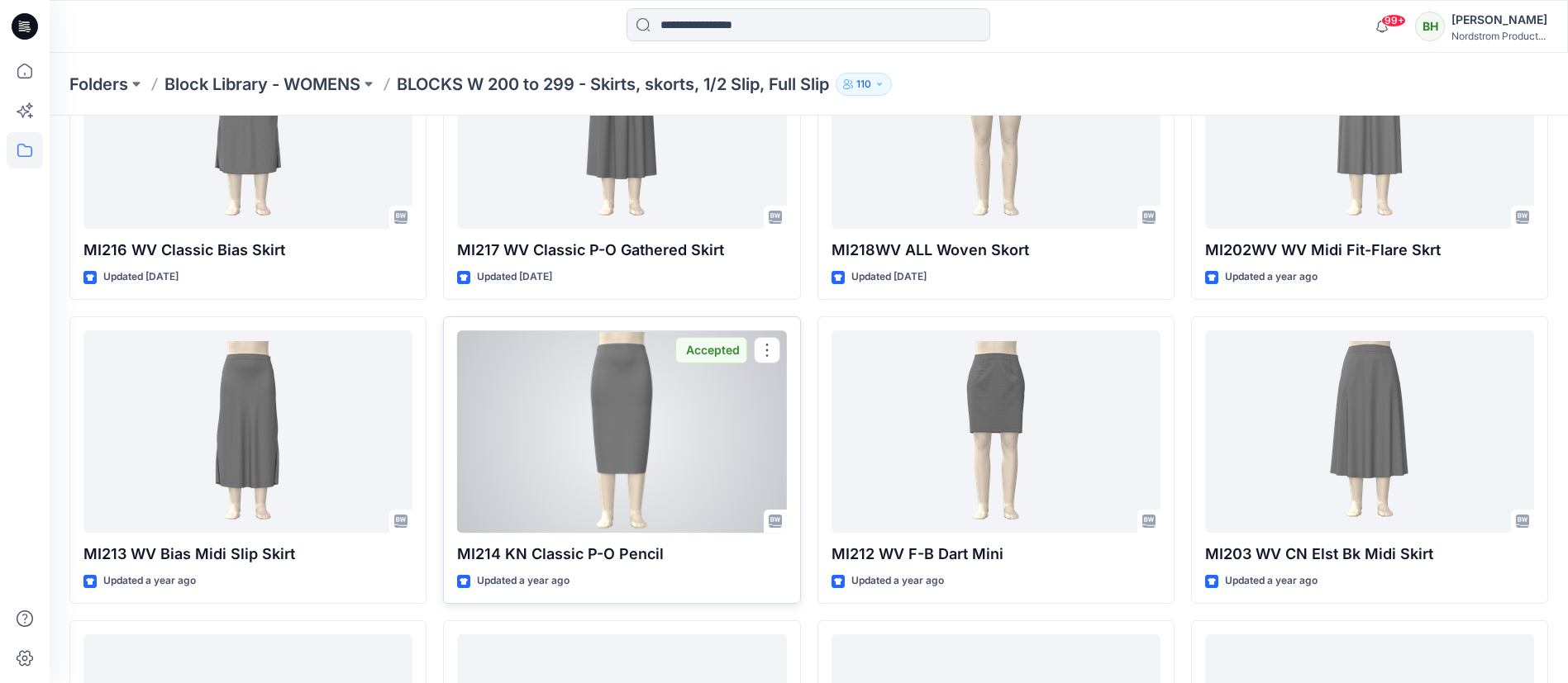
click at [717, 440] on div at bounding box center [621, 432] width 329 height 203
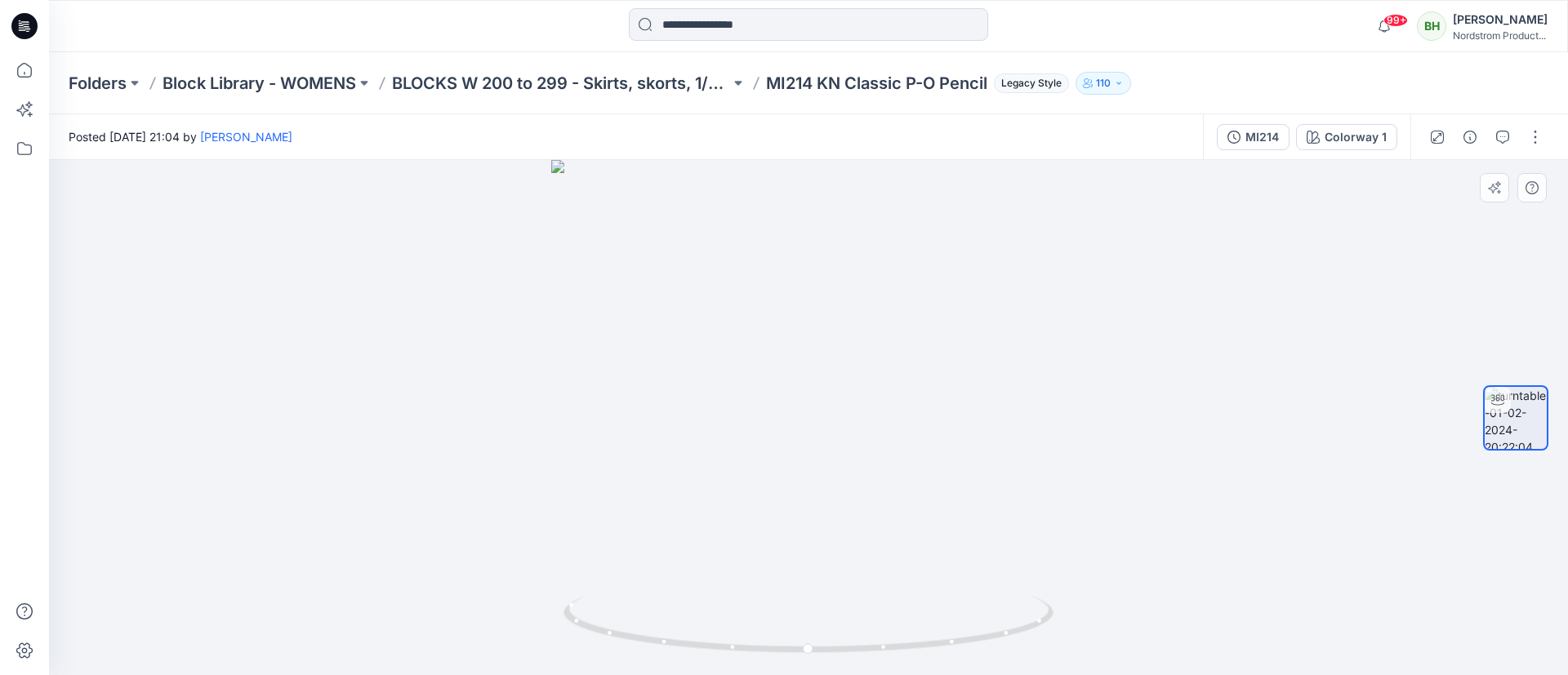
click at [107, 286] on div at bounding box center [809, 418] width 1519 height 516
click at [154, 31] on div at bounding box center [239, 26] width 380 height 36
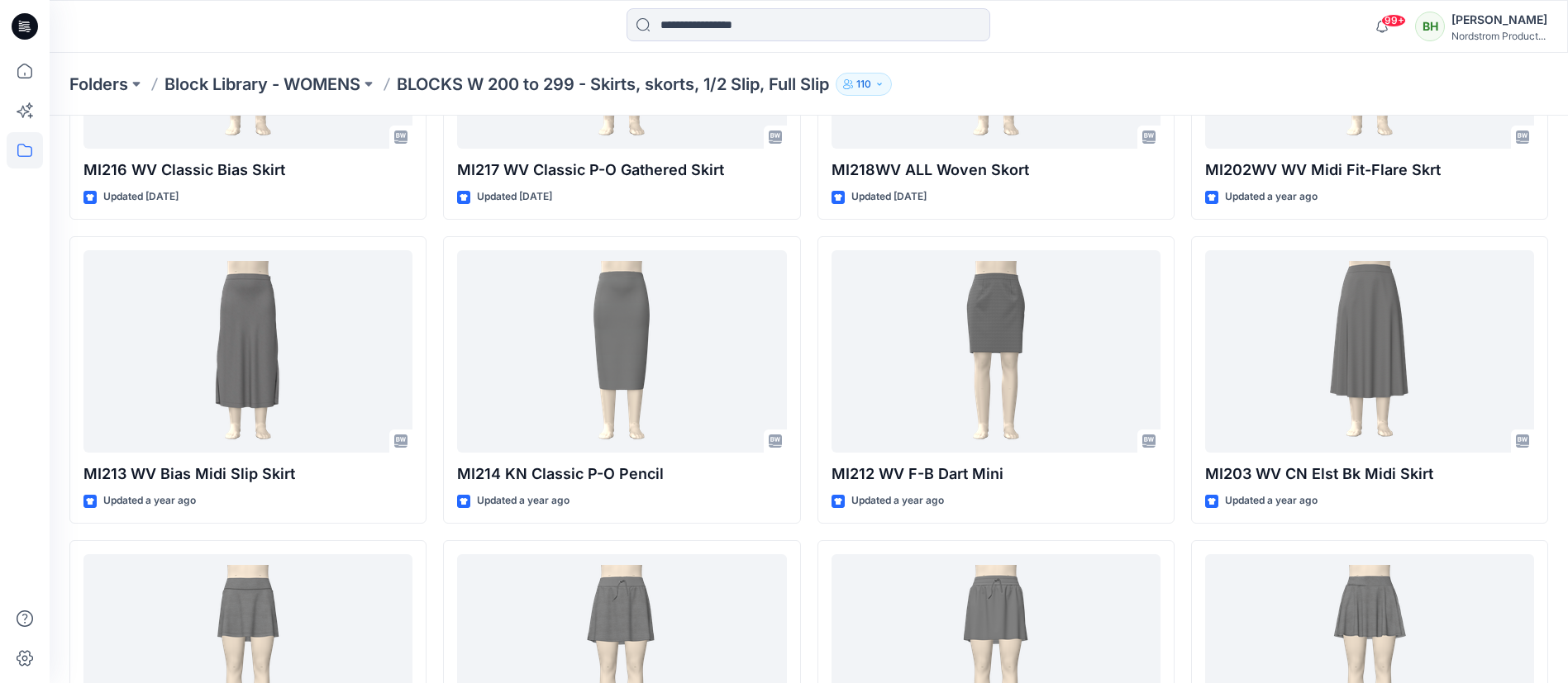
scroll to position [721, 0]
